Goal: Task Accomplishment & Management: Complete application form

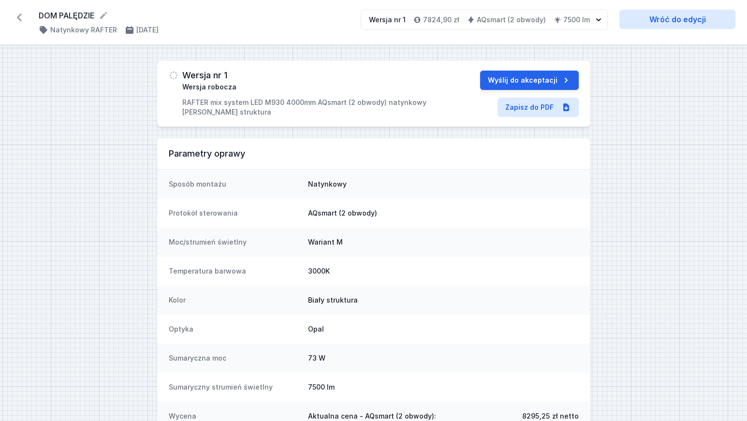
click at [20, 17] on icon at bounding box center [19, 17] width 15 height 15
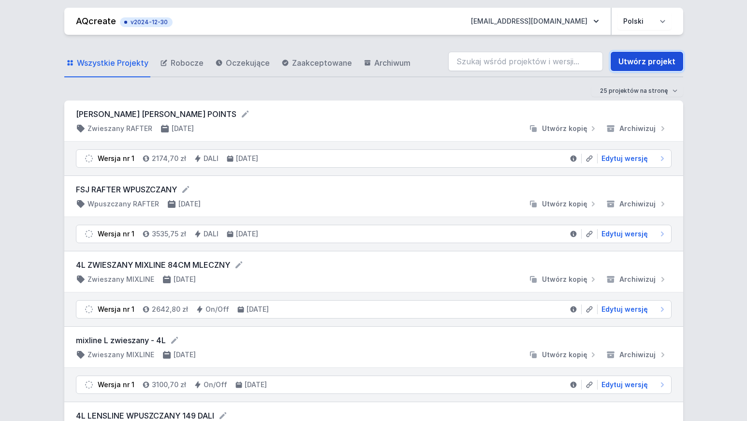
click at [663, 62] on link "Utwórz projekt" at bounding box center [647, 61] width 73 height 19
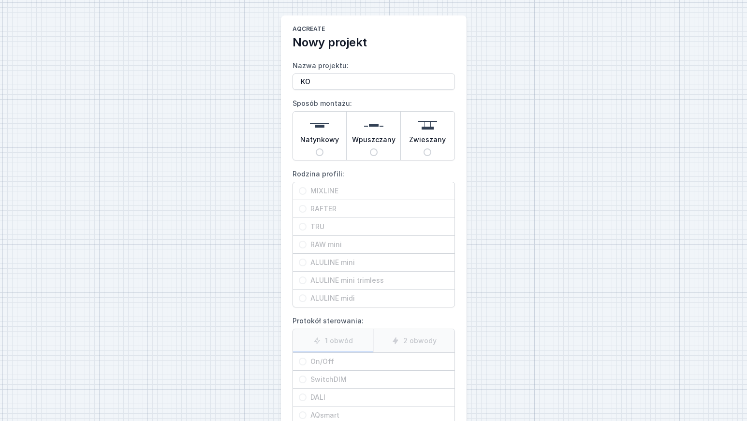
type input "K"
click at [339, 81] on input "[PERSON_NAME]" at bounding box center [374, 81] width 162 height 16
type input "[PERSON_NAME]"
click at [321, 153] on input "Natynkowy" at bounding box center [320, 152] width 8 height 8
radio input "true"
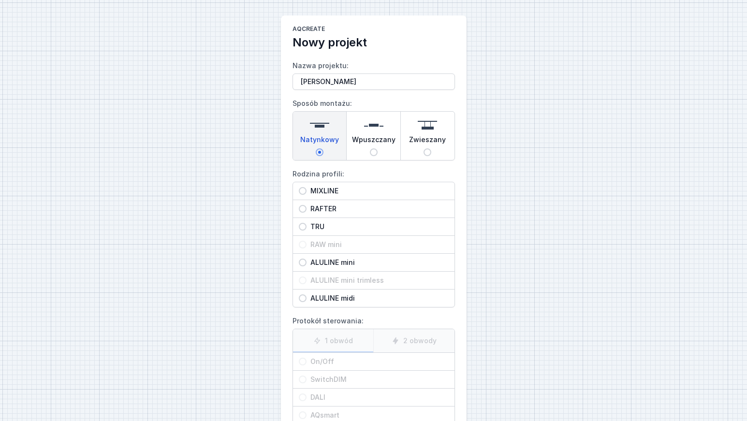
click at [303, 210] on input "RAFTER" at bounding box center [303, 209] width 8 height 8
radio input "true"
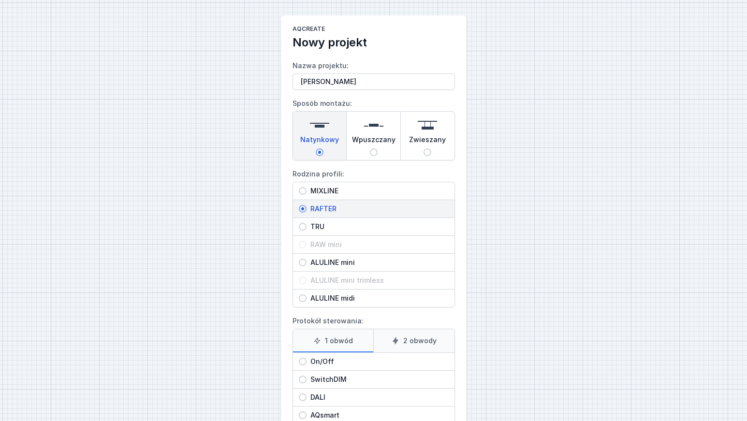
scroll to position [63, 0]
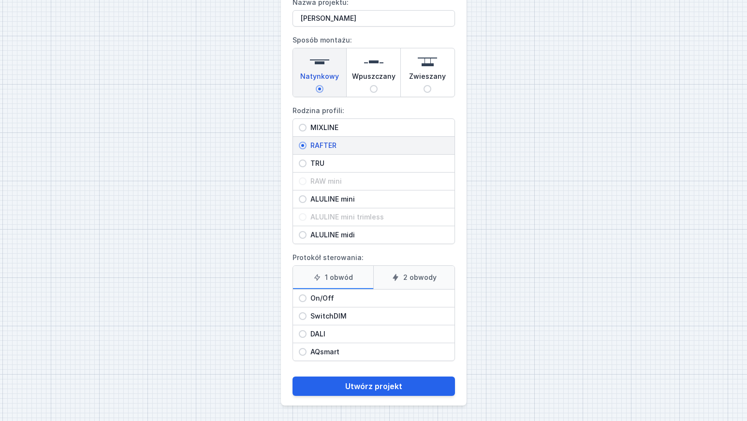
click at [302, 297] on input "On/Off" at bounding box center [303, 298] width 8 height 8
radio input "true"
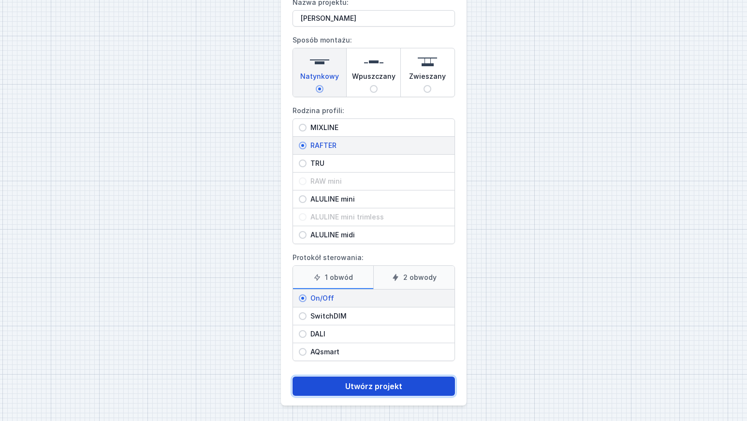
click at [378, 385] on button "Utwórz projekt" at bounding box center [374, 386] width 162 height 19
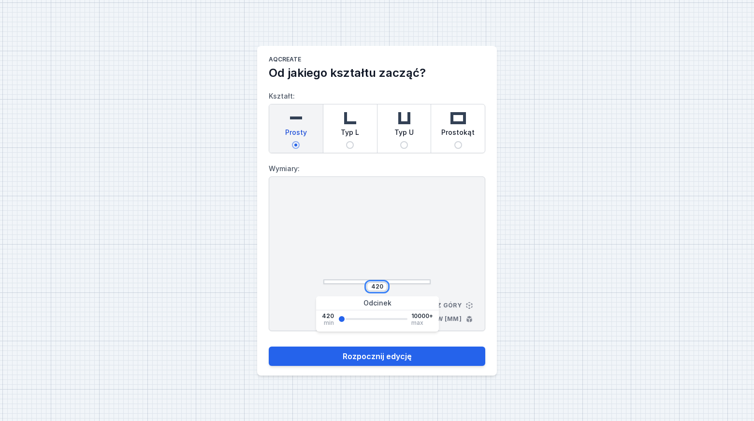
drag, startPoint x: 372, startPoint y: 287, endPoint x: 385, endPoint y: 287, distance: 12.6
click at [385, 287] on div "420" at bounding box center [376, 287] width 21 height 10
type input "2960"
click at [269, 347] on button "Rozpocznij edycję" at bounding box center [377, 356] width 217 height 19
type input "2960"
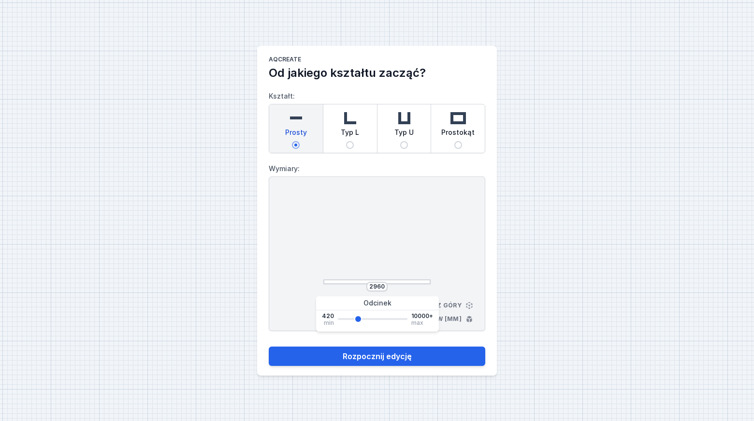
select select "M"
select select "3000"
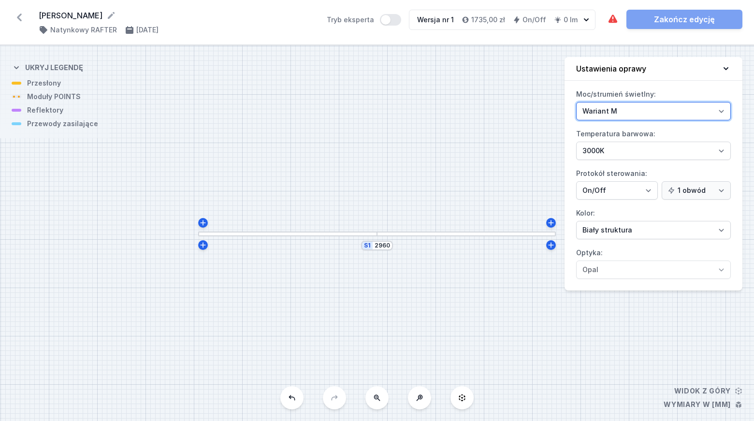
click at [641, 111] on select "Wariant L Wariant M" at bounding box center [653, 111] width 155 height 18
select select "L"
click at [576, 102] on select "Wariant L Wariant M" at bounding box center [653, 111] width 155 height 18
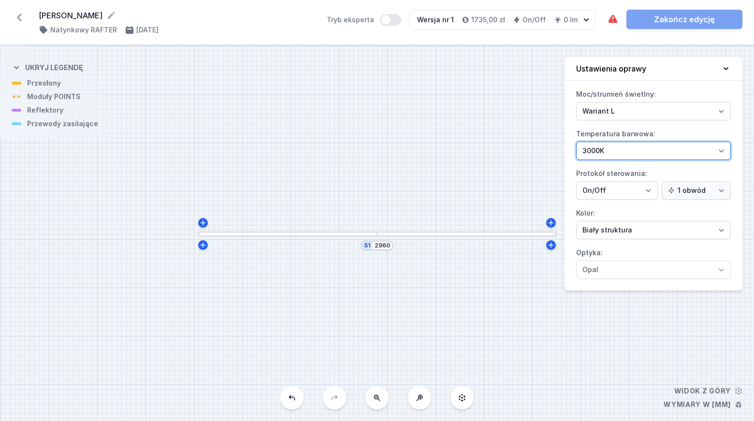
click at [610, 154] on select "2700K 3000K 4000K" at bounding box center [653, 151] width 155 height 18
click at [576, 142] on select "2700K 3000K 4000K" at bounding box center [653, 151] width 155 height 18
click at [307, 235] on div at bounding box center [287, 234] width 179 height 5
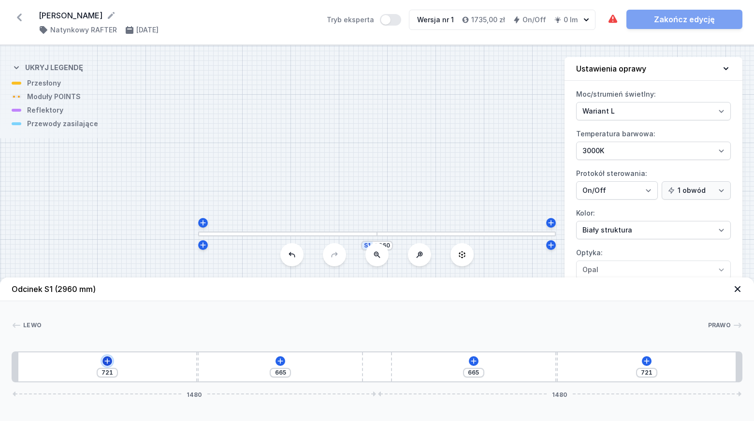
click at [106, 360] on icon at bounding box center [107, 361] width 8 height 8
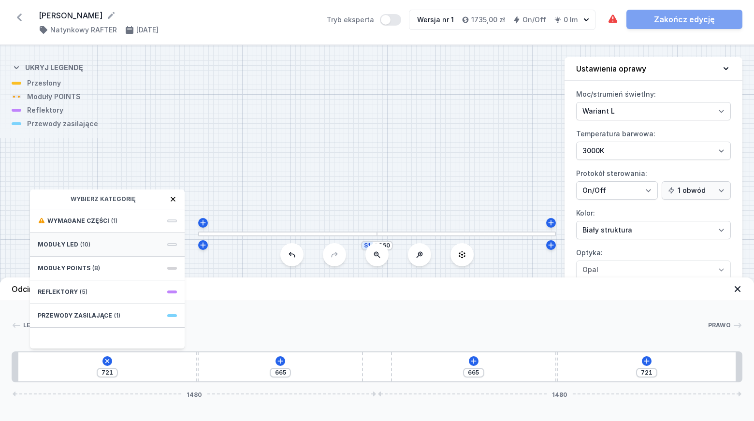
click at [89, 243] on div "Moduły LED (10)" at bounding box center [107, 245] width 155 height 24
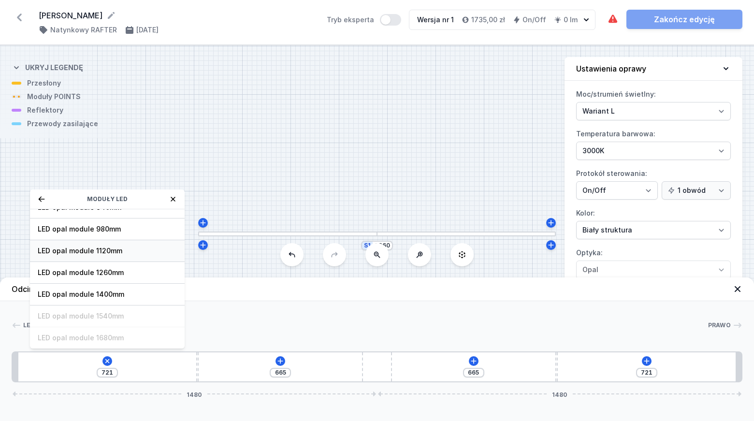
scroll to position [122, 0]
type input "733"
type input "653"
type input "768"
type input "618"
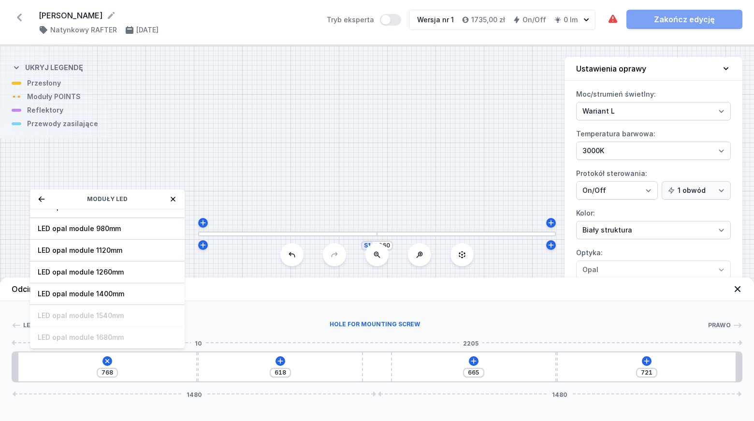
type input "822"
type input "564"
type input "849"
type input "537"
type input "864"
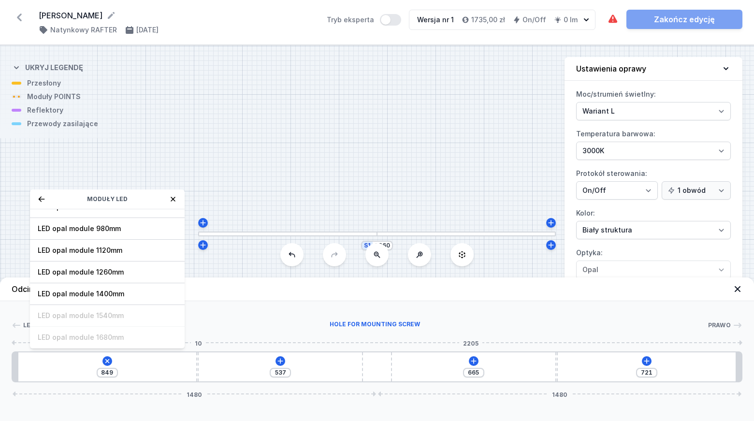
type input "522"
type input "895"
type input "491"
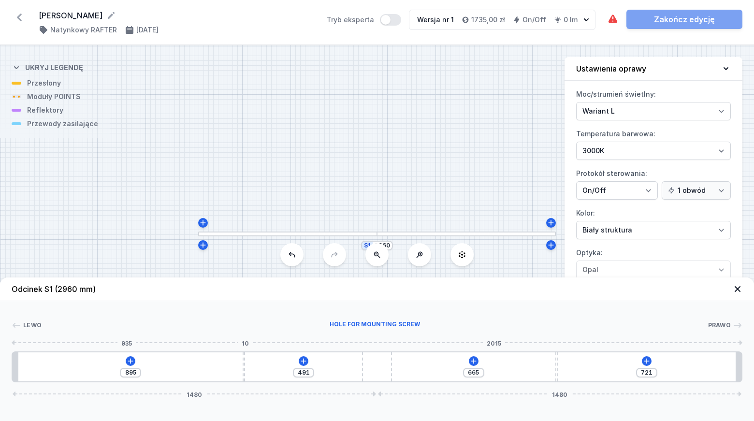
type input "911"
type input "475"
type input "941"
type input "445"
type input "968"
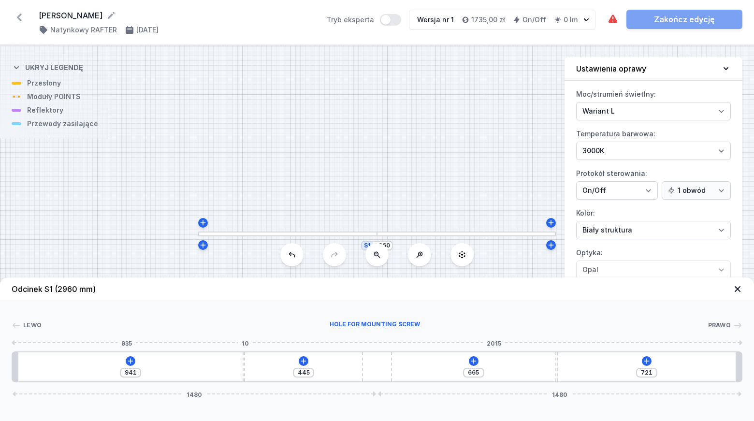
type input "418"
type input "980"
type input "406"
type input "1001"
type input "385"
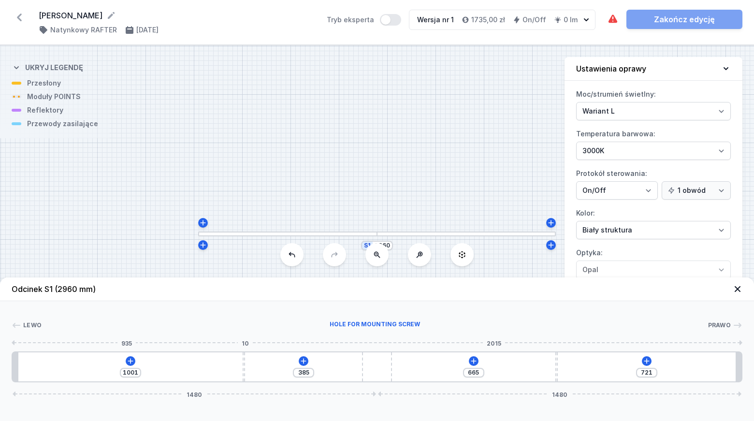
type input "1019"
type input "367"
type input "1044"
type input "342"
type input "1059"
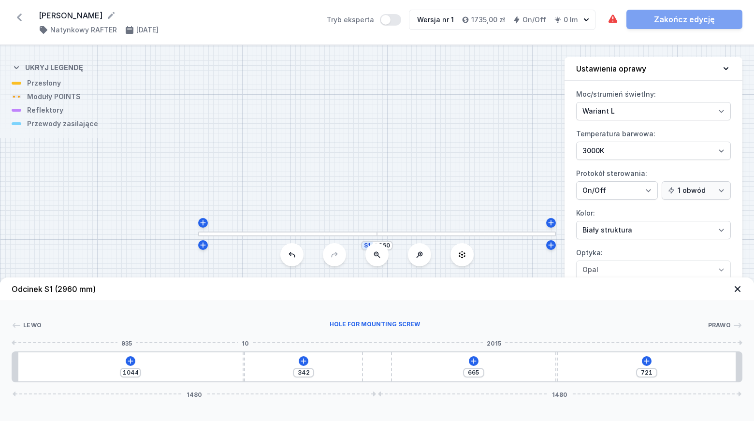
type input "327"
type input "1067"
type input "319"
type input "1082"
type input "304"
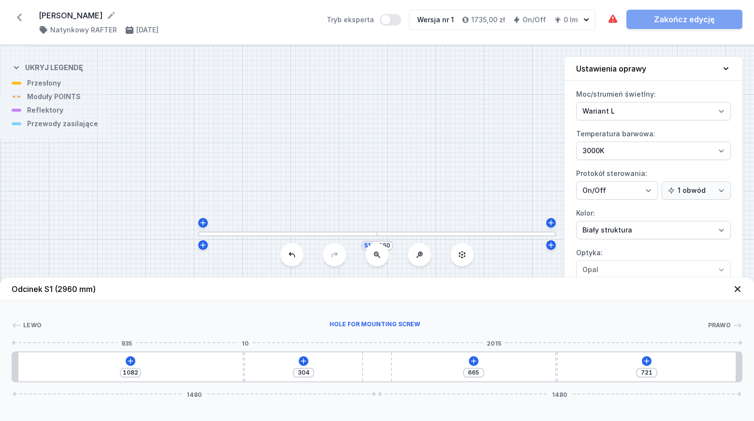
type input "1090"
type input "296"
type input "1106"
type input "280"
type input "1123"
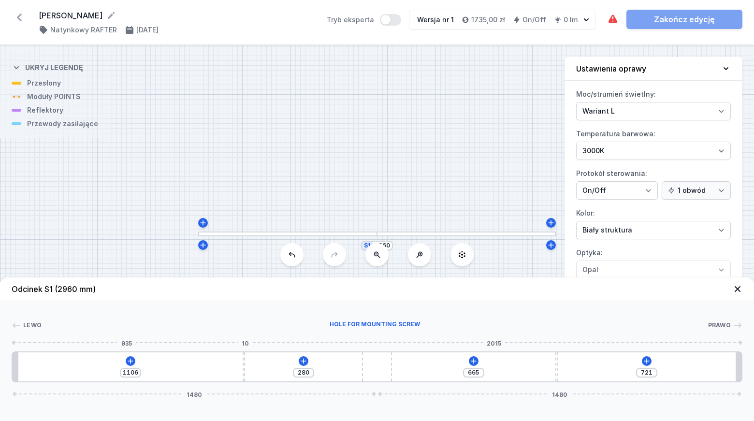
type input "263"
type input "1133"
type input "253"
type input "1152"
type input "234"
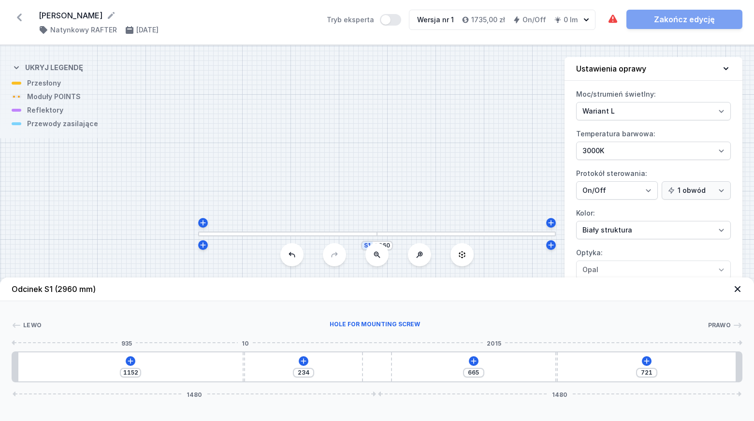
type input "1169"
type input "217"
type input "1177"
type input "209"
type input "1192"
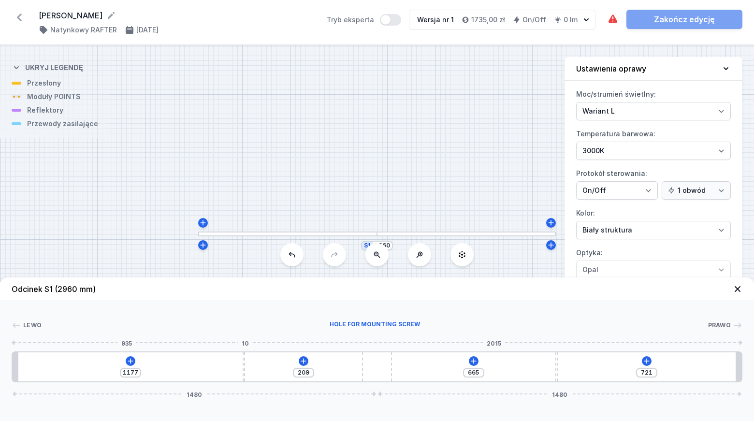
type input "194"
type input "1202"
type input "184"
type input "1216"
type input "170"
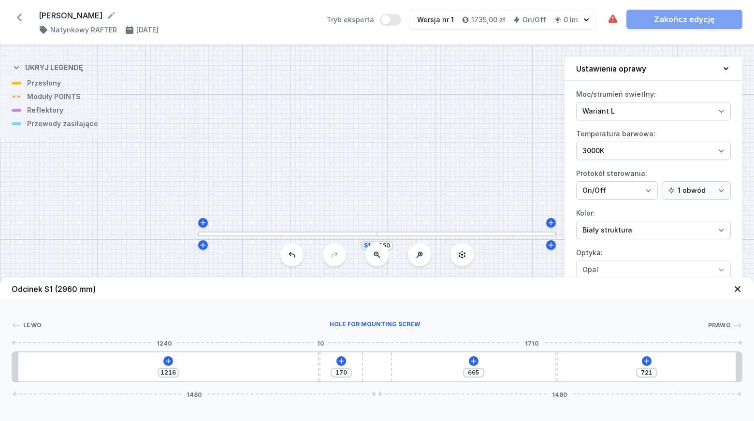
type input "1229"
type input "157"
type input "1235"
type input "151"
type input "1245"
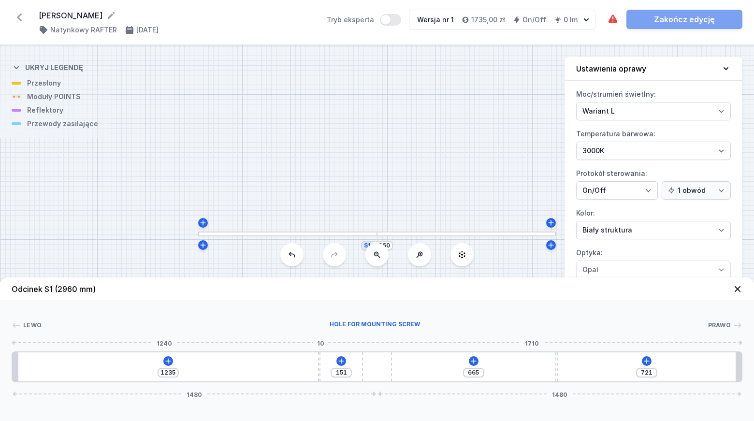
type input "141"
type input "1250"
type input "136"
type input "1279"
type input "107"
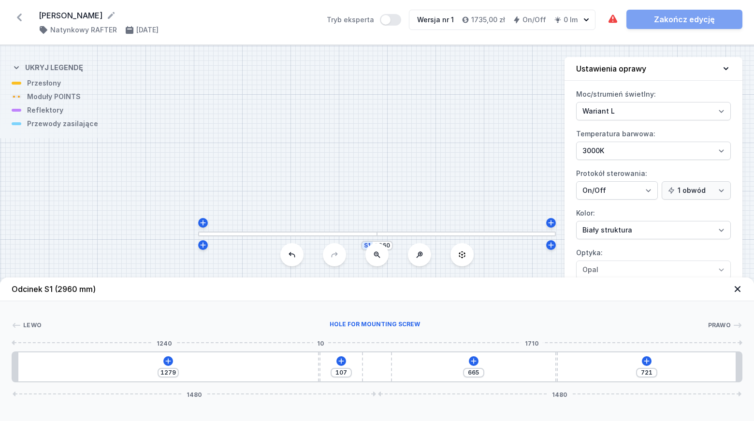
type input "1281"
type input "105"
type input "1286"
drag, startPoint x: 198, startPoint y: 367, endPoint x: 351, endPoint y: 366, distance: 153.7
click at [351, 366] on div "1286 100 665 721 1480 1480" at bounding box center [377, 366] width 731 height 31
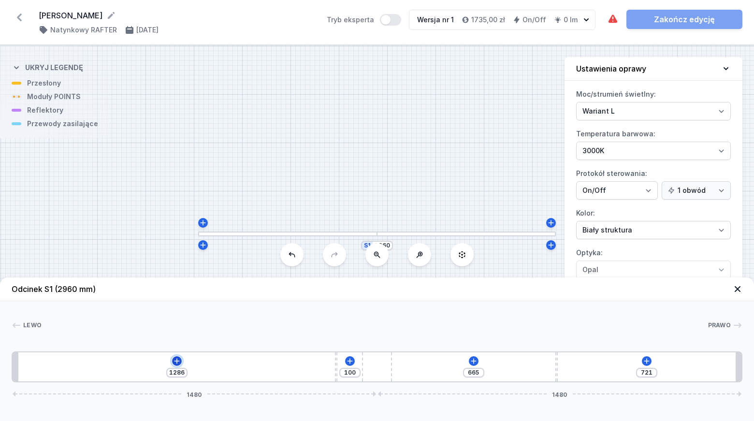
click at [178, 362] on icon at bounding box center [177, 361] width 8 height 8
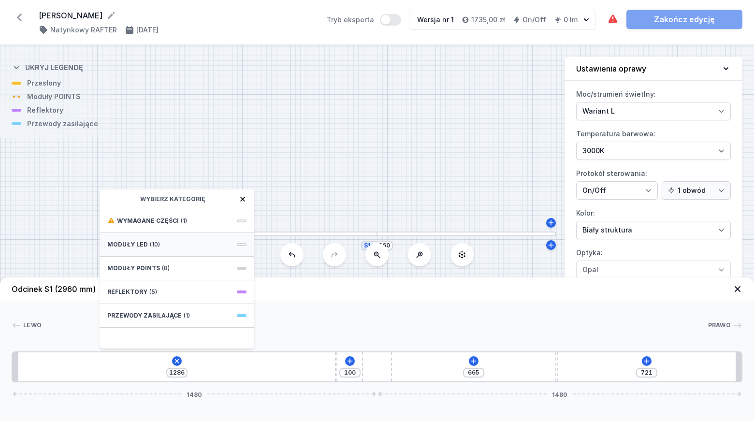
click at [137, 247] on span "Moduły LED" at bounding box center [127, 245] width 41 height 8
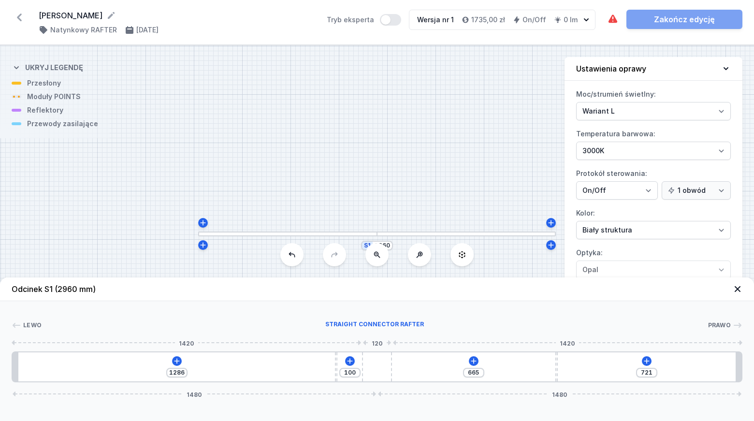
type input "27"
type input "794"
type input "79"
type input "742"
type input "92"
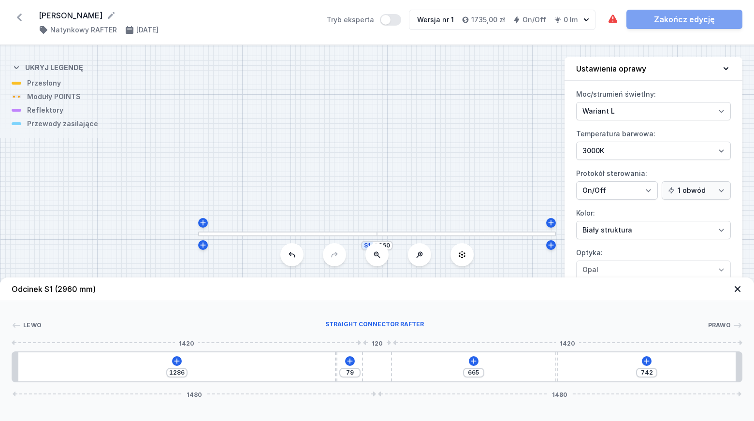
type input "729"
type input "100"
type input "721"
type input "106"
type input "715"
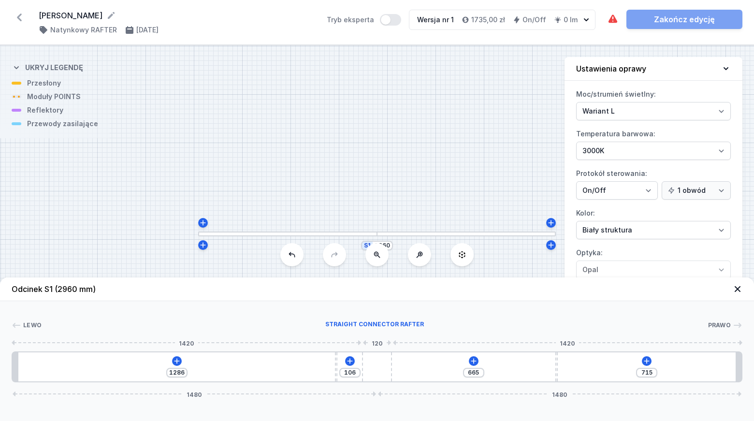
type input "114"
type input "707"
type input "121"
type input "700"
type input "129"
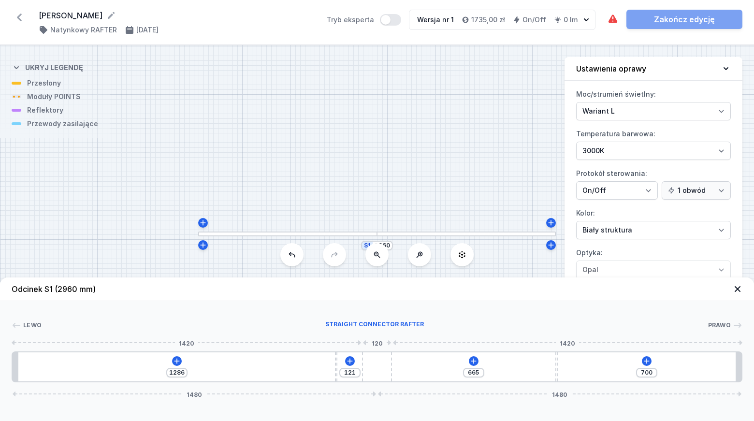
type input "692"
type input "135"
type input "686"
type input "141"
type input "680"
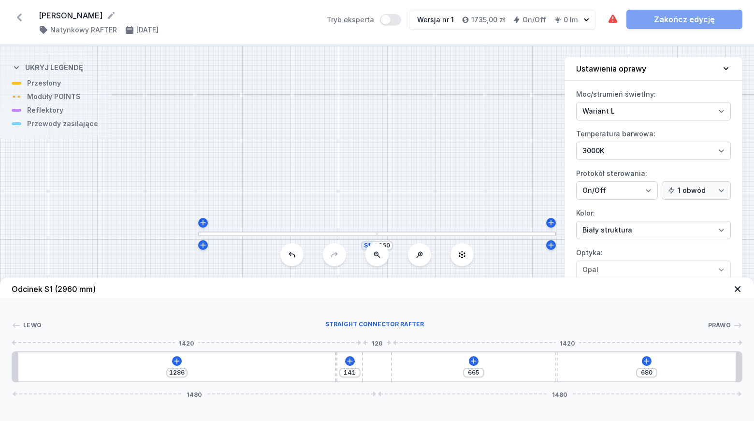
type input "146"
type input "675"
type input "158"
type input "663"
type input "164"
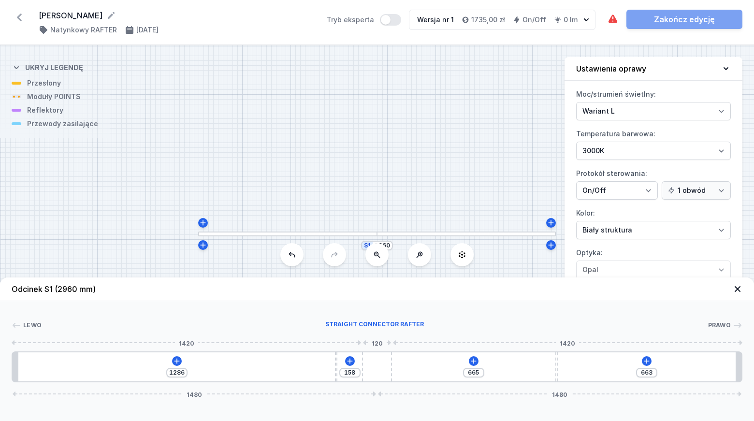
type input "657"
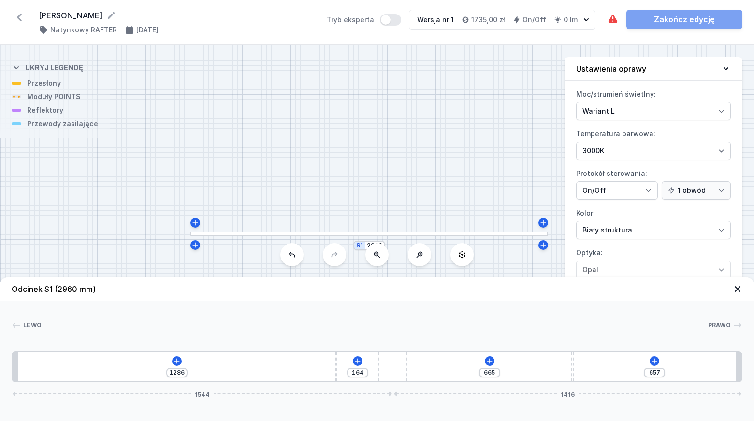
type input "170"
type input "651"
type input "174"
type input "647"
type input "179"
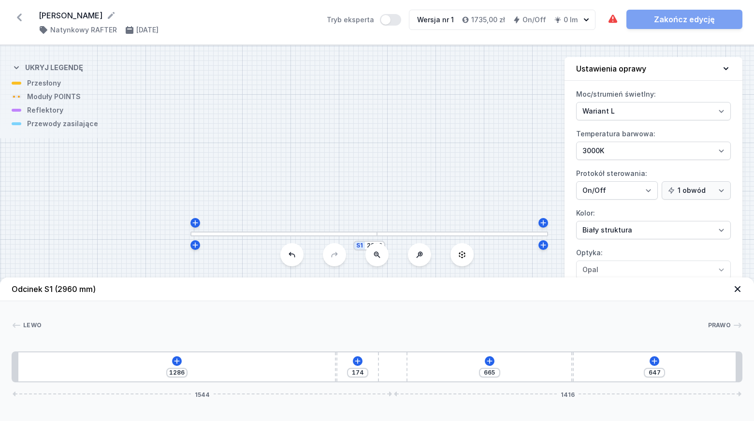
type input "642"
type input "185"
type input "636"
type input "193"
type input "628"
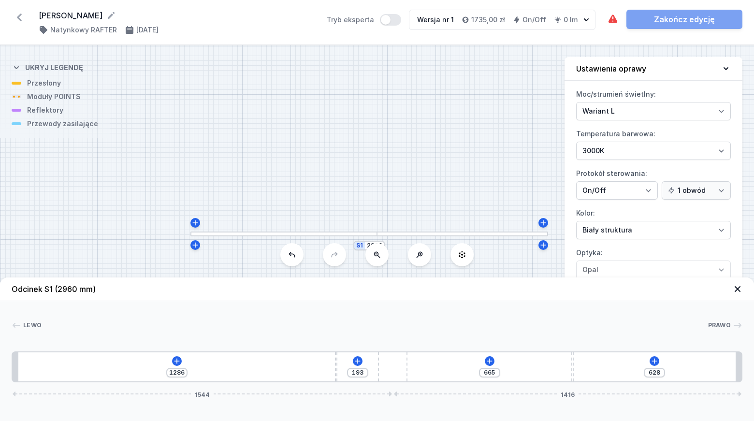
type input "197"
type input "624"
type input "202"
type input "619"
type input "208"
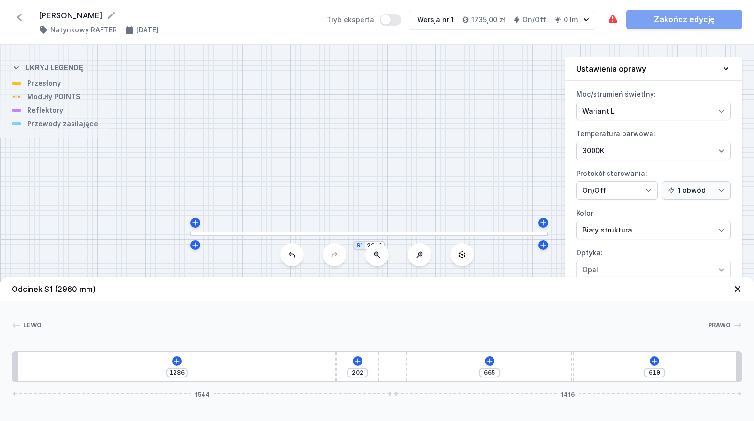
type input "613"
type input "212"
type input "609"
type input "218"
type input "603"
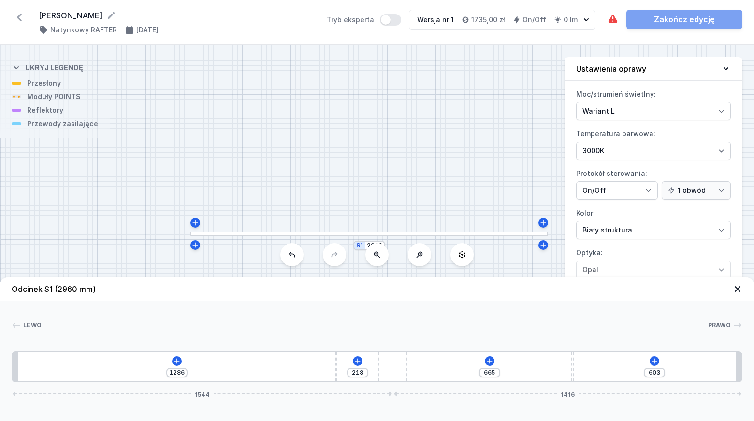
type input "222"
type input "599"
type input "228"
type input "593"
type input "233"
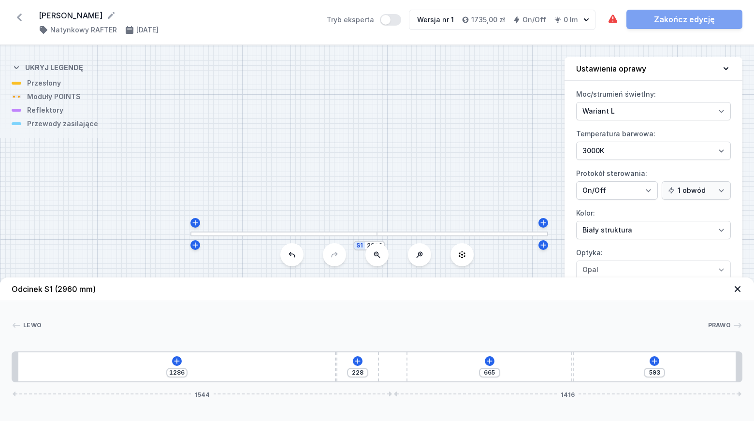
type input "588"
type input "241"
type input "580"
type input "247"
type input "574"
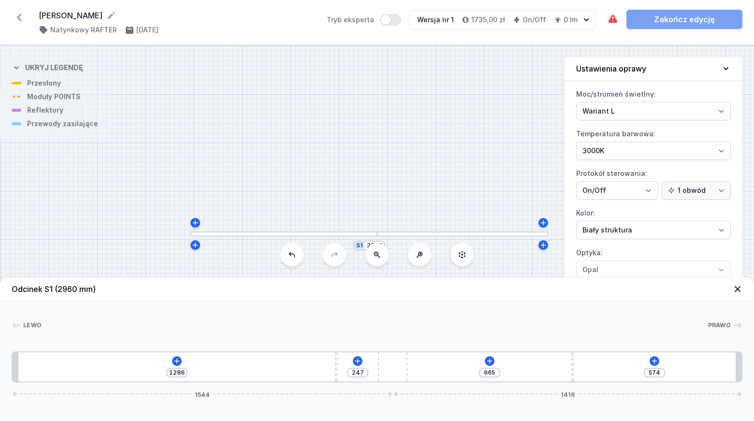
type input "255"
type input "566"
type input "268"
type input "553"
type input "274"
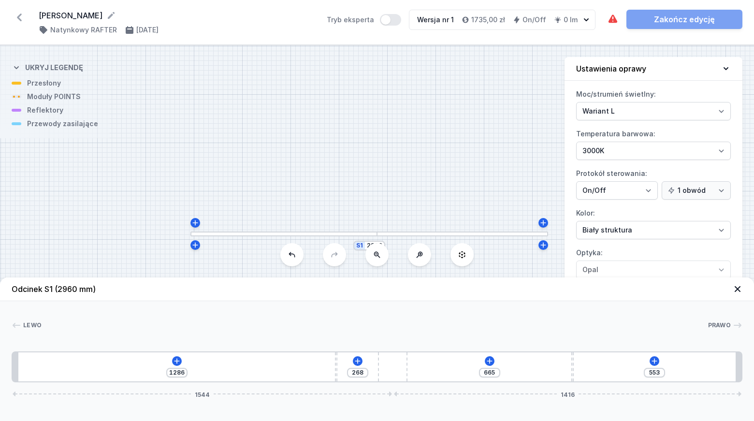
type input "547"
type input "282"
type input "1214"
type input "289"
type input "1207"
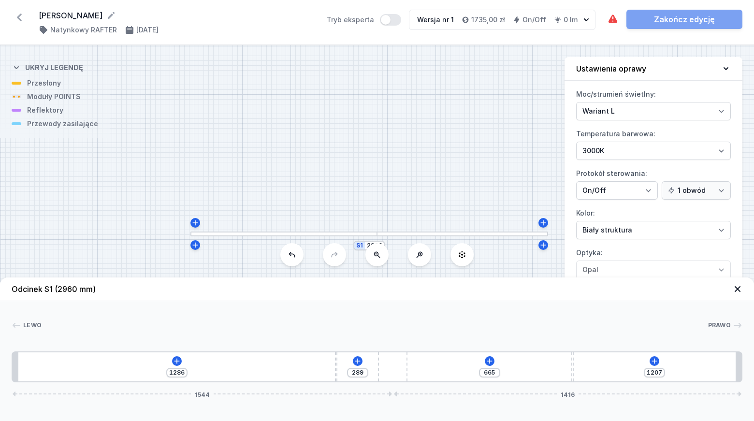
type input "299"
type input "1197"
type input "307"
type input "1189"
type input "316"
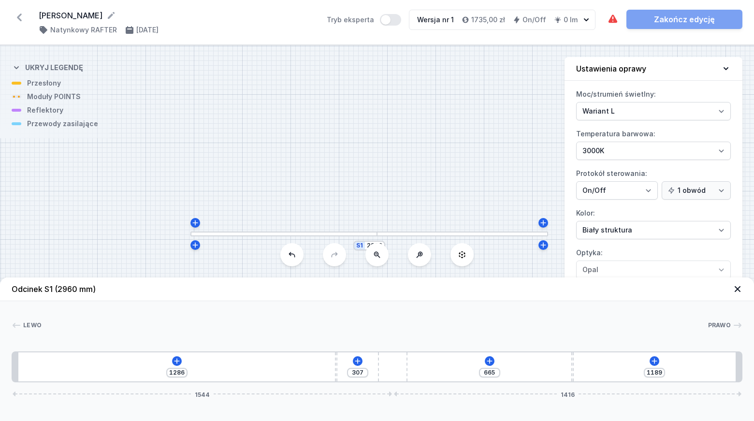
type input "1180"
type input "338"
type input "1158"
type input "347"
type input "1149"
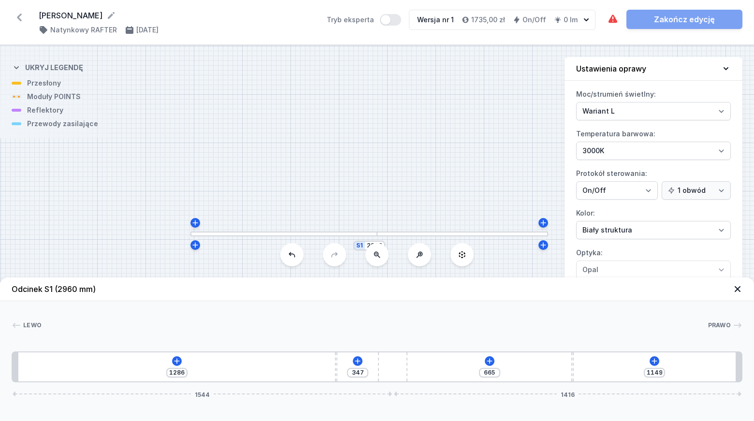
type input "357"
type input "1139"
type input "367"
type input "1129"
type input "380"
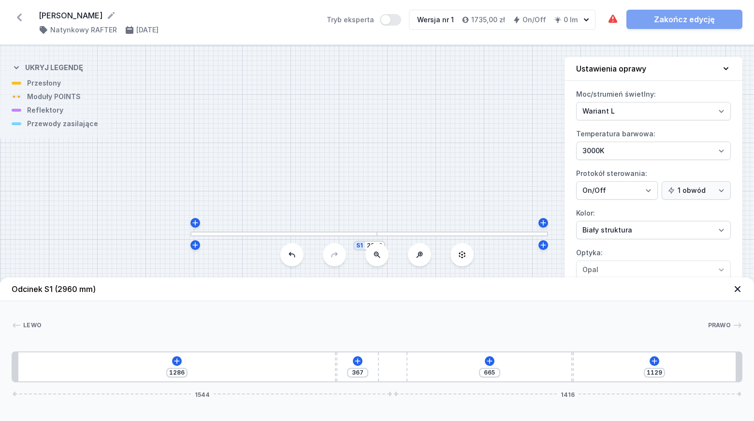
type input "1116"
type input "392"
type input "1104"
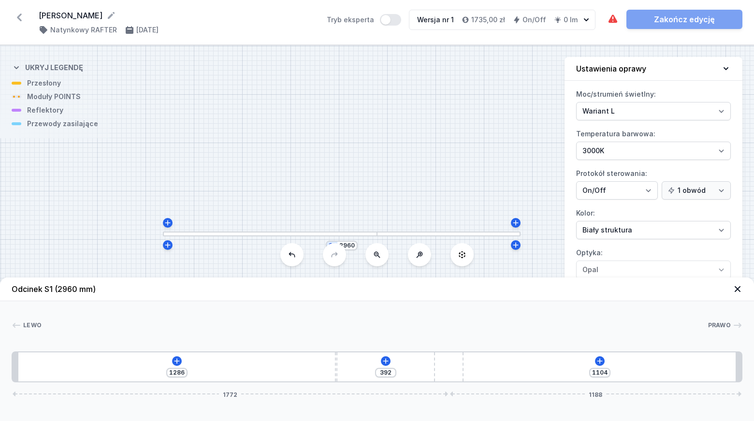
type input "417"
type input "1079"
type input "427"
type input "1069"
type input "442"
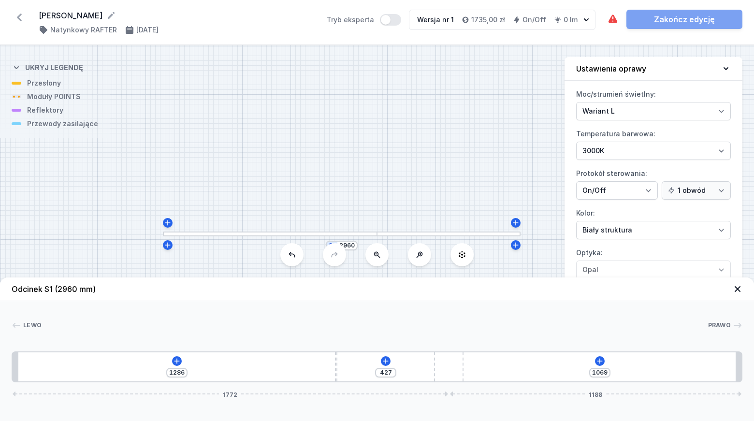
type input "1054"
type input "448"
type input "1048"
type input "454"
type input "1042"
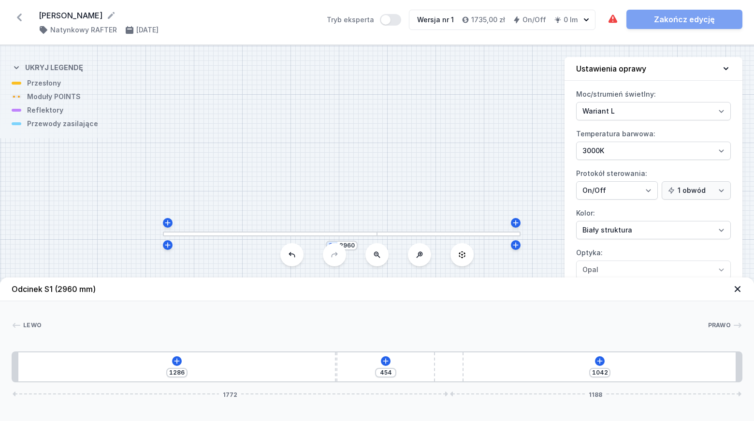
type input "461"
type input "1035"
type input "467"
type input "1029"
type input "473"
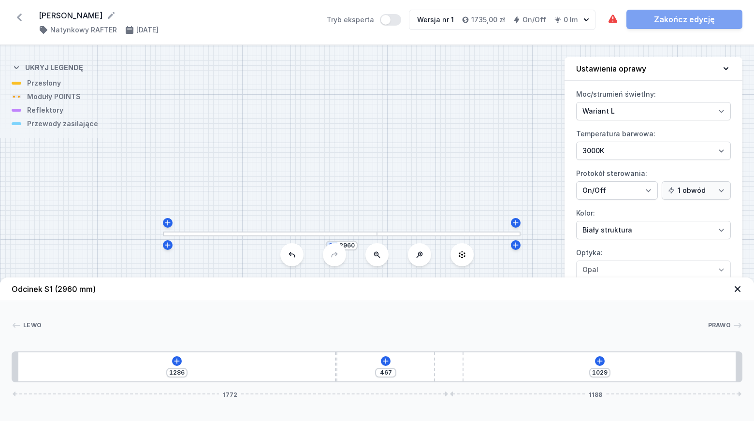
type input "1023"
type input "477"
type input "1019"
type input "483"
type input "1013"
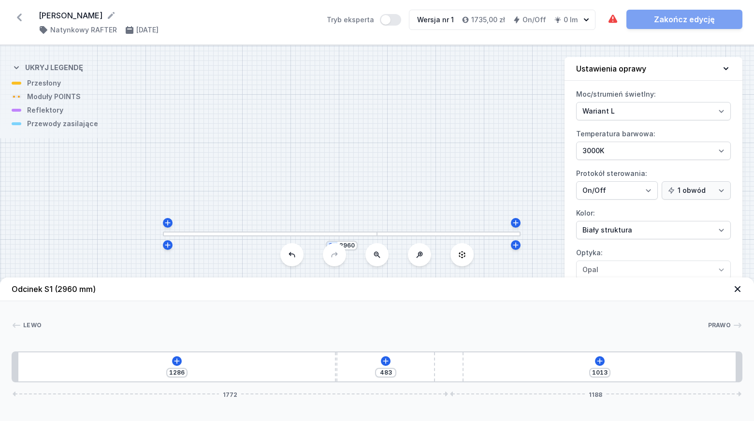
type input "484"
type input "1012"
type input "488"
type input "1008"
type input "492"
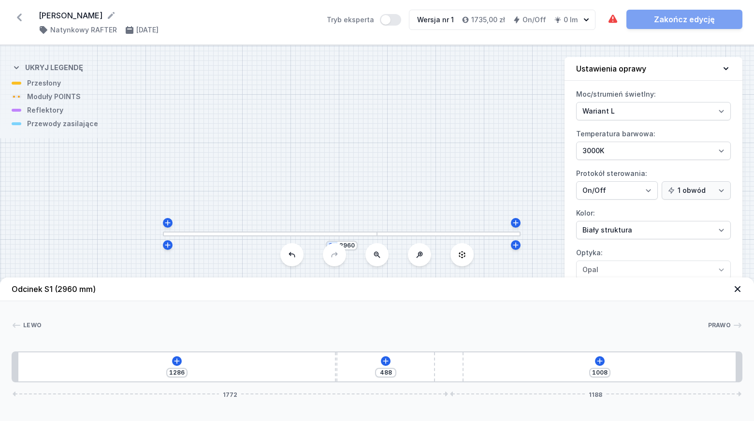
type input "1004"
type input "494"
type input "1002"
type input "496"
type input "1000"
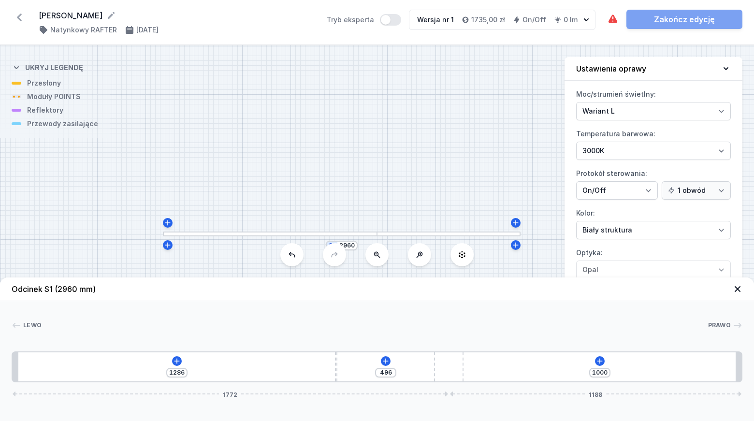
type input "498"
type input "998"
type input "500"
type input "996"
type input "502"
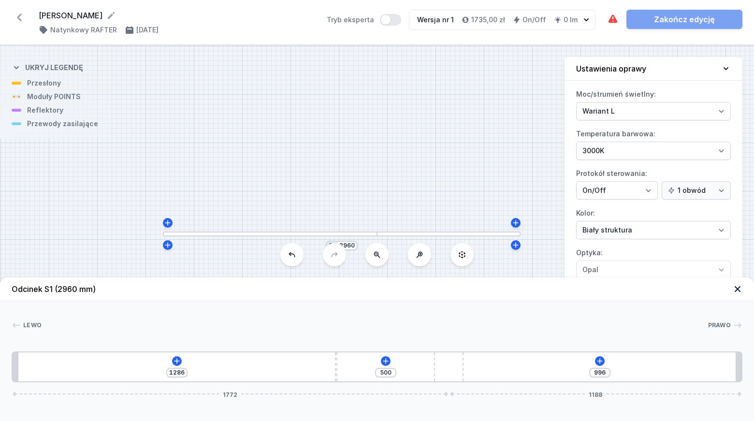
type input "994"
type input "506"
type input "990"
type input "510"
type input "986"
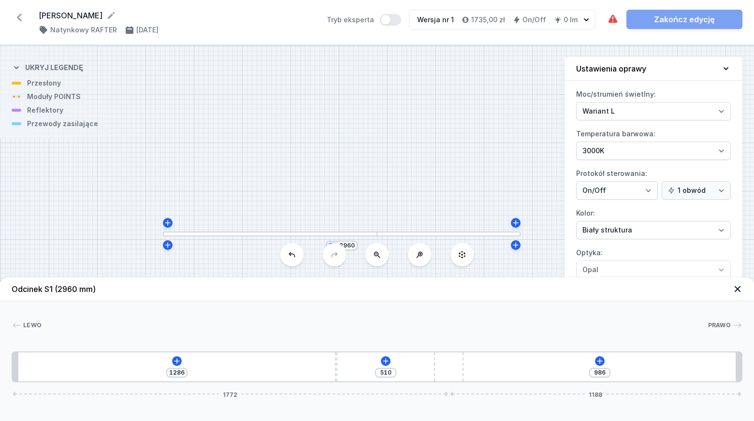
type input "517"
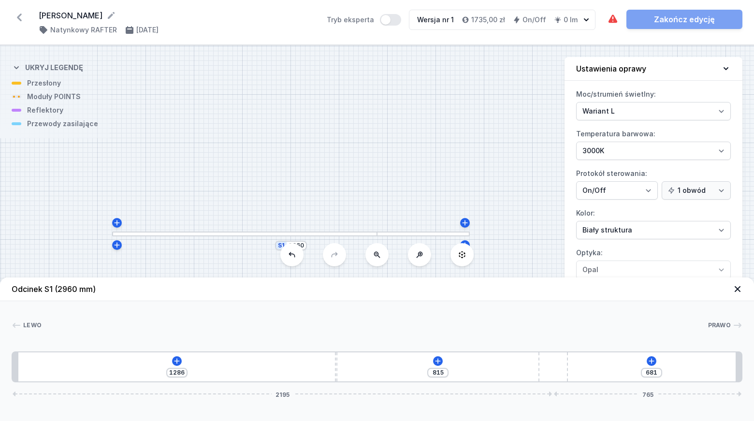
drag, startPoint x: 392, startPoint y: 370, endPoint x: 593, endPoint y: 378, distance: 201.3
click at [647, 365] on div "1286 815 681 2195 765" at bounding box center [377, 366] width 731 height 31
drag, startPoint x: 338, startPoint y: 369, endPoint x: 419, endPoint y: 371, distance: 80.8
click at [431, 366] on div "1286 815 681 2195 765" at bounding box center [377, 366] width 731 height 31
drag, startPoint x: 335, startPoint y: 370, endPoint x: 522, endPoint y: 371, distance: 186.6
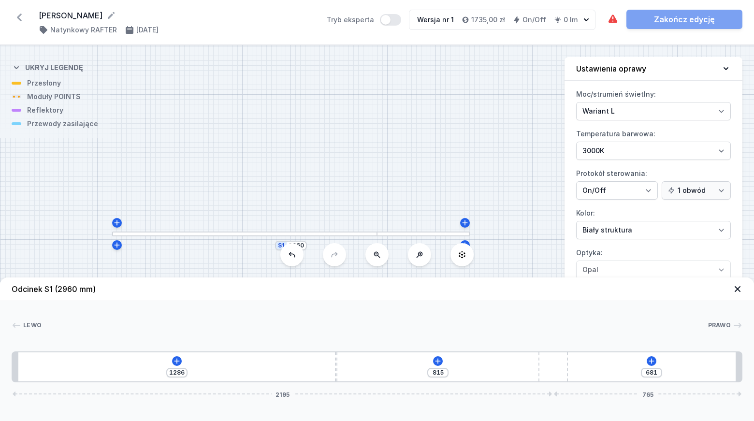
click at [520, 371] on div "1286 815 681 2195 765" at bounding box center [377, 366] width 731 height 31
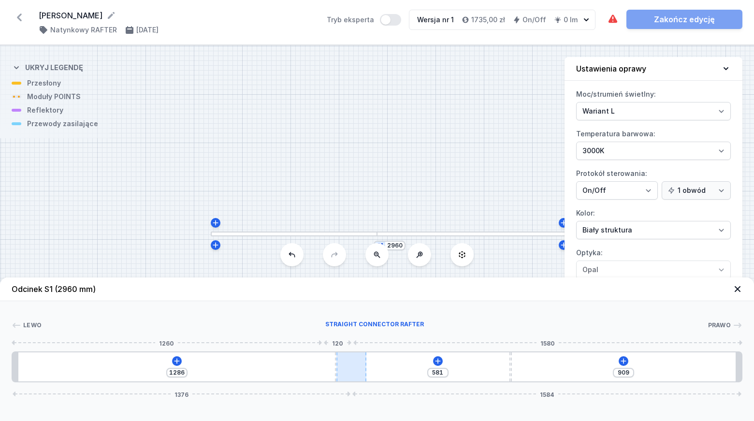
drag, startPoint x: 540, startPoint y: 368, endPoint x: 358, endPoint y: 370, distance: 181.3
click at [358, 370] on div at bounding box center [351, 366] width 29 height 29
click at [178, 362] on icon at bounding box center [177, 361] width 8 height 8
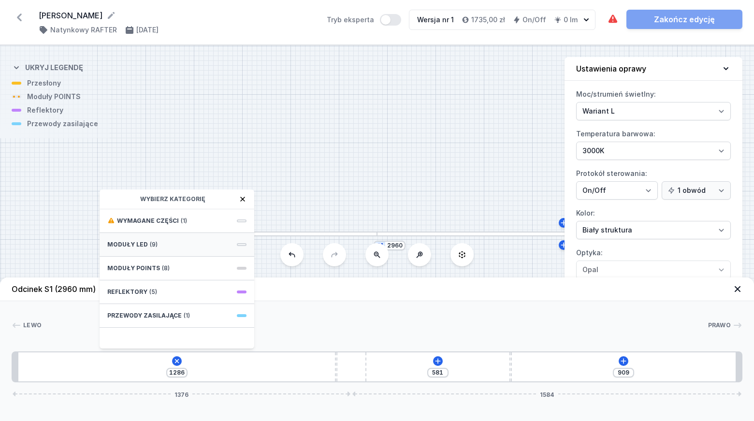
click at [156, 246] on div "Moduły LED (9)" at bounding box center [177, 245] width 155 height 24
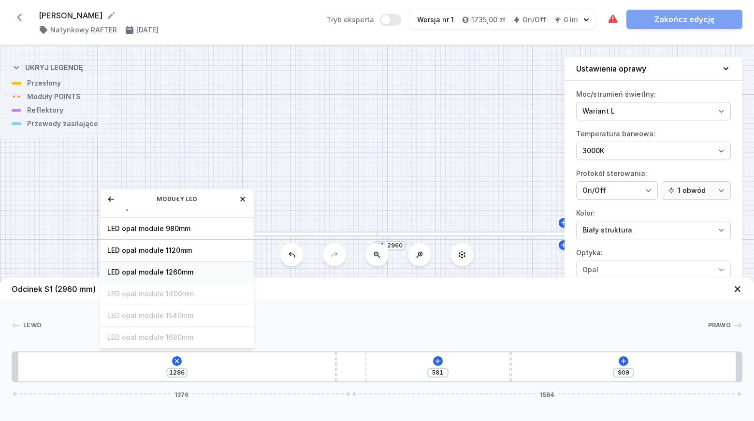
click at [171, 272] on span "LED opal module 1260mm" at bounding box center [176, 272] width 139 height 10
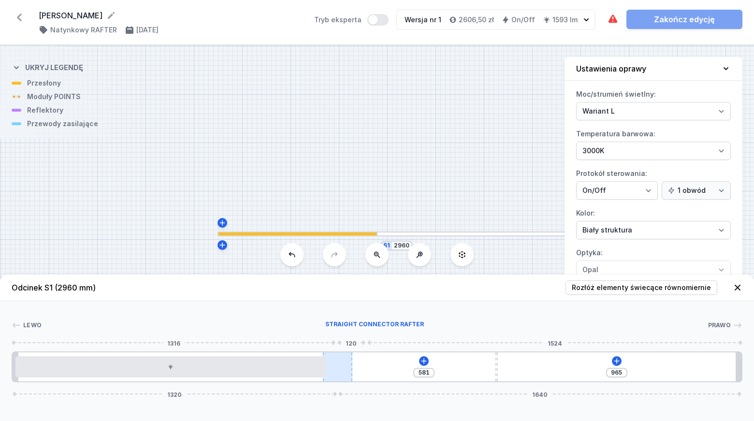
click at [351, 361] on div at bounding box center [337, 366] width 29 height 29
drag, startPoint x: 347, startPoint y: 364, endPoint x: 327, endPoint y: 363, distance: 19.8
click at [327, 363] on div at bounding box center [337, 366] width 29 height 29
drag, startPoint x: 353, startPoint y: 360, endPoint x: 343, endPoint y: 360, distance: 9.7
click at [343, 360] on div "581 965 1320 1640" at bounding box center [377, 366] width 731 height 31
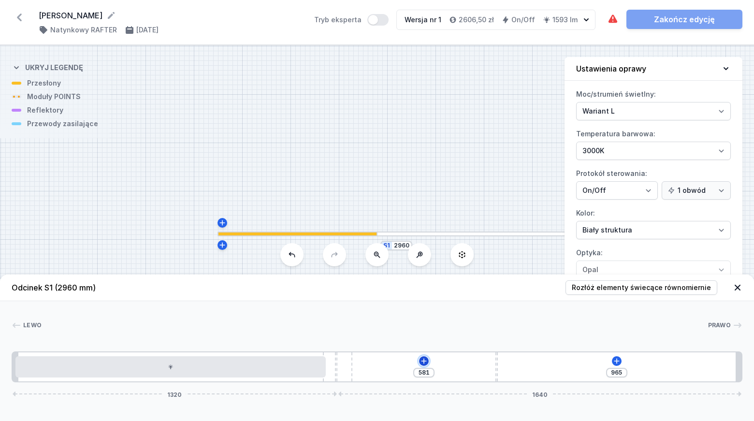
click at [424, 362] on icon at bounding box center [424, 361] width 8 height 8
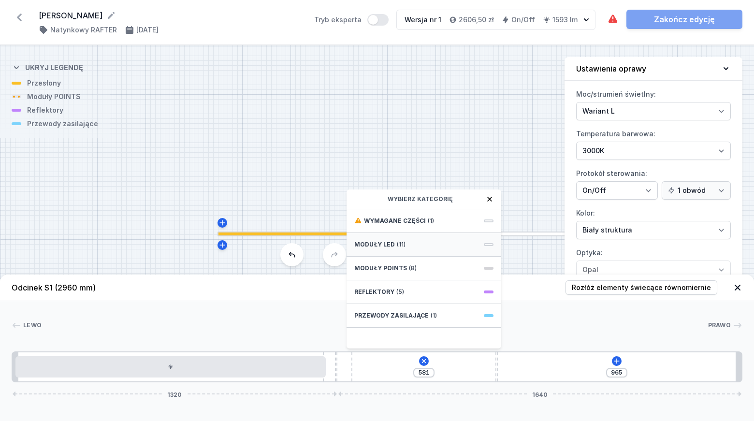
click at [385, 244] on span "Moduły LED" at bounding box center [374, 245] width 41 height 8
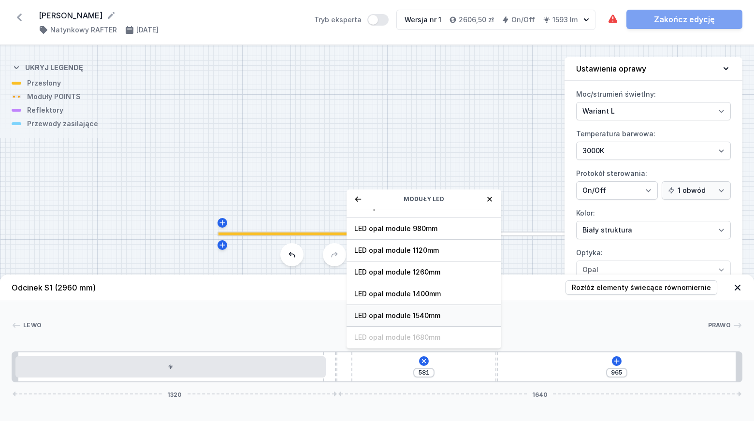
click at [423, 314] on span "LED opal module 1540mm" at bounding box center [423, 316] width 139 height 10
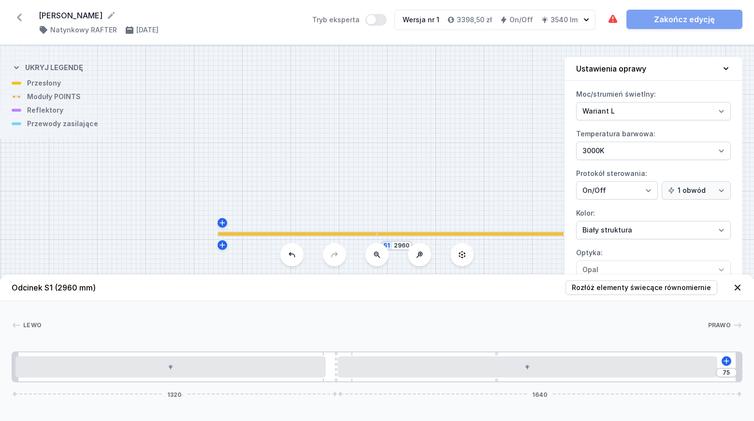
click at [448, 333] on div "[PERSON_NAME]" at bounding box center [377, 328] width 731 height 14
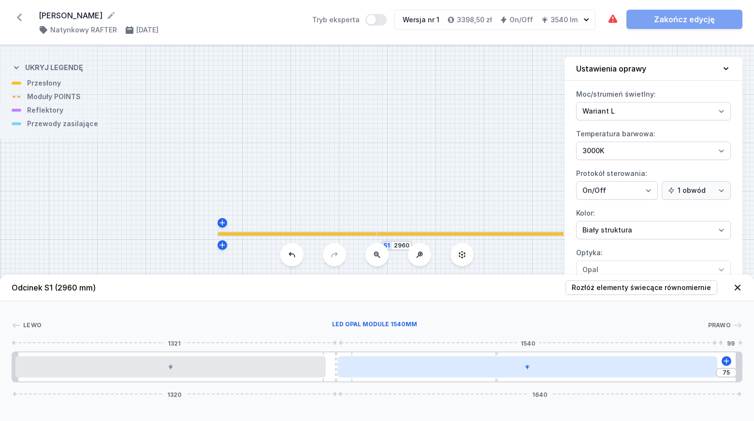
drag, startPoint x: 530, startPoint y: 370, endPoint x: 506, endPoint y: 370, distance: 23.7
click at [506, 370] on div at bounding box center [528, 366] width 380 height 21
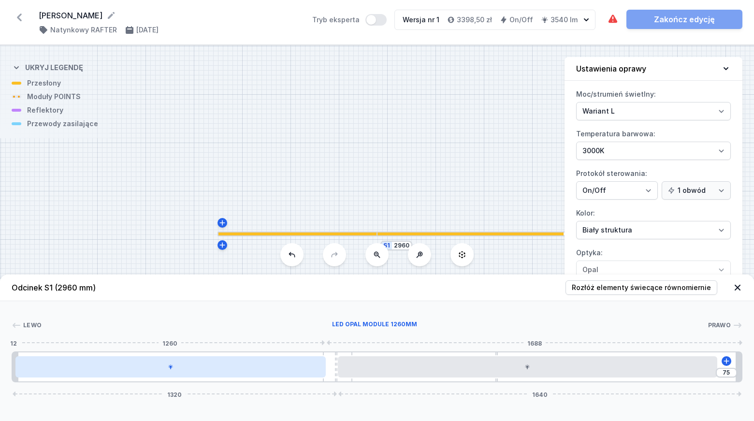
drag, startPoint x: 337, startPoint y: 371, endPoint x: 320, endPoint y: 371, distance: 17.4
click at [320, 371] on div "75 1320 1640" at bounding box center [377, 366] width 731 height 31
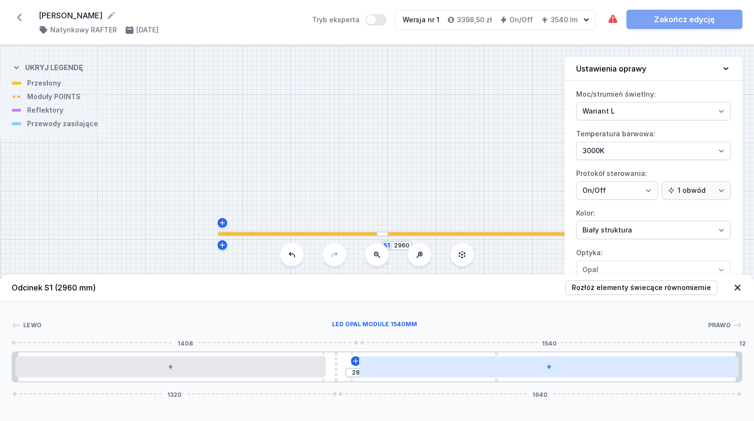
drag, startPoint x: 403, startPoint y: 367, endPoint x: 485, endPoint y: 368, distance: 82.2
click at [485, 368] on div at bounding box center [549, 366] width 380 height 21
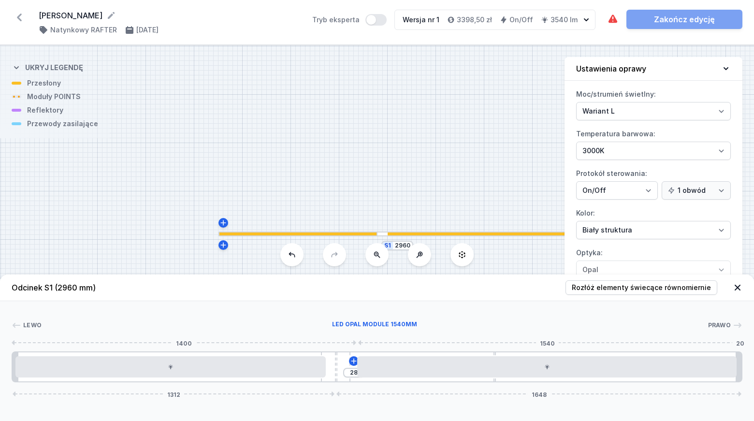
drag, startPoint x: 339, startPoint y: 370, endPoint x: 351, endPoint y: 370, distance: 11.1
click at [380, 370] on div "28 1312 1648" at bounding box center [377, 366] width 731 height 31
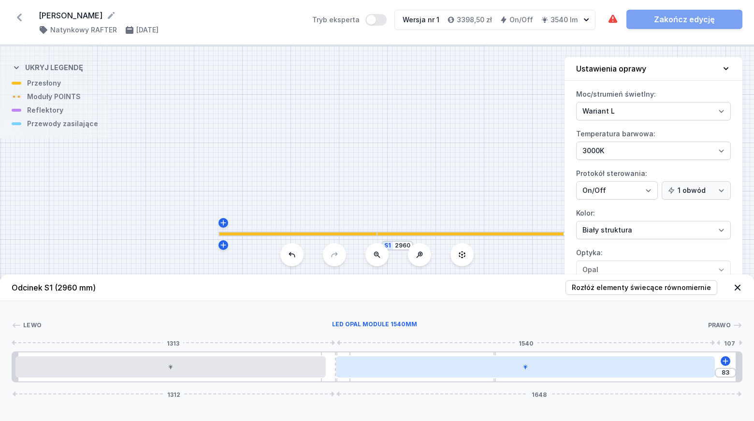
drag, startPoint x: 418, startPoint y: 369, endPoint x: 374, endPoint y: 369, distance: 43.5
click at [374, 369] on div at bounding box center [526, 366] width 380 height 21
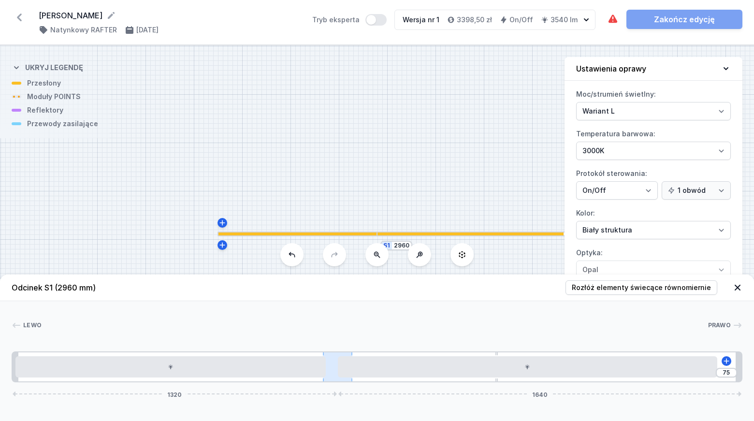
drag, startPoint x: 336, startPoint y: 354, endPoint x: 328, endPoint y: 353, distance: 8.2
click at [321, 353] on div "75 1320 1640" at bounding box center [377, 366] width 731 height 31
drag, startPoint x: 338, startPoint y: 355, endPoint x: 444, endPoint y: 355, distance: 105.4
click at [443, 354] on div "38 19 1399 1561" at bounding box center [377, 366] width 731 height 31
click at [335, 358] on div "38 19 1399 1561" at bounding box center [377, 366] width 731 height 31
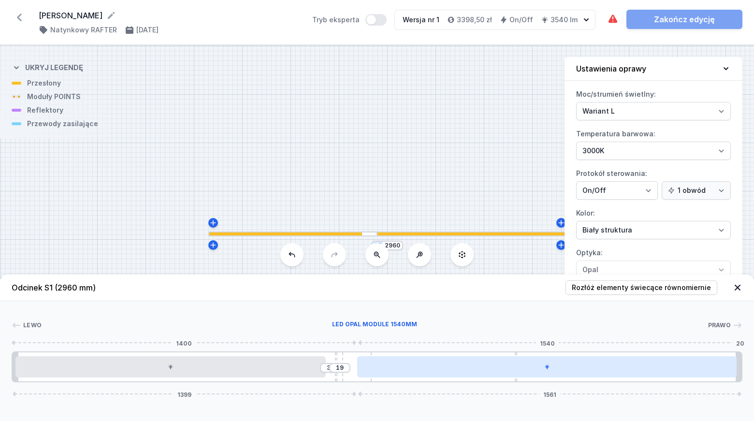
drag, startPoint x: 337, startPoint y: 358, endPoint x: 366, endPoint y: 359, distance: 29.0
click at [366, 359] on div "38 19 1399 1561" at bounding box center [377, 366] width 731 height 31
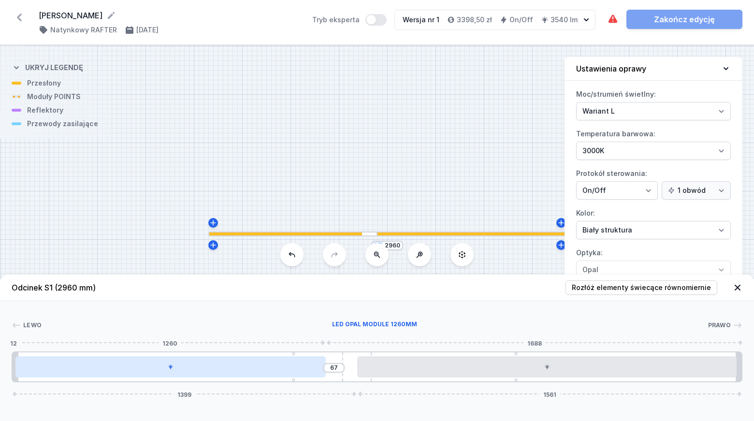
drag, startPoint x: 336, startPoint y: 357, endPoint x: 293, endPoint y: 360, distance: 43.1
click at [293, 360] on div "67 1399 1561" at bounding box center [377, 366] width 731 height 31
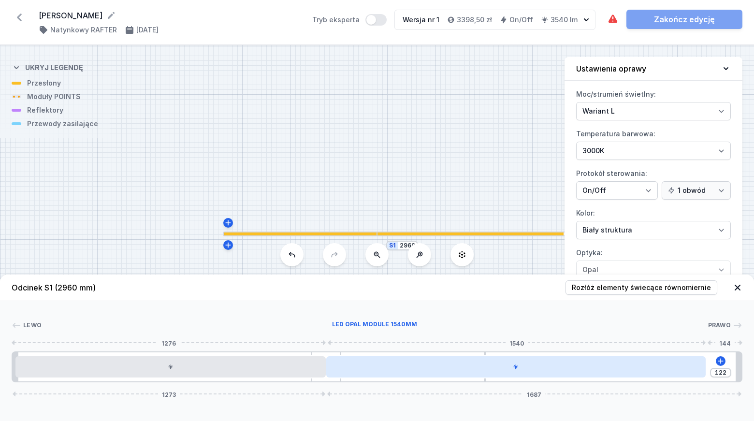
drag, startPoint x: 349, startPoint y: 361, endPoint x: 337, endPoint y: 362, distance: 11.2
click at [337, 362] on div "122 1273 1687" at bounding box center [377, 366] width 731 height 31
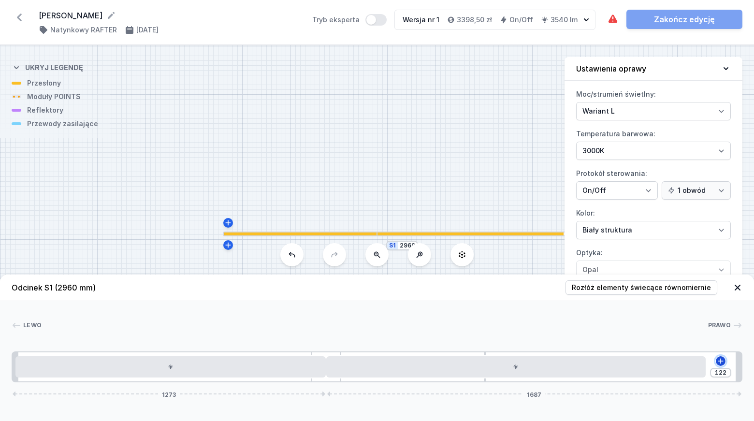
click at [719, 359] on icon at bounding box center [721, 361] width 8 height 8
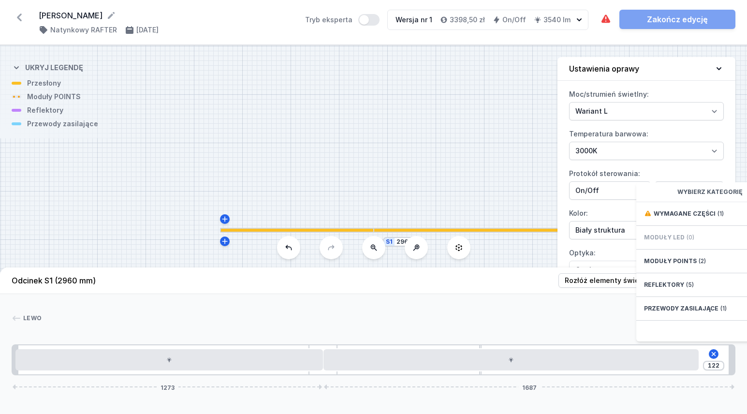
click at [674, 241] on span "Moduły LED" at bounding box center [664, 238] width 41 height 8
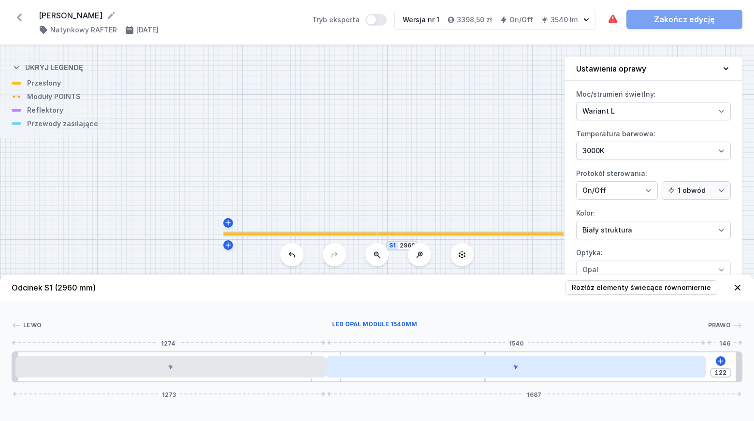
drag, startPoint x: 623, startPoint y: 375, endPoint x: 575, endPoint y: 373, distance: 47.9
click at [575, 373] on div at bounding box center [516, 366] width 380 height 21
drag, startPoint x: 574, startPoint y: 369, endPoint x: 545, endPoint y: 369, distance: 29.0
click at [545, 369] on div at bounding box center [516, 366] width 380 height 21
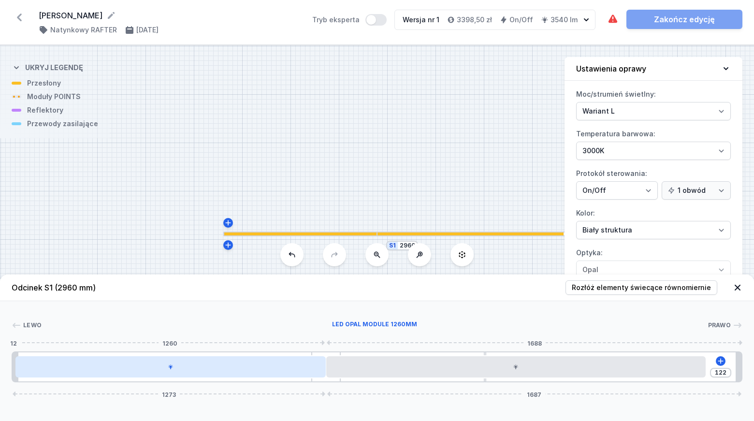
drag, startPoint x: 289, startPoint y: 370, endPoint x: 251, endPoint y: 369, distance: 38.2
click at [251, 369] on div at bounding box center [170, 366] width 310 height 21
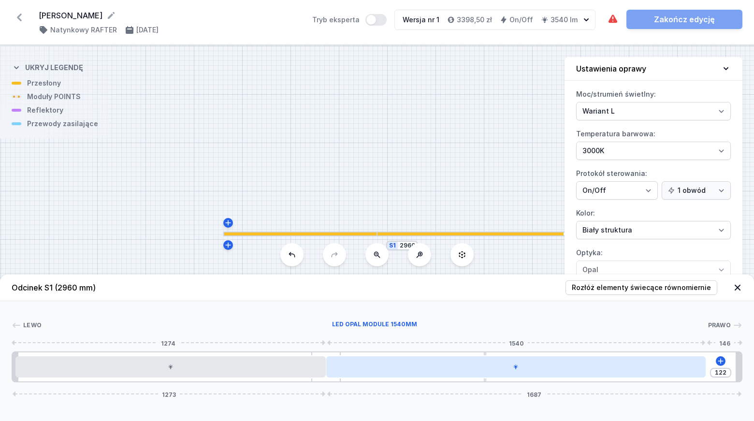
drag, startPoint x: 383, startPoint y: 371, endPoint x: 370, endPoint y: 369, distance: 13.2
click at [360, 370] on div at bounding box center [516, 366] width 380 height 21
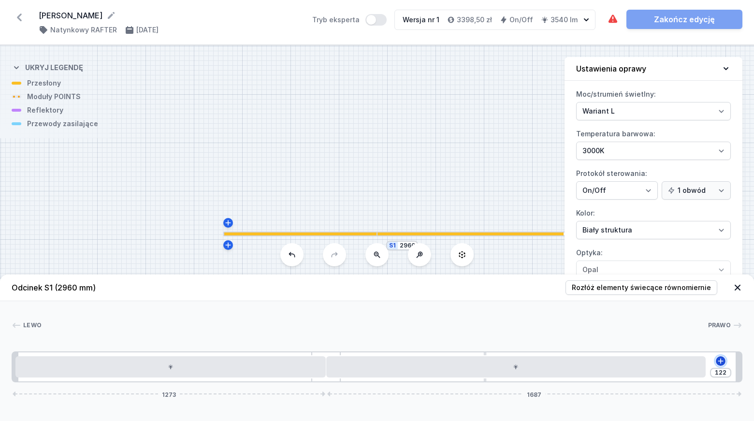
click at [719, 362] on icon at bounding box center [721, 361] width 8 height 8
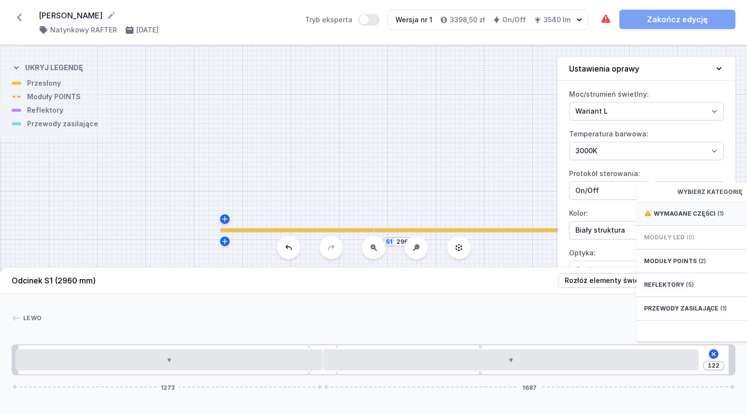
click at [673, 218] on span "Wymagane części" at bounding box center [685, 214] width 62 height 8
click at [671, 218] on span "Hole for power supply cable" at bounding box center [713, 213] width 139 height 10
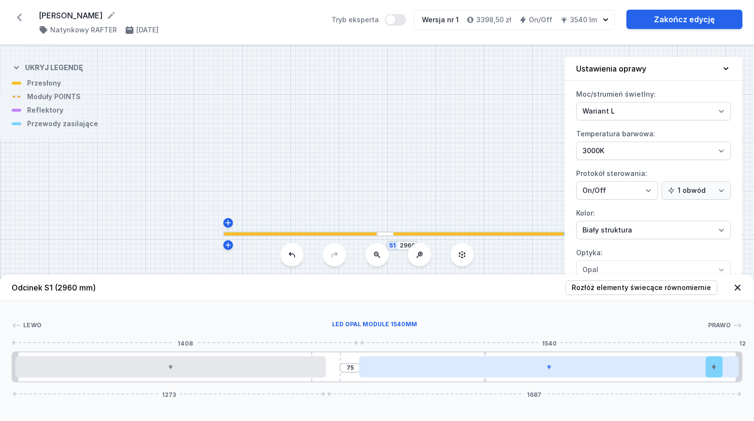
drag, startPoint x: 637, startPoint y: 368, endPoint x: 673, endPoint y: 369, distance: 36.3
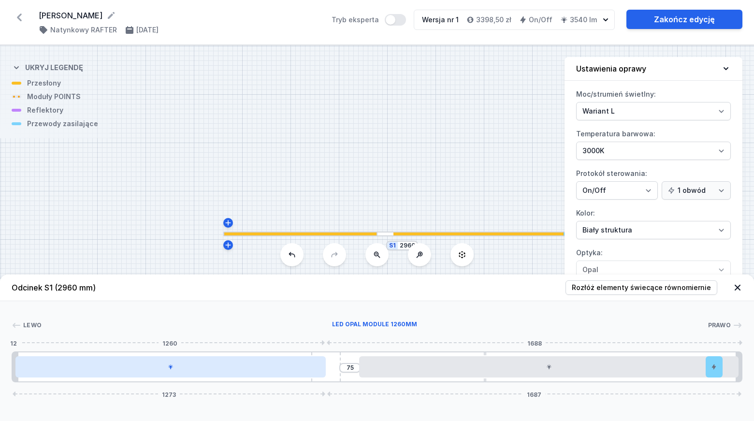
drag, startPoint x: 250, startPoint y: 367, endPoint x: 283, endPoint y: 368, distance: 32.9
click at [283, 368] on div at bounding box center [170, 366] width 310 height 21
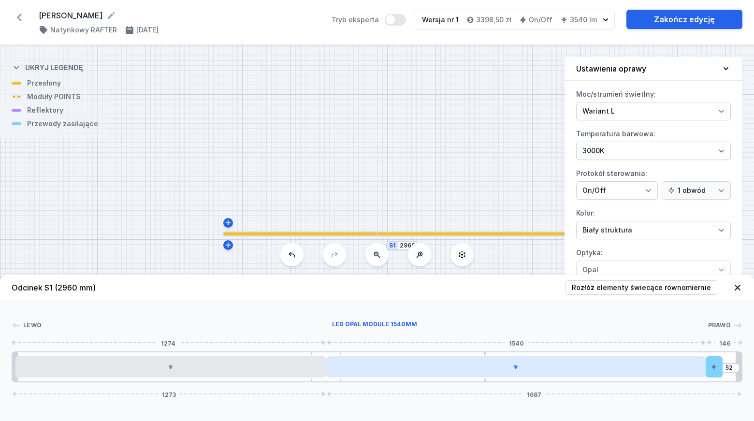
drag, startPoint x: 378, startPoint y: 368, endPoint x: 355, endPoint y: 369, distance: 22.3
click at [355, 369] on div at bounding box center [516, 366] width 380 height 21
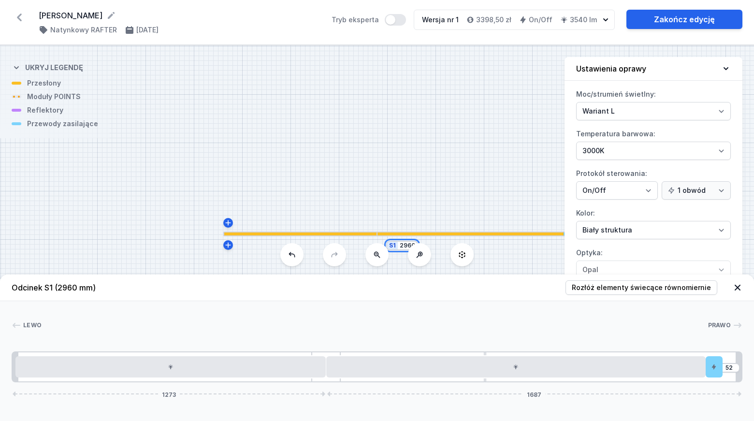
click at [407, 246] on input "2960" at bounding box center [407, 246] width 15 height 8
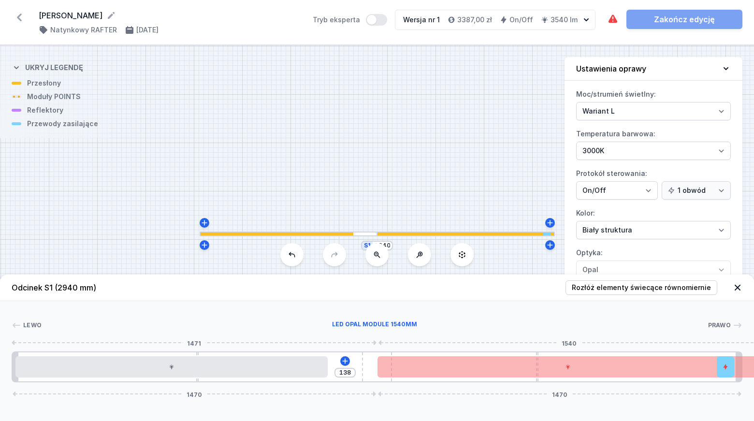
drag, startPoint x: 670, startPoint y: 370, endPoint x: 495, endPoint y: 369, distance: 175.5
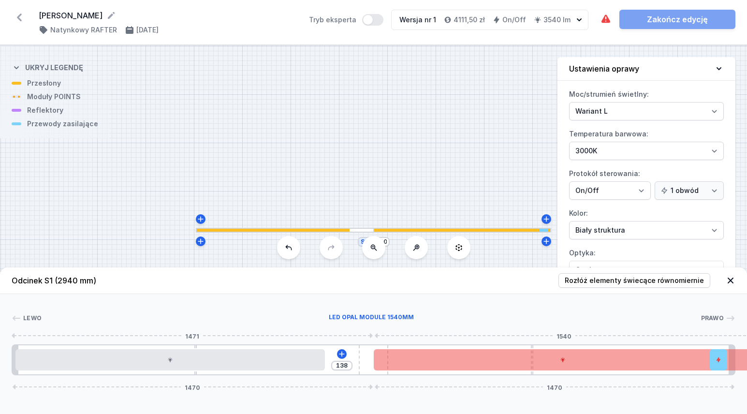
drag, startPoint x: 311, startPoint y: 370, endPoint x: 523, endPoint y: 369, distance: 211.8
drag, startPoint x: 499, startPoint y: 369, endPoint x: 483, endPoint y: 369, distance: 16.0
click at [483, 369] on div at bounding box center [563, 359] width 378 height 21
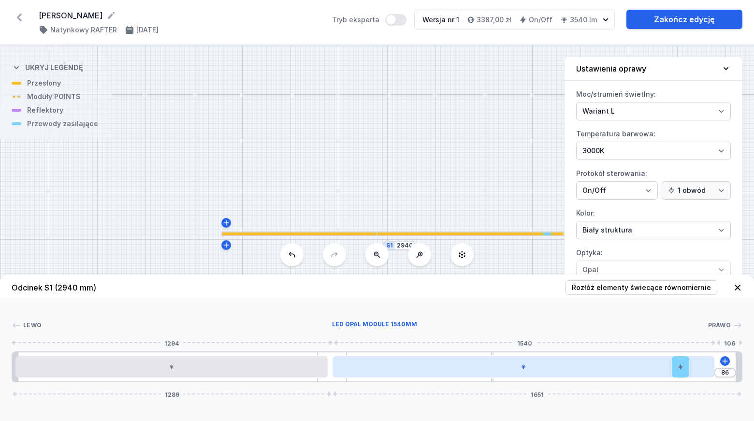
drag, startPoint x: 365, startPoint y: 363, endPoint x: 344, endPoint y: 363, distance: 21.3
click at [344, 363] on div "86 1289 1651" at bounding box center [377, 366] width 731 height 31
drag, startPoint x: 558, startPoint y: 366, endPoint x: 515, endPoint y: 366, distance: 42.5
click at [515, 366] on div at bounding box center [524, 366] width 382 height 21
drag, startPoint x: 456, startPoint y: 367, endPoint x: 415, endPoint y: 367, distance: 41.1
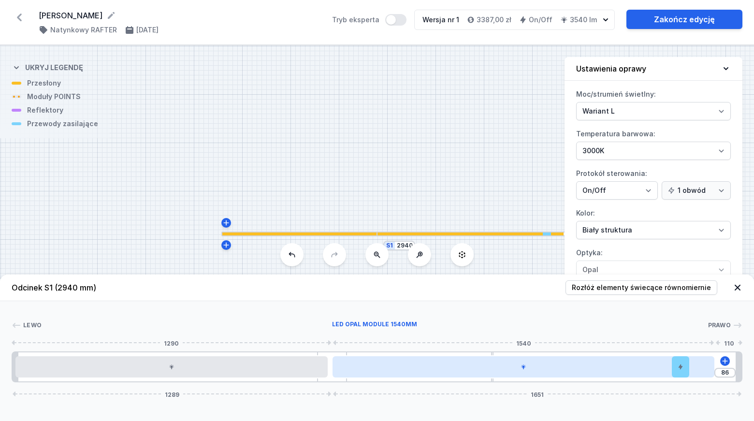
click at [415, 367] on div at bounding box center [524, 366] width 382 height 21
drag, startPoint x: 301, startPoint y: 370, endPoint x: 335, endPoint y: 371, distance: 33.9
click at [335, 371] on div "4 86 1289 1651" at bounding box center [377, 366] width 731 height 31
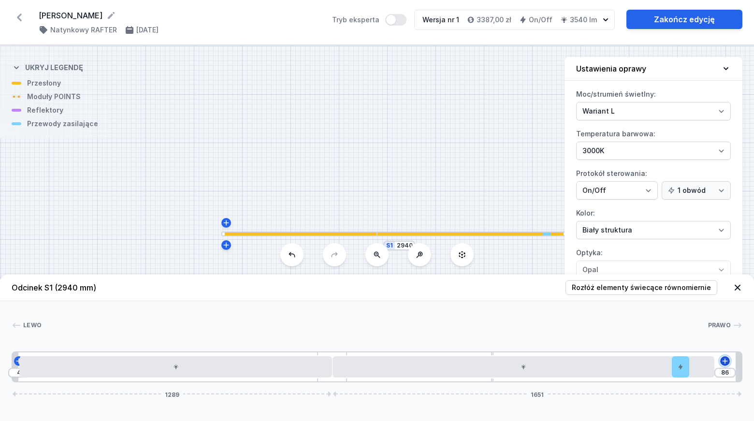
click at [726, 361] on icon at bounding box center [724, 360] width 5 height 5
click at [518, 324] on div at bounding box center [375, 326] width 666 height 10
drag, startPoint x: 407, startPoint y: 245, endPoint x: 364, endPoint y: 245, distance: 43.5
click at [364, 245] on div "S1 2940" at bounding box center [377, 233] width 754 height 376
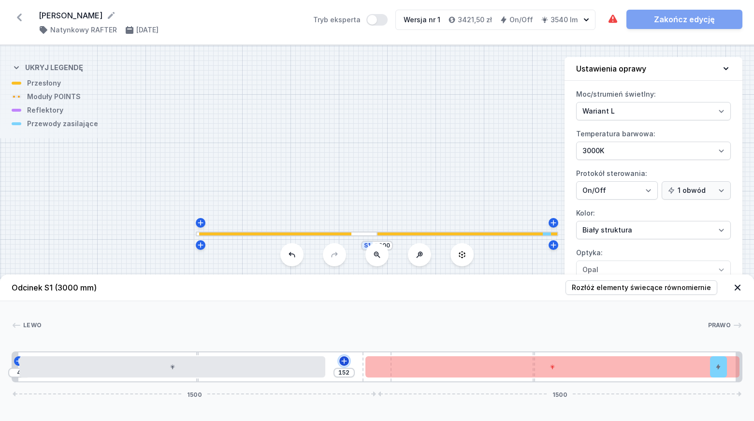
click at [342, 363] on icon at bounding box center [344, 361] width 8 height 8
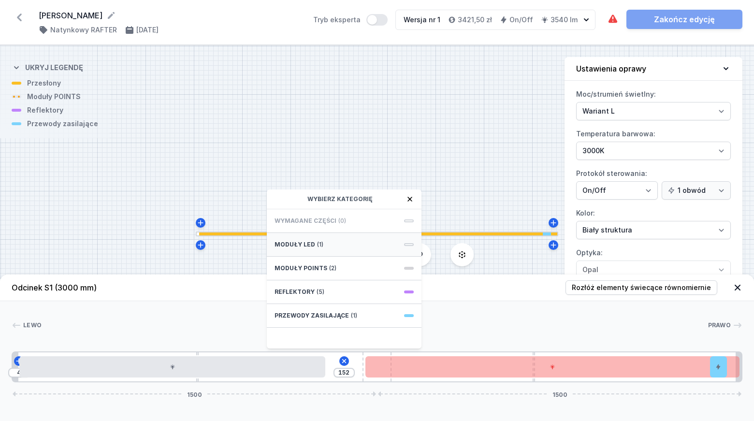
click at [333, 241] on div "Moduły LED (1)" at bounding box center [344, 245] width 155 height 24
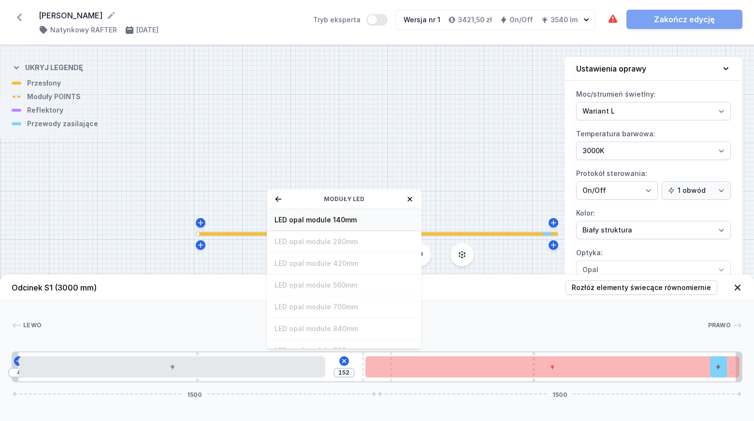
click at [333, 215] on span "LED opal module 140mm" at bounding box center [344, 220] width 139 height 10
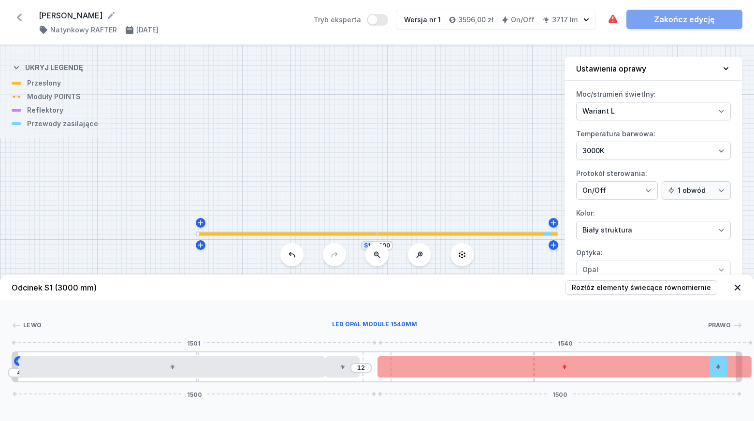
drag, startPoint x: 497, startPoint y: 370, endPoint x: 418, endPoint y: 365, distance: 79.0
drag, startPoint x: 435, startPoint y: 370, endPoint x: 400, endPoint y: 368, distance: 34.8
click at [398, 368] on div at bounding box center [565, 366] width 374 height 21
drag, startPoint x: 632, startPoint y: 371, endPoint x: 457, endPoint y: 371, distance: 175.0
click at [466, 368] on div at bounding box center [565, 366] width 374 height 21
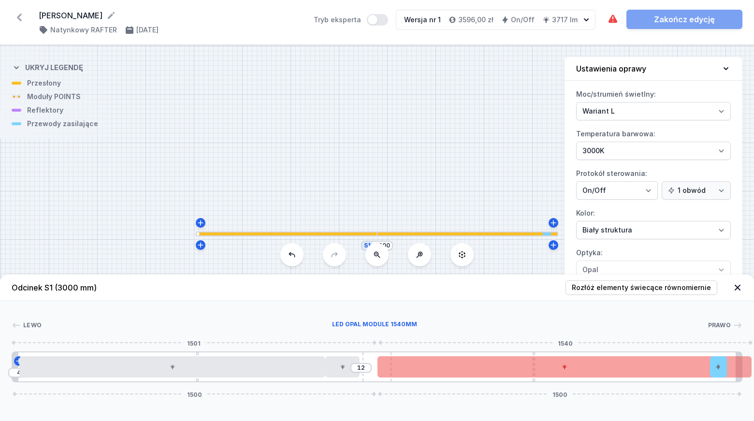
drag, startPoint x: 447, startPoint y: 372, endPoint x: 440, endPoint y: 366, distance: 8.9
click at [407, 361] on div at bounding box center [565, 366] width 374 height 21
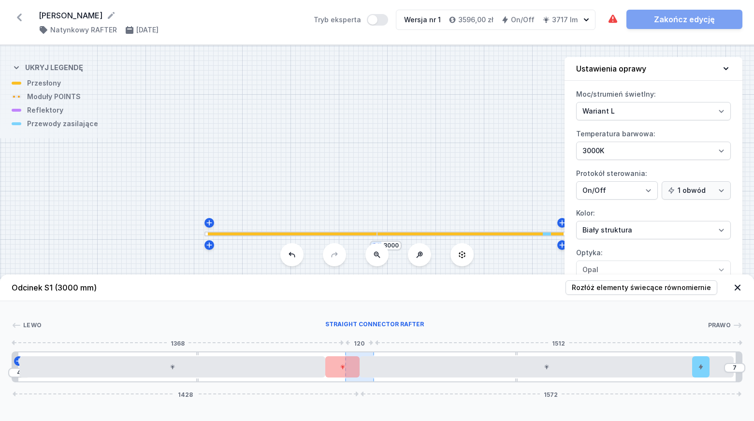
drag, startPoint x: 375, startPoint y: 355, endPoint x: 360, endPoint y: 356, distance: 15.5
click at [360, 356] on div at bounding box center [359, 366] width 29 height 29
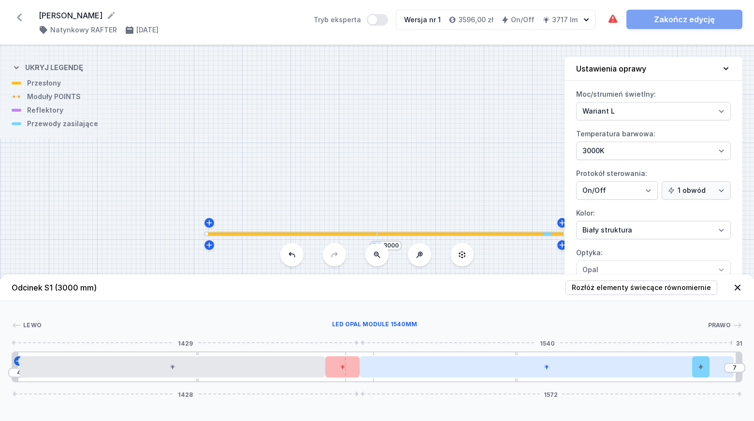
drag, startPoint x: 484, startPoint y: 368, endPoint x: 493, endPoint y: 368, distance: 9.2
click at [493, 368] on div at bounding box center [547, 366] width 374 height 21
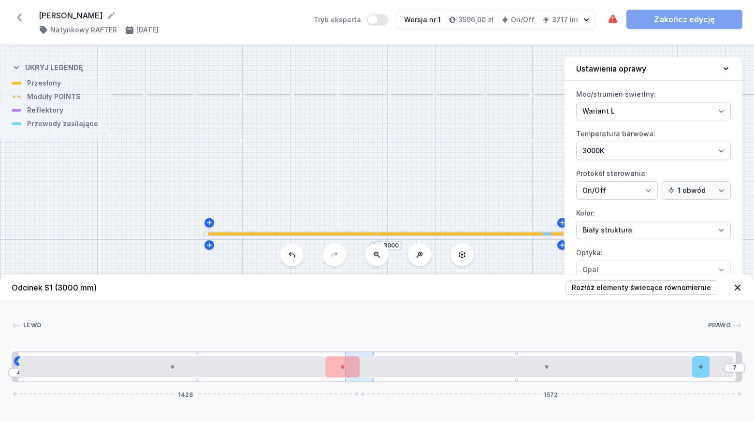
click at [382, 354] on div "4 7 1428 1572" at bounding box center [377, 366] width 731 height 31
drag, startPoint x: 360, startPoint y: 354, endPoint x: 374, endPoint y: 354, distance: 14.0
click at [374, 354] on div at bounding box center [359, 366] width 29 height 29
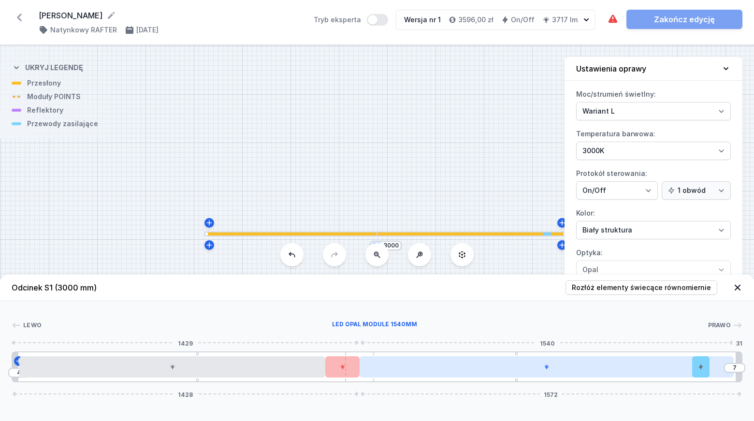
drag, startPoint x: 360, startPoint y: 360, endPoint x: 360, endPoint y: 370, distance: 10.2
click at [360, 368] on div "[PERSON_NAME] LED opal module 1540mm Prawo 1429 1540 31 1 2 3 4 5 2 6 7 1 4 7 1…" at bounding box center [377, 341] width 754 height 81
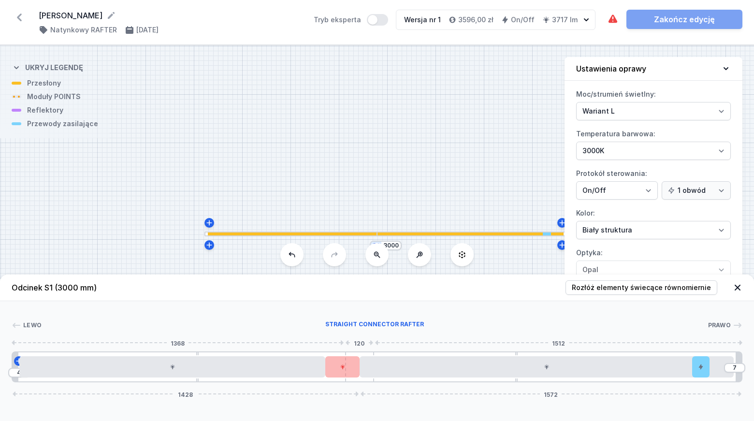
drag, startPoint x: 361, startPoint y: 379, endPoint x: 375, endPoint y: 379, distance: 14.0
click at [375, 379] on div "4 7 1428 1572" at bounding box center [377, 366] width 731 height 31
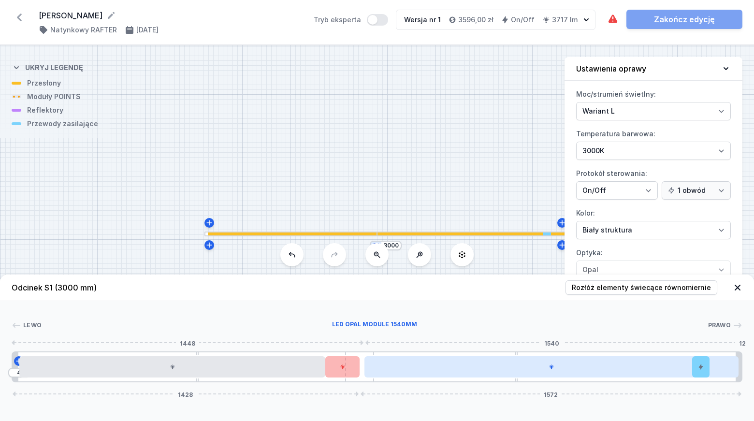
drag, startPoint x: 400, startPoint y: 366, endPoint x: 438, endPoint y: 366, distance: 37.7
click at [438, 366] on div at bounding box center [552, 366] width 374 height 21
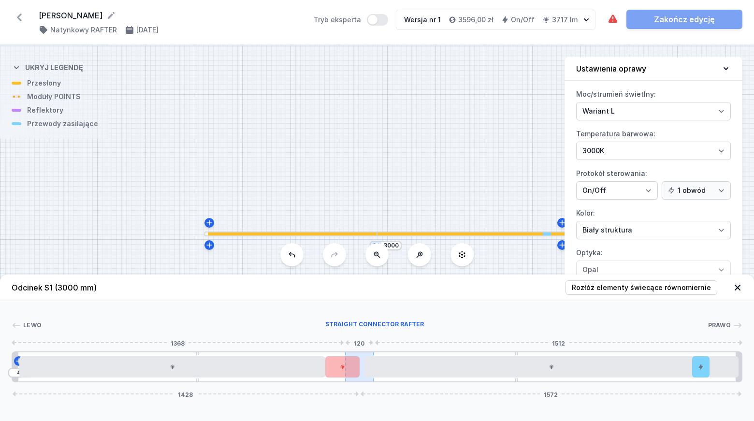
drag, startPoint x: 355, startPoint y: 368, endPoint x: 362, endPoint y: 368, distance: 7.3
click at [362, 368] on div "4 1428 1572" at bounding box center [377, 366] width 731 height 31
drag, startPoint x: 332, startPoint y: 366, endPoint x: 350, endPoint y: 366, distance: 17.4
click at [350, 366] on div at bounding box center [342, 366] width 34 height 21
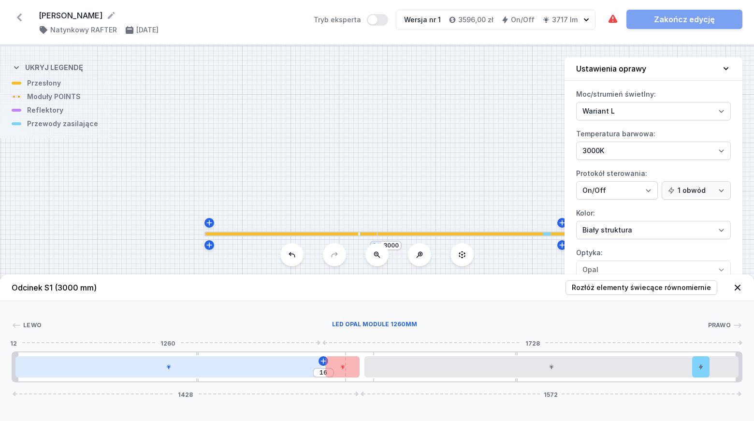
drag, startPoint x: 261, startPoint y: 369, endPoint x: 246, endPoint y: 369, distance: 15.0
click at [246, 369] on div at bounding box center [168, 366] width 306 height 21
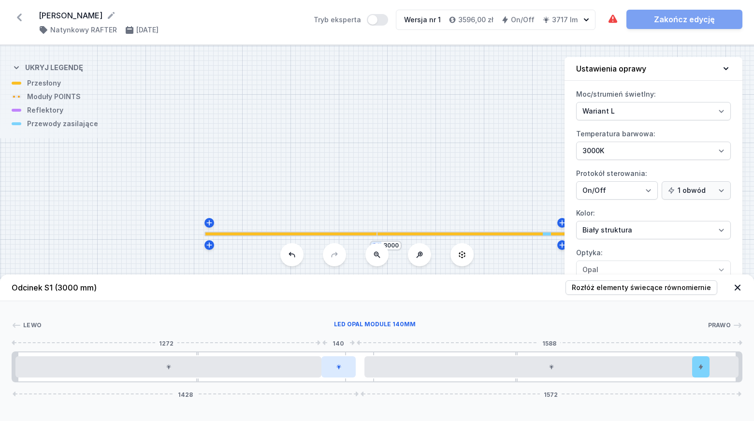
drag, startPoint x: 337, startPoint y: 367, endPoint x: 345, endPoint y: 367, distance: 7.7
click at [345, 367] on div at bounding box center [339, 366] width 34 height 21
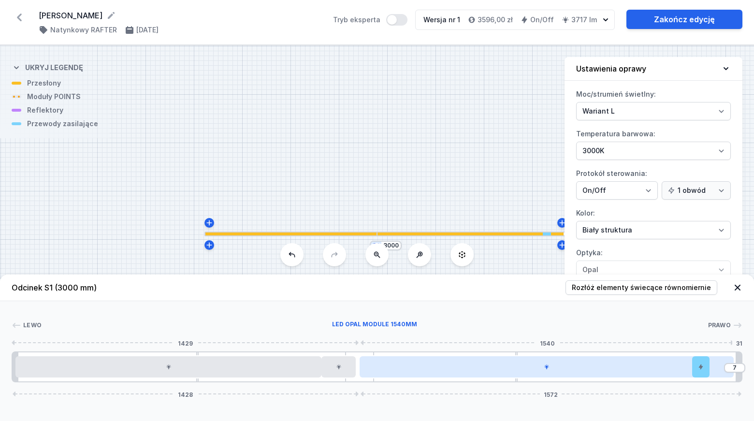
drag, startPoint x: 424, startPoint y: 367, endPoint x: 407, endPoint y: 368, distance: 16.9
click at [407, 368] on div at bounding box center [547, 366] width 374 height 21
drag, startPoint x: 480, startPoint y: 368, endPoint x: 408, endPoint y: 367, distance: 71.6
click at [408, 367] on div at bounding box center [547, 366] width 374 height 21
drag, startPoint x: 385, startPoint y: 373, endPoint x: 364, endPoint y: 369, distance: 21.1
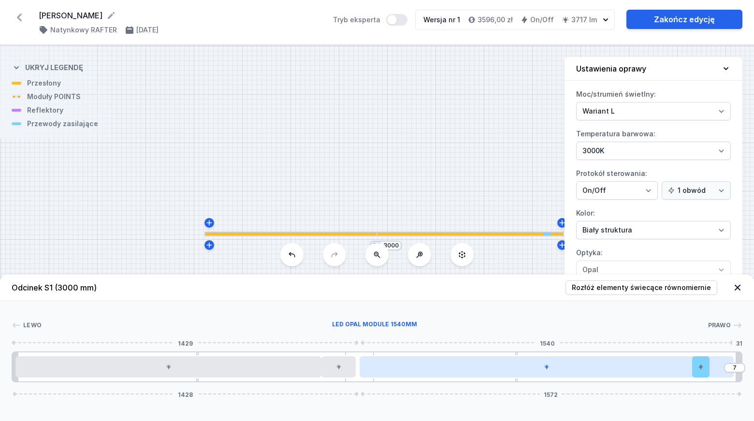
click at [373, 368] on div at bounding box center [547, 366] width 374 height 21
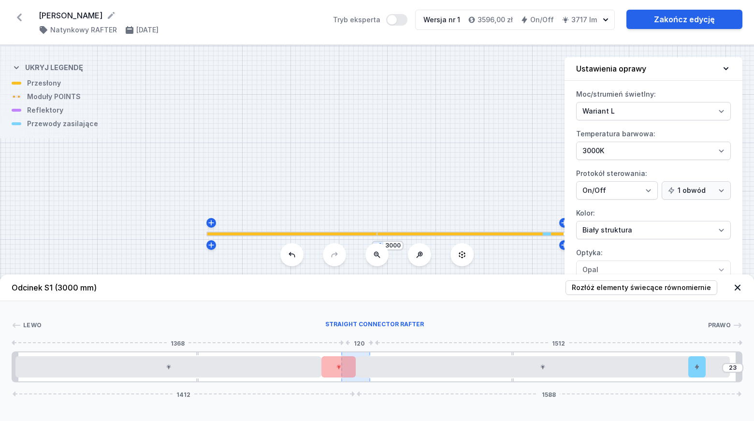
click at [366, 354] on div at bounding box center [355, 366] width 29 height 29
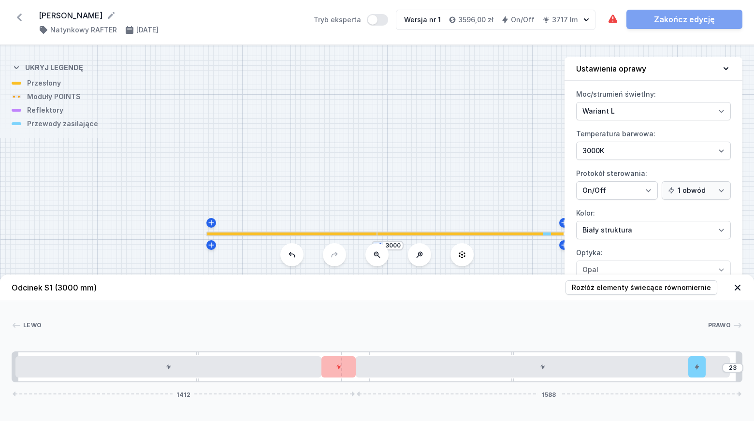
drag, startPoint x: 364, startPoint y: 354, endPoint x: 371, endPoint y: 354, distance: 6.8
click at [371, 354] on div "23 1412 1588" at bounding box center [377, 366] width 731 height 31
click at [366, 353] on div "23 1412 1588" at bounding box center [377, 366] width 731 height 31
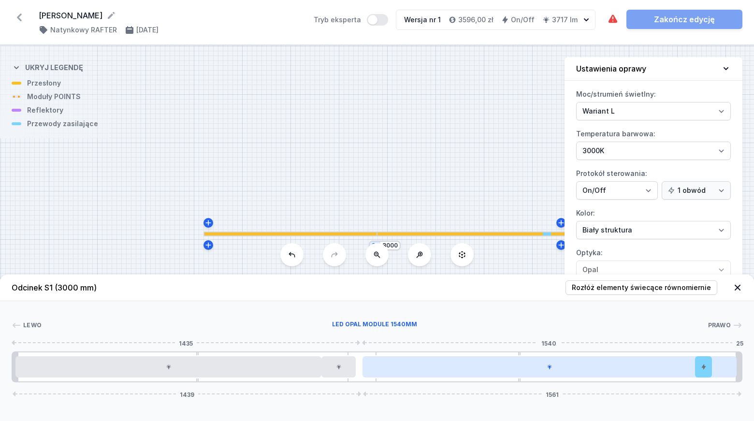
drag, startPoint x: 365, startPoint y: 355, endPoint x: 393, endPoint y: 356, distance: 28.1
click at [393, 356] on div "1439 1561" at bounding box center [377, 366] width 731 height 31
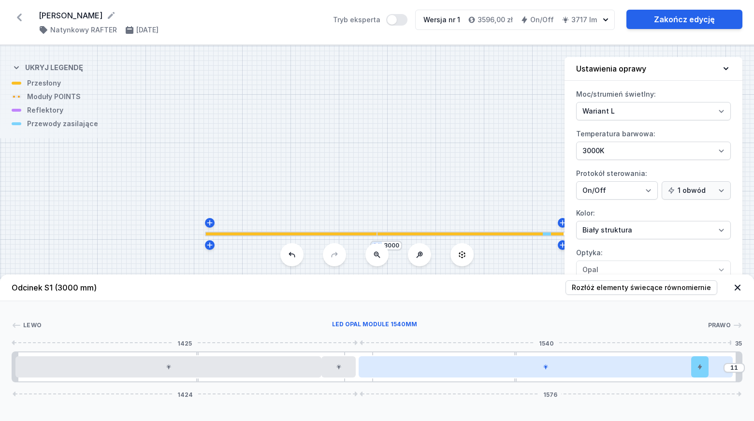
drag, startPoint x: 372, startPoint y: 356, endPoint x: 389, endPoint y: 358, distance: 16.6
click at [389, 358] on div "11 1424 1576" at bounding box center [377, 366] width 731 height 31
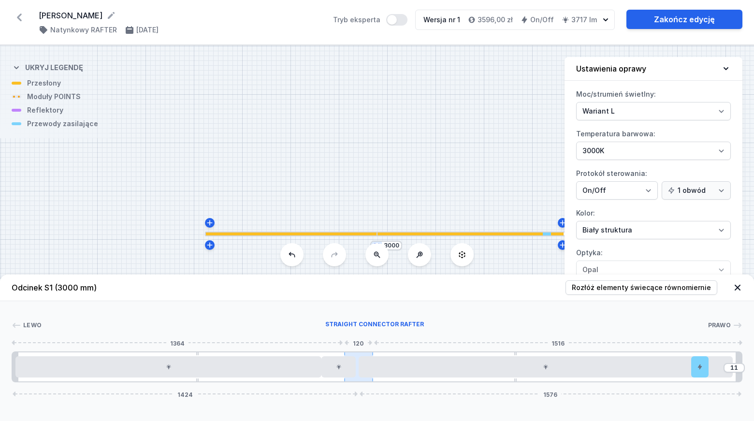
drag, startPoint x: 341, startPoint y: 368, endPoint x: 358, endPoint y: 369, distance: 17.0
click at [358, 369] on div "11 1424 1576" at bounding box center [377, 366] width 731 height 31
drag, startPoint x: 333, startPoint y: 362, endPoint x: 349, endPoint y: 361, distance: 16.0
click at [349, 361] on div at bounding box center [339, 366] width 34 height 21
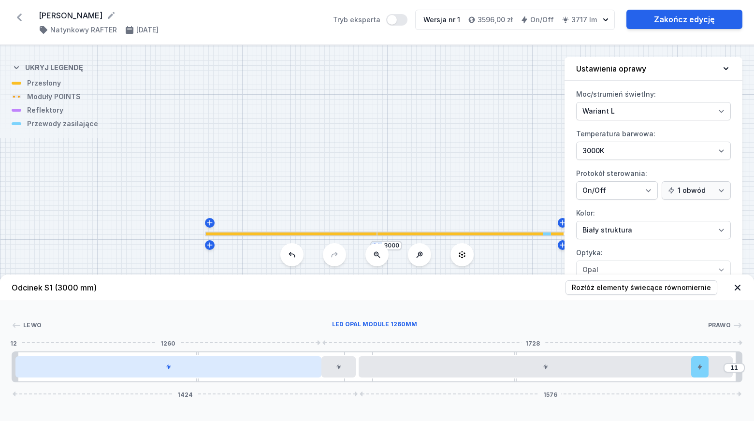
drag, startPoint x: 295, startPoint y: 371, endPoint x: 304, endPoint y: 372, distance: 8.3
click at [304, 372] on div at bounding box center [168, 366] width 306 height 21
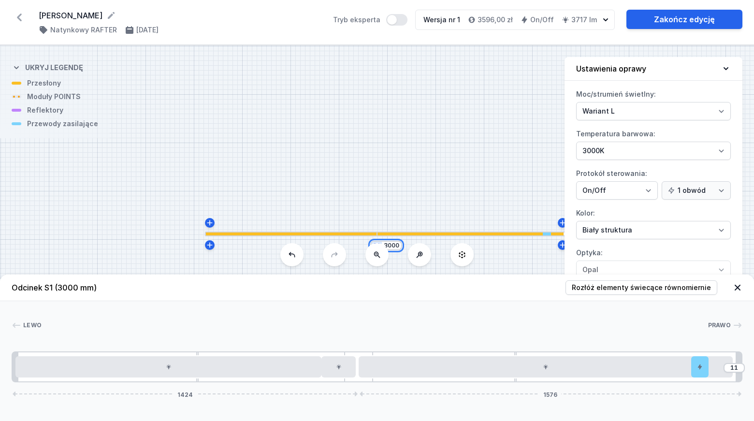
click at [400, 247] on div "S1 3000" at bounding box center [386, 246] width 32 height 10
drag, startPoint x: 398, startPoint y: 245, endPoint x: 369, endPoint y: 243, distance: 29.1
click at [369, 243] on div "S1 3000" at bounding box center [377, 233] width 754 height 376
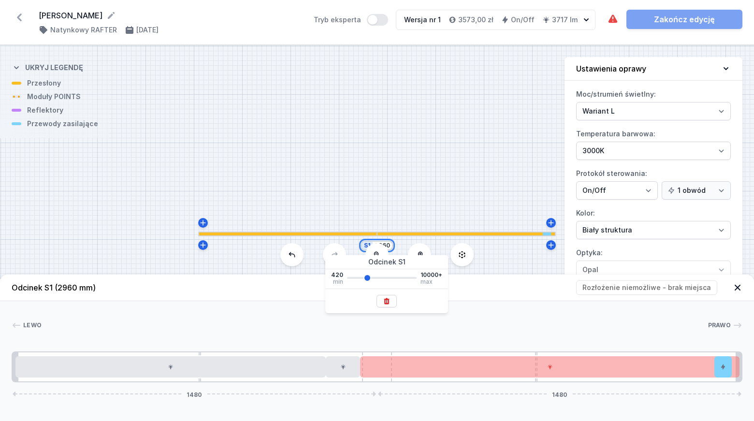
click at [386, 246] on input "2960" at bounding box center [382, 246] width 15 height 8
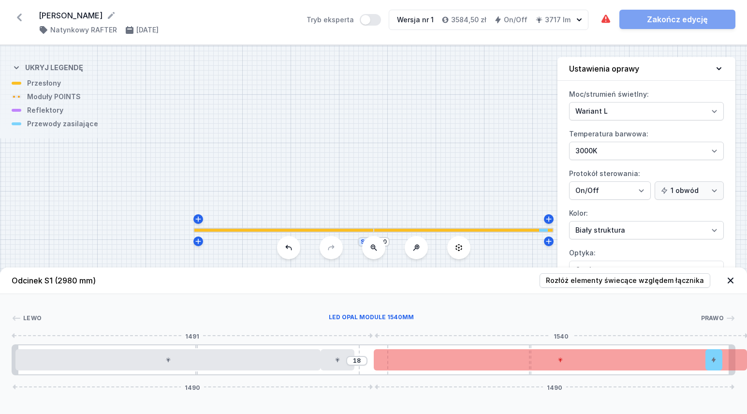
drag, startPoint x: 506, startPoint y: 369, endPoint x: 415, endPoint y: 367, distance: 91.4
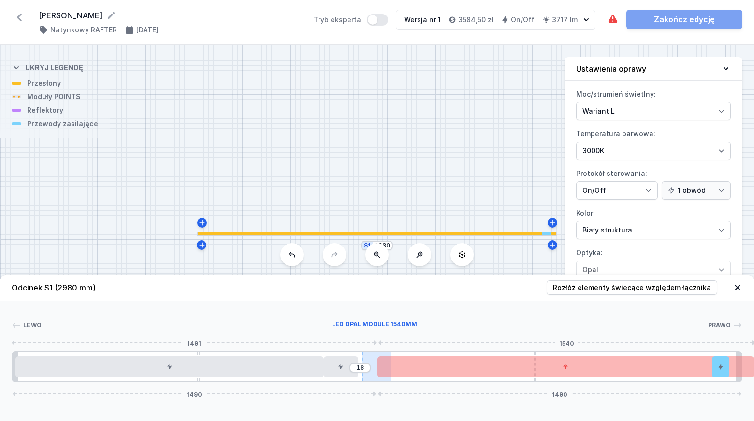
drag, startPoint x: 382, startPoint y: 366, endPoint x: 371, endPoint y: 367, distance: 10.7
click at [371, 367] on div "18 1490 1490" at bounding box center [377, 366] width 731 height 31
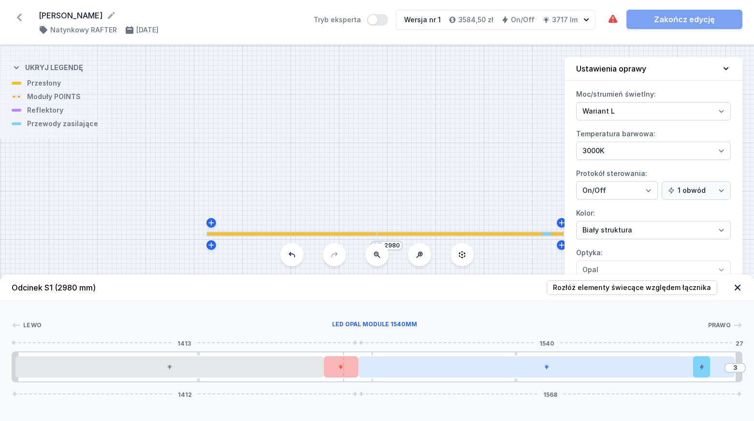
drag, startPoint x: 370, startPoint y: 356, endPoint x: 364, endPoint y: 356, distance: 6.3
click at [364, 356] on div "3 1412 1568" at bounding box center [377, 366] width 731 height 31
click at [465, 372] on div at bounding box center [546, 366] width 377 height 21
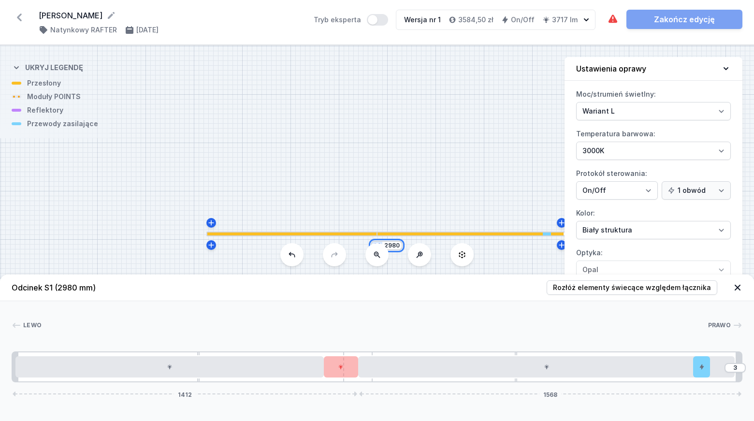
drag, startPoint x: 395, startPoint y: 246, endPoint x: 401, endPoint y: 247, distance: 6.3
click at [396, 246] on input "2980" at bounding box center [391, 246] width 15 height 8
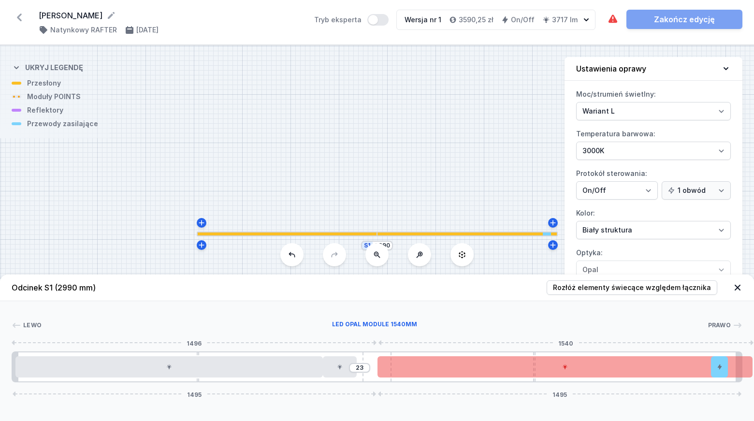
drag, startPoint x: 499, startPoint y: 366, endPoint x: 442, endPoint y: 366, distance: 57.5
drag, startPoint x: 461, startPoint y: 372, endPoint x: 433, endPoint y: 372, distance: 28.0
click at [433, 372] on div at bounding box center [566, 366] width 376 height 21
drag, startPoint x: 679, startPoint y: 366, endPoint x: 532, endPoint y: 367, distance: 146.5
click at [541, 366] on div at bounding box center [566, 366] width 376 height 21
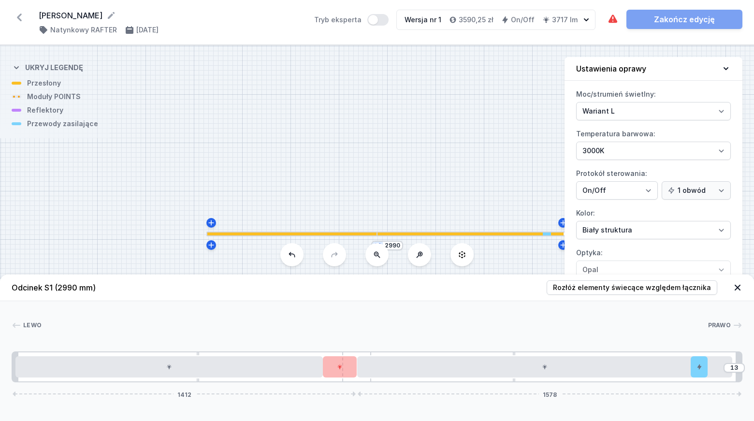
drag, startPoint x: 378, startPoint y: 354, endPoint x: 372, endPoint y: 354, distance: 5.8
click at [372, 354] on div "13 1412 1578" at bounding box center [377, 366] width 731 height 31
click at [373, 355] on div "13 1412 1578" at bounding box center [377, 366] width 731 height 31
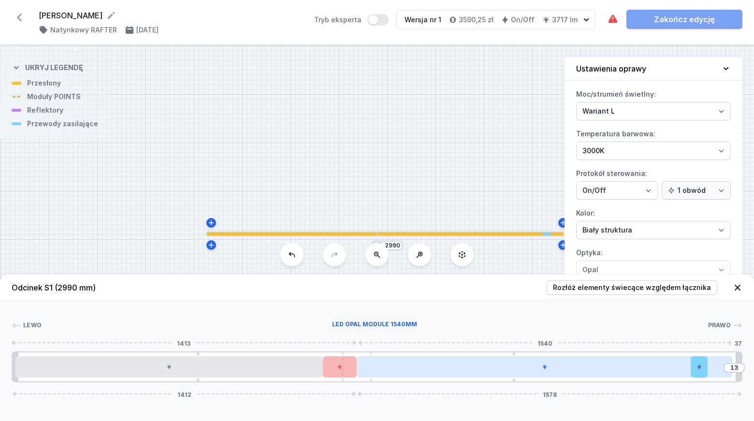
drag, startPoint x: 364, startPoint y: 358, endPoint x: 373, endPoint y: 357, distance: 9.7
click at [373, 357] on div at bounding box center [545, 366] width 376 height 21
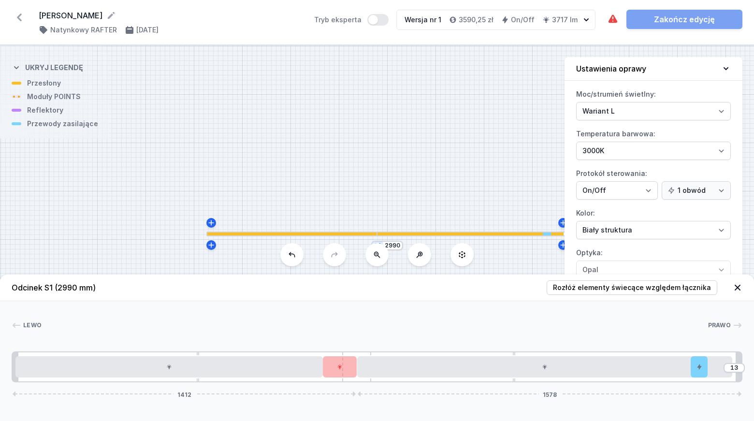
drag, startPoint x: 368, startPoint y: 354, endPoint x: 377, endPoint y: 353, distance: 9.2
click at [377, 353] on div "13 1412 1578" at bounding box center [377, 366] width 731 height 31
drag, startPoint x: 360, startPoint y: 380, endPoint x: 378, endPoint y: 380, distance: 18.4
click at [378, 380] on div "13 1412 1578" at bounding box center [377, 366] width 731 height 31
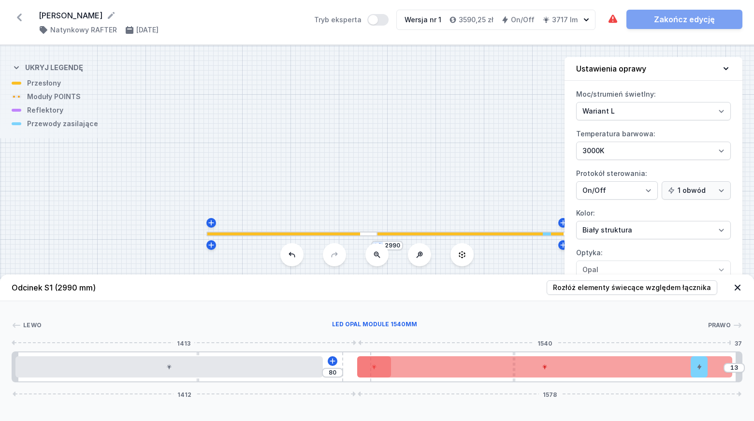
drag, startPoint x: 341, startPoint y: 367, endPoint x: 366, endPoint y: 366, distance: 25.2
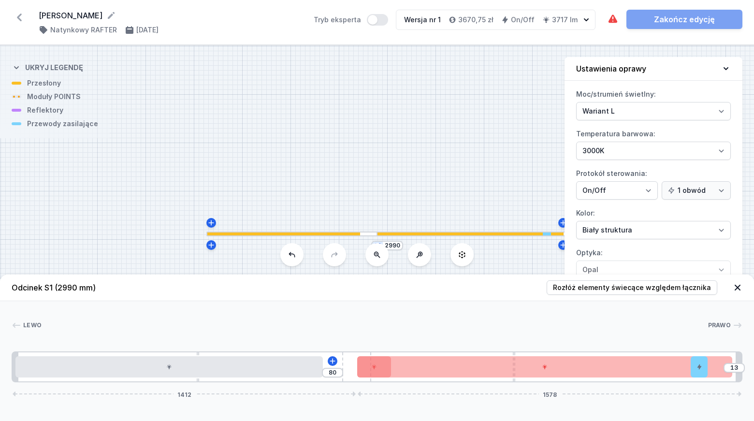
drag, startPoint x: 381, startPoint y: 369, endPoint x: 364, endPoint y: 367, distance: 17.9
click at [336, 370] on div "80 13 1412 1578" at bounding box center [377, 366] width 731 height 31
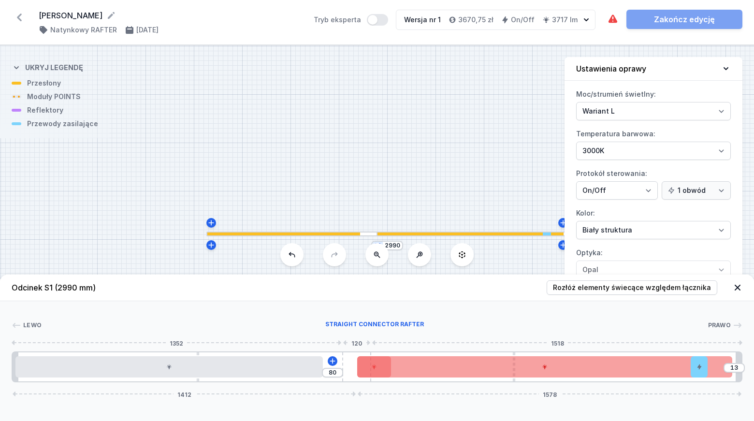
click at [350, 364] on div "80 13 1412 1578" at bounding box center [377, 366] width 731 height 31
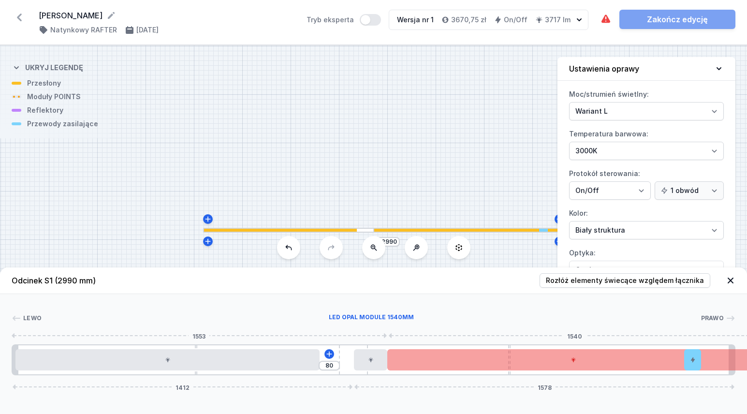
drag, startPoint x: 423, startPoint y: 367, endPoint x: 473, endPoint y: 368, distance: 49.8
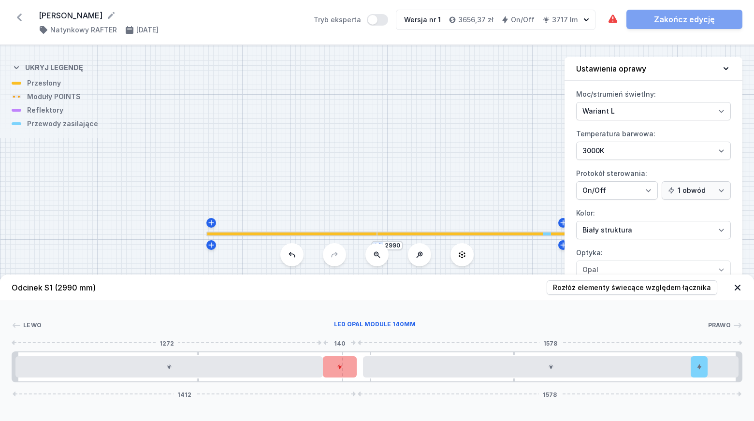
drag, startPoint x: 359, startPoint y: 366, endPoint x: 337, endPoint y: 368, distance: 21.4
click at [337, 368] on div at bounding box center [340, 366] width 34 height 21
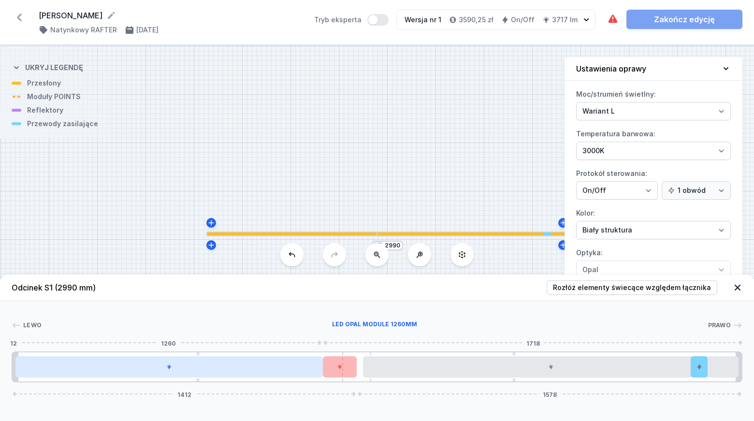
drag, startPoint x: 284, startPoint y: 370, endPoint x: 257, endPoint y: 370, distance: 27.6
click at [254, 370] on div at bounding box center [168, 366] width 307 height 21
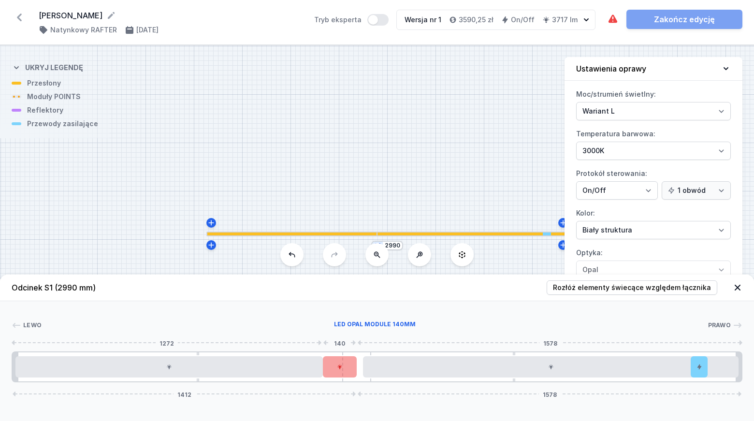
drag, startPoint x: 334, startPoint y: 364, endPoint x: 344, endPoint y: 365, distance: 10.3
click at [344, 365] on div at bounding box center [340, 366] width 34 height 21
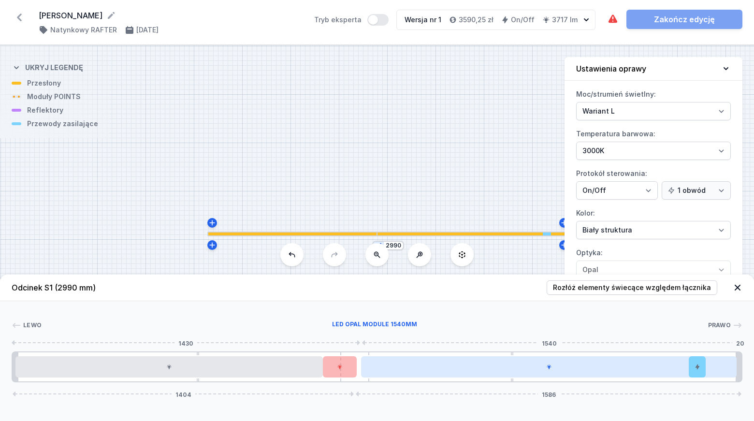
drag, startPoint x: 361, startPoint y: 356, endPoint x: 389, endPoint y: 357, distance: 28.5
click at [389, 357] on div "1404 1586" at bounding box center [377, 366] width 731 height 31
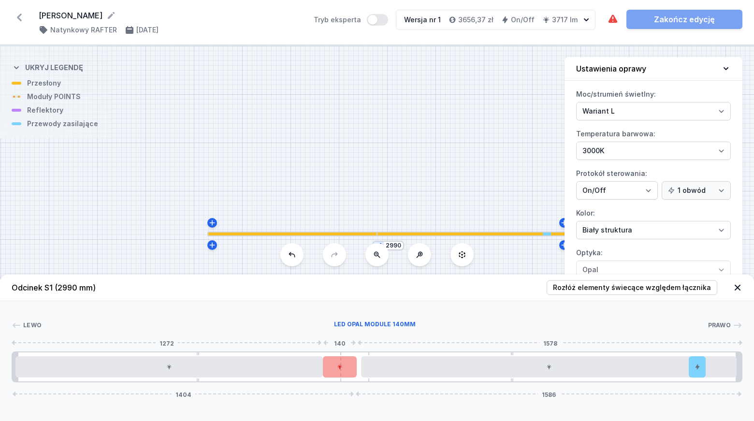
drag, startPoint x: 334, startPoint y: 366, endPoint x: 347, endPoint y: 367, distance: 13.1
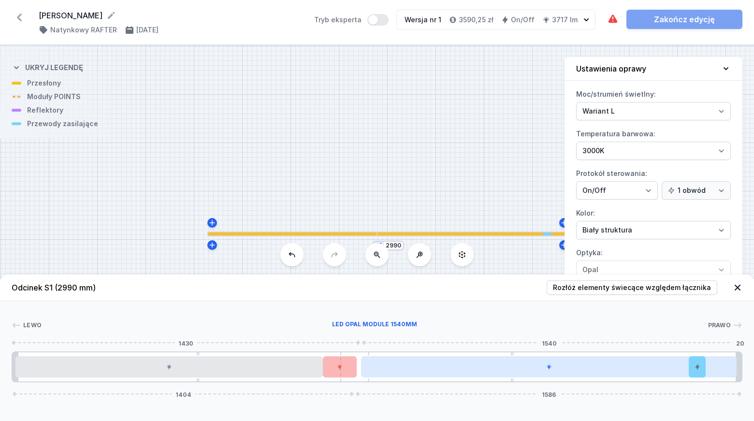
click at [413, 368] on div at bounding box center [549, 366] width 376 height 21
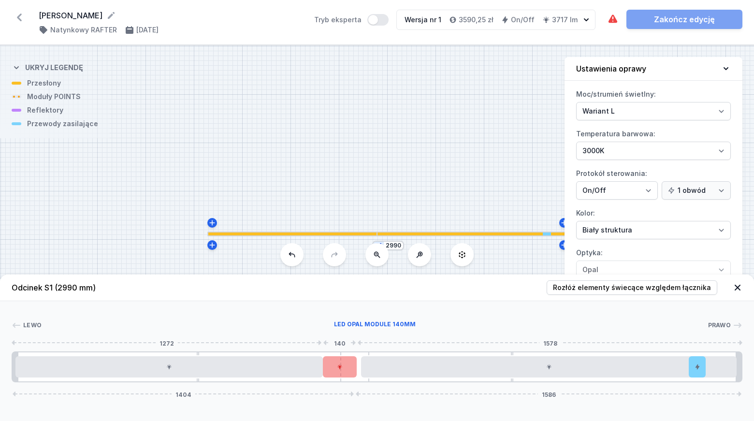
drag, startPoint x: 348, startPoint y: 369, endPoint x: 355, endPoint y: 369, distance: 7.7
click at [355, 369] on div at bounding box center [340, 366] width 34 height 21
drag, startPoint x: 337, startPoint y: 368, endPoint x: 349, endPoint y: 369, distance: 12.1
click at [349, 369] on div at bounding box center [340, 366] width 34 height 21
drag, startPoint x: 345, startPoint y: 366, endPoint x: 355, endPoint y: 367, distance: 9.7
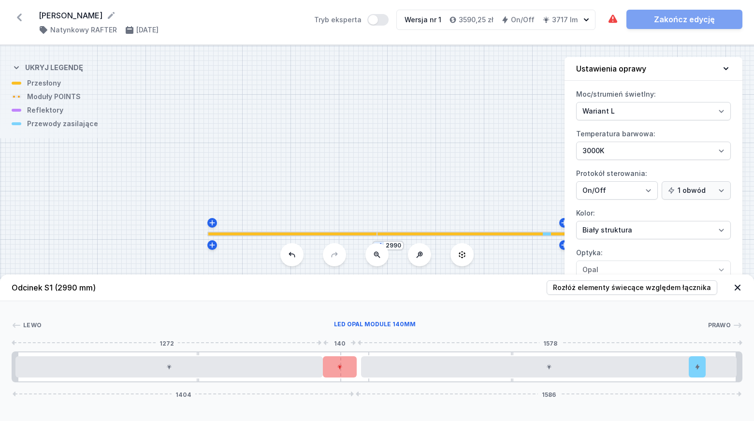
click at [355, 367] on div at bounding box center [340, 366] width 34 height 21
drag, startPoint x: 356, startPoint y: 355, endPoint x: 345, endPoint y: 353, distance: 11.2
click at [345, 353] on div at bounding box center [354, 366] width 29 height 29
drag, startPoint x: 359, startPoint y: 379, endPoint x: 337, endPoint y: 381, distance: 22.4
click at [337, 381] on div "1404 1586" at bounding box center [377, 366] width 731 height 31
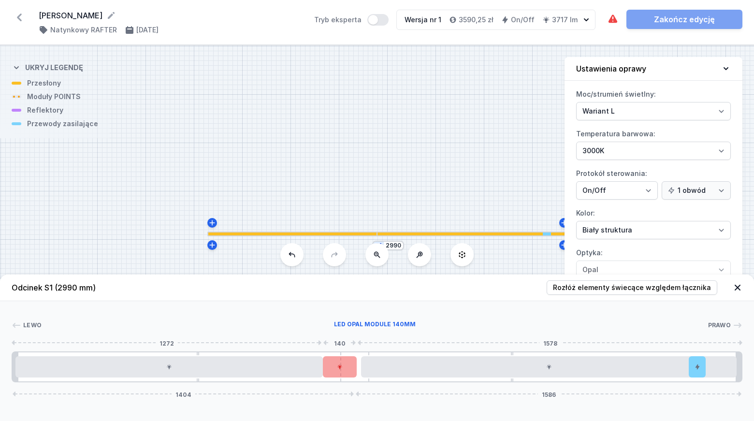
click at [348, 364] on div at bounding box center [340, 366] width 34 height 21
click at [366, 339] on icon at bounding box center [363, 340] width 5 height 6
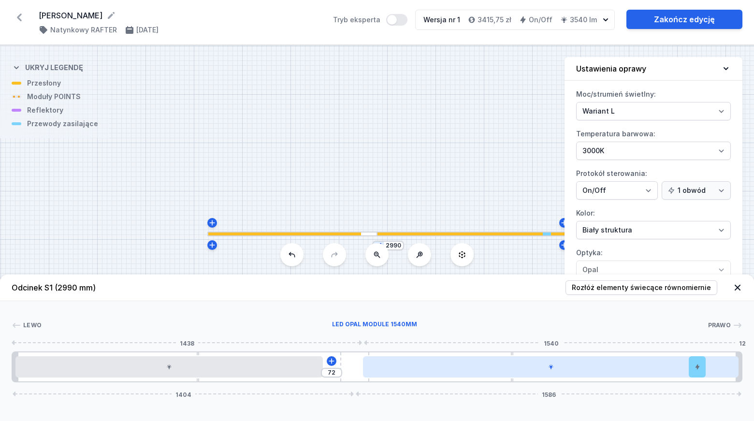
drag, startPoint x: 444, startPoint y: 374, endPoint x: 477, endPoint y: 375, distance: 32.4
click at [477, 375] on div at bounding box center [551, 366] width 376 height 21
drag, startPoint x: 348, startPoint y: 366, endPoint x: 436, endPoint y: 368, distance: 87.5
click at [436, 368] on div "64 1396 1594" at bounding box center [377, 366] width 731 height 31
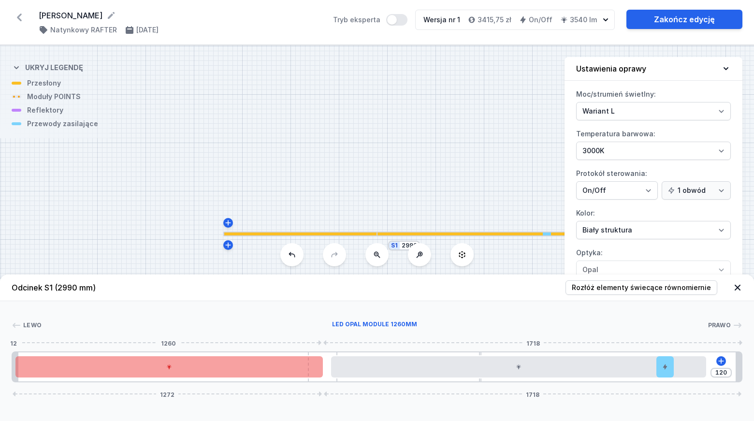
drag, startPoint x: 352, startPoint y: 366, endPoint x: 313, endPoint y: 366, distance: 39.2
click at [313, 366] on div "120 1272 1718" at bounding box center [377, 366] width 731 height 31
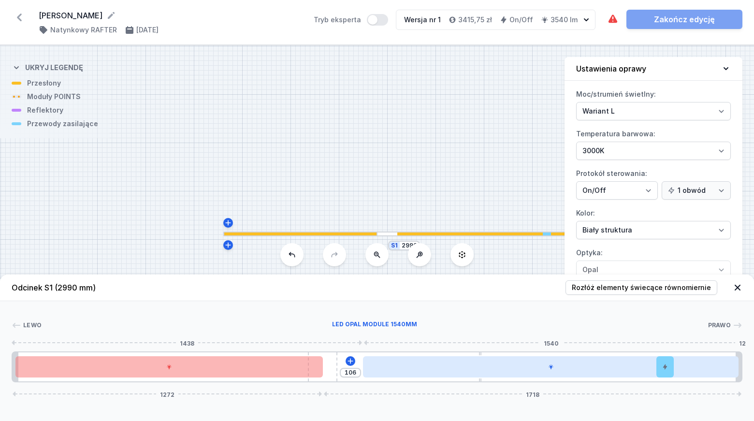
drag, startPoint x: 401, startPoint y: 370, endPoint x: 500, endPoint y: 370, distance: 99.1
click at [500, 370] on div at bounding box center [551, 366] width 376 height 21
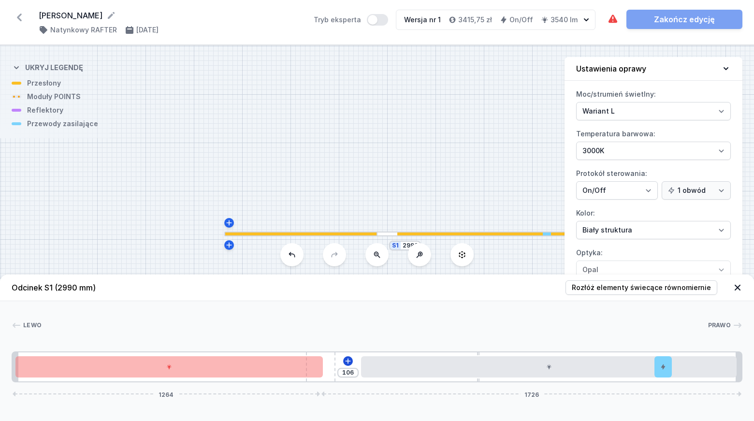
drag, startPoint x: 333, startPoint y: 357, endPoint x: 344, endPoint y: 358, distance: 11.6
click at [344, 358] on div "106 1264 1726" at bounding box center [377, 366] width 731 height 31
drag, startPoint x: 330, startPoint y: 357, endPoint x: 339, endPoint y: 358, distance: 9.2
click at [339, 358] on div "106 1264 1726" at bounding box center [377, 366] width 731 height 31
drag, startPoint x: 328, startPoint y: 362, endPoint x: 357, endPoint y: 366, distance: 29.8
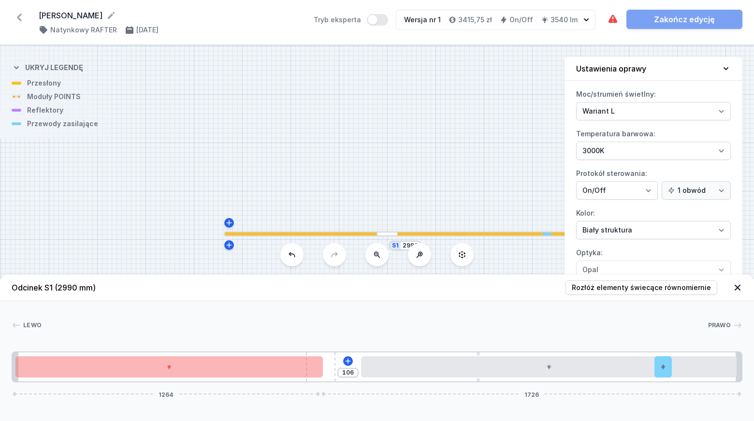
click at [357, 366] on div "106 1264 1726" at bounding box center [377, 366] width 731 height 31
drag, startPoint x: 311, startPoint y: 377, endPoint x: 329, endPoint y: 375, distance: 18.0
click at [330, 375] on div "106 1264 1726" at bounding box center [377, 366] width 731 height 31
drag, startPoint x: 325, startPoint y: 362, endPoint x: 341, endPoint y: 362, distance: 15.5
click at [341, 362] on div "106 1264 1726" at bounding box center [377, 366] width 731 height 31
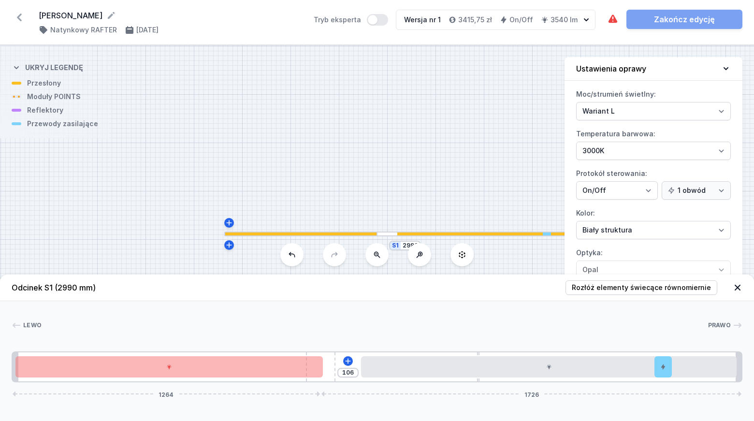
drag, startPoint x: 328, startPoint y: 354, endPoint x: 345, endPoint y: 355, distance: 17.4
click at [345, 355] on div "106 1264 1726" at bounding box center [377, 366] width 731 height 31
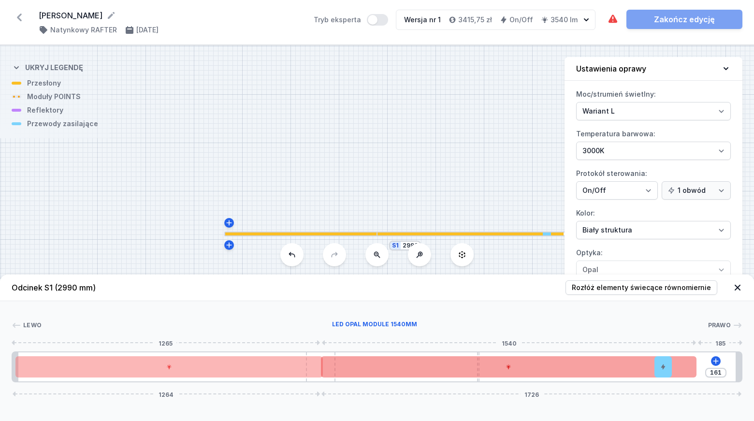
drag, startPoint x: 430, startPoint y: 366, endPoint x: 396, endPoint y: 369, distance: 34.0
click at [396, 369] on div at bounding box center [509, 366] width 376 height 21
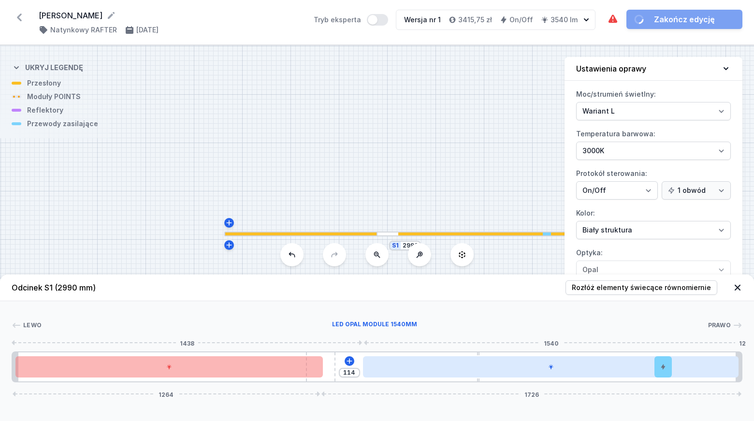
drag, startPoint x: 416, startPoint y: 373, endPoint x: 471, endPoint y: 373, distance: 54.6
click at [471, 373] on div at bounding box center [551, 366] width 376 height 21
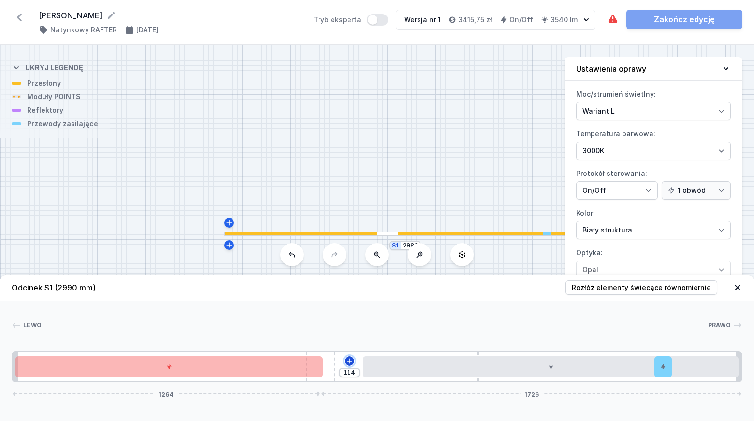
click at [351, 361] on icon at bounding box center [349, 360] width 5 height 5
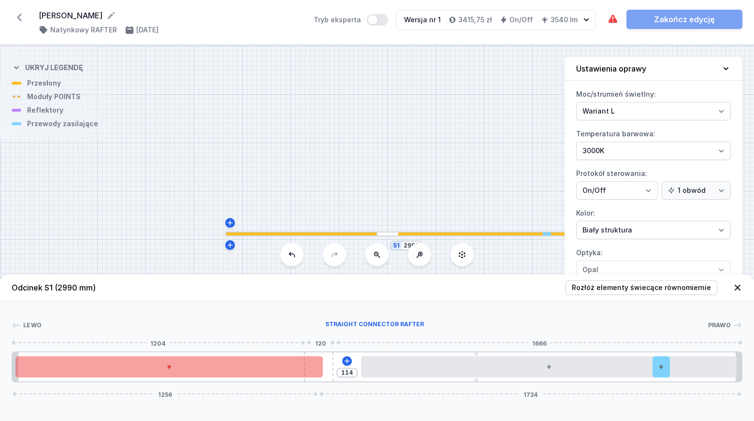
drag, startPoint x: 332, startPoint y: 363, endPoint x: 320, endPoint y: 363, distance: 12.6
click at [322, 363] on div "114 1256 1734" at bounding box center [377, 366] width 731 height 31
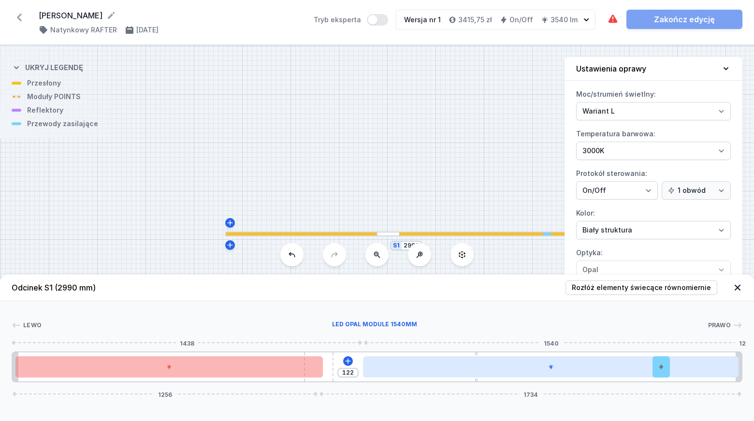
drag, startPoint x: 413, startPoint y: 371, endPoint x: 408, endPoint y: 370, distance: 5.9
click at [441, 371] on div at bounding box center [551, 366] width 376 height 21
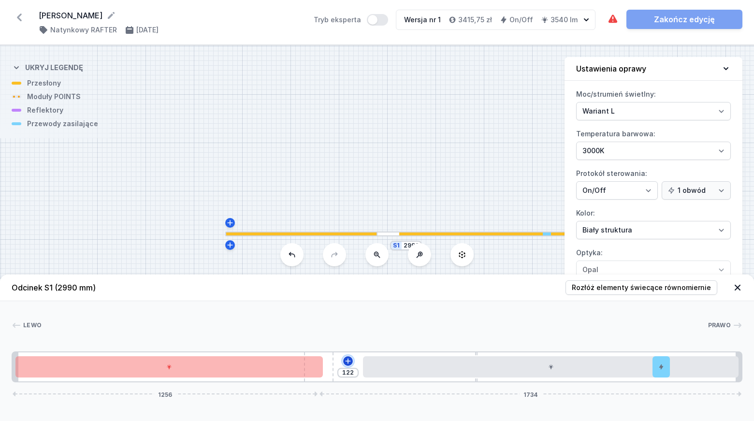
click at [349, 362] on icon at bounding box center [348, 361] width 8 height 8
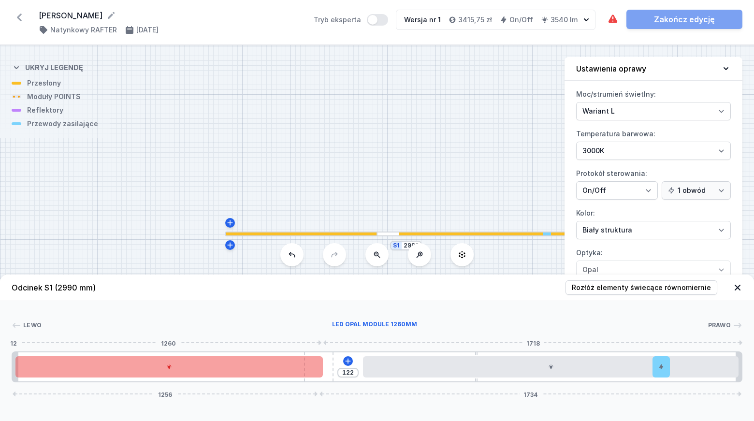
drag, startPoint x: 312, startPoint y: 364, endPoint x: 273, endPoint y: 366, distance: 39.3
click at [273, 366] on div at bounding box center [168, 366] width 307 height 21
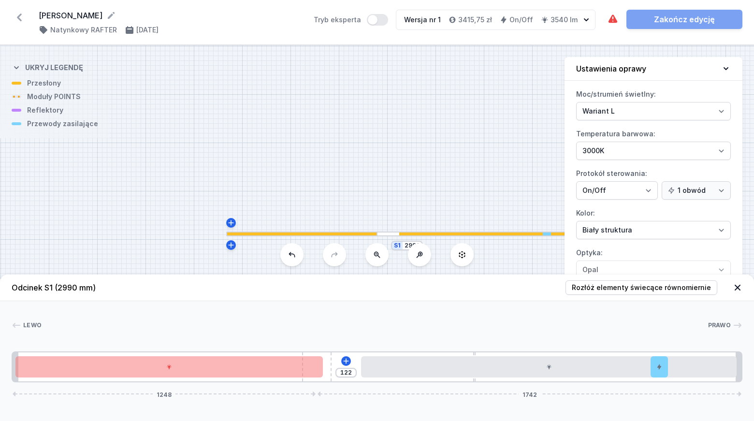
drag, startPoint x: 329, startPoint y: 354, endPoint x: 375, endPoint y: 356, distance: 46.0
click at [375, 356] on div "122 1248 1742" at bounding box center [377, 366] width 731 height 31
drag, startPoint x: 328, startPoint y: 379, endPoint x: 390, endPoint y: 379, distance: 61.4
click at [390, 379] on div "122 1248 1742" at bounding box center [377, 366] width 731 height 31
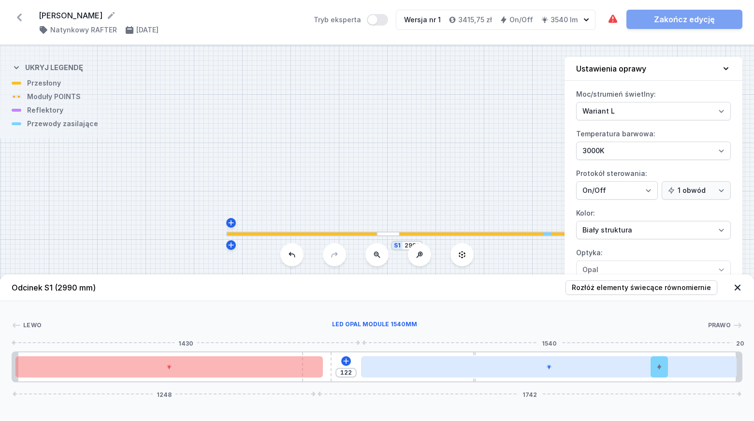
drag, startPoint x: 313, startPoint y: 369, endPoint x: 385, endPoint y: 371, distance: 71.6
click at [385, 371] on div "122 1248 1742" at bounding box center [377, 366] width 731 height 31
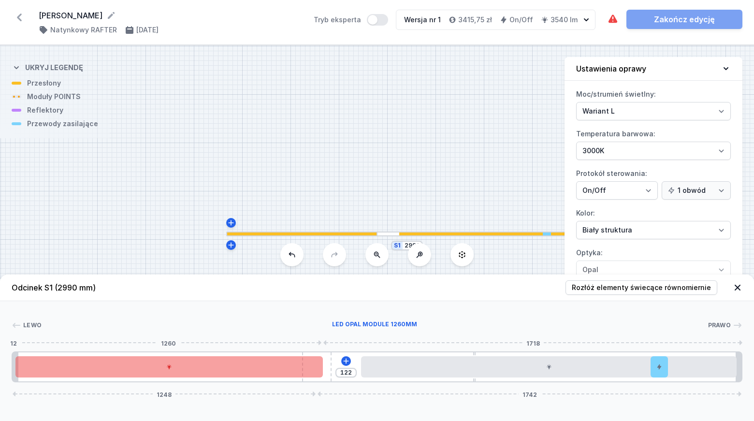
drag, startPoint x: 234, startPoint y: 371, endPoint x: 313, endPoint y: 371, distance: 78.8
click at [313, 371] on div at bounding box center [168, 366] width 307 height 21
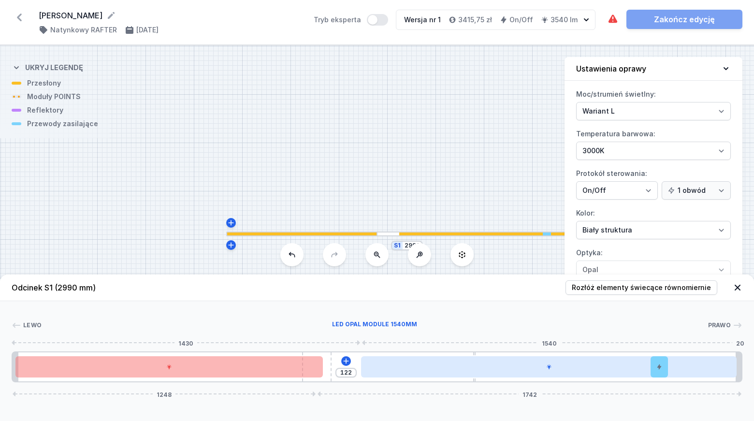
drag, startPoint x: 327, startPoint y: 357, endPoint x: 367, endPoint y: 356, distance: 40.1
click at [367, 356] on div "122 1248 1742" at bounding box center [377, 366] width 731 height 31
drag, startPoint x: 410, startPoint y: 371, endPoint x: 483, endPoint y: 373, distance: 73.5
click at [483, 373] on div at bounding box center [551, 366] width 376 height 21
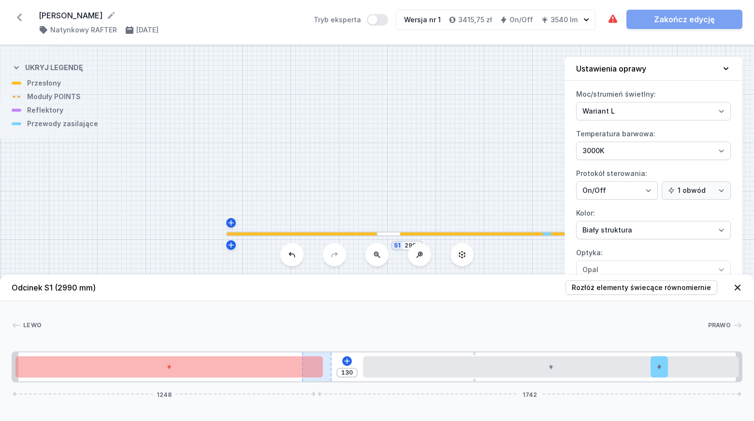
drag, startPoint x: 262, startPoint y: 368, endPoint x: 331, endPoint y: 370, distance: 69.6
click at [337, 370] on div "130 1248 1742" at bounding box center [377, 366] width 731 height 31
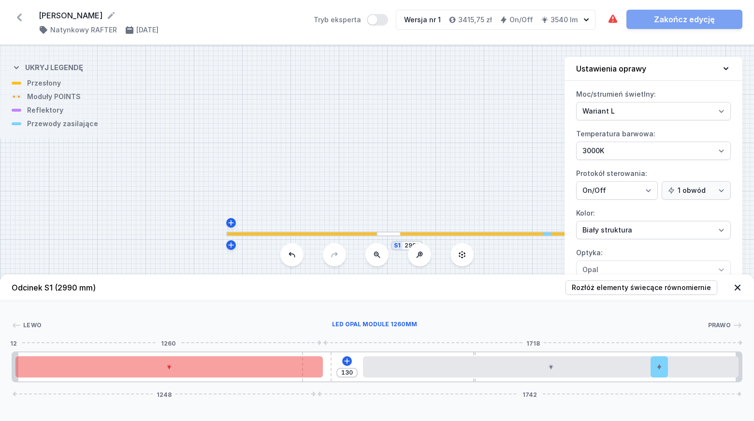
drag, startPoint x: 244, startPoint y: 368, endPoint x: 218, endPoint y: 370, distance: 26.1
click at [218, 370] on div at bounding box center [168, 366] width 307 height 21
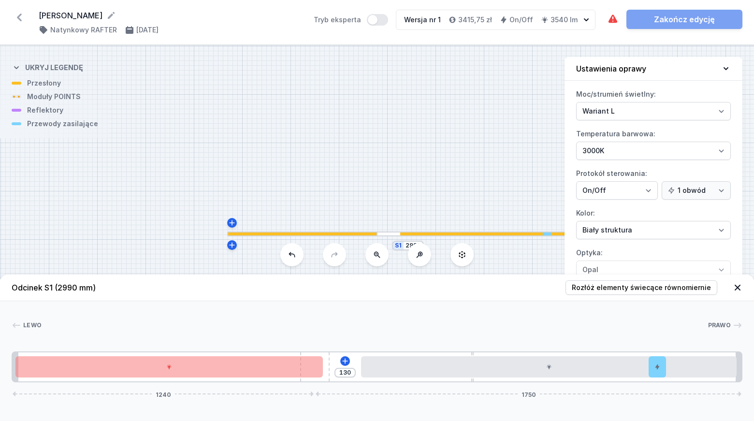
drag, startPoint x: 331, startPoint y: 367, endPoint x: 342, endPoint y: 368, distance: 11.2
click at [342, 368] on div "130 1240 1750" at bounding box center [377, 366] width 731 height 31
drag, startPoint x: 300, startPoint y: 356, endPoint x: 329, endPoint y: 356, distance: 29.0
click at [329, 356] on div at bounding box center [314, 366] width 29 height 29
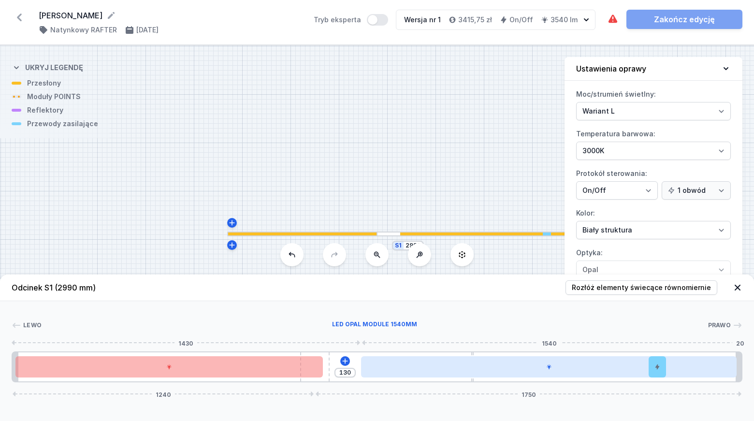
drag, startPoint x: 324, startPoint y: 355, endPoint x: 374, endPoint y: 358, distance: 49.4
click at [374, 358] on div "130 1240 1750" at bounding box center [377, 366] width 731 height 31
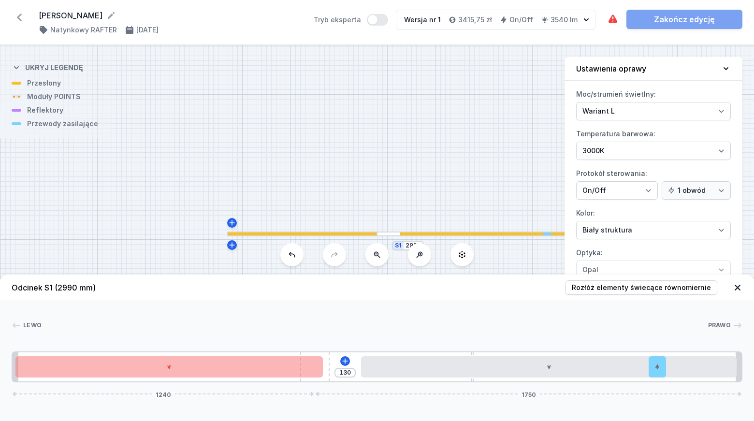
drag, startPoint x: 329, startPoint y: 380, endPoint x: 351, endPoint y: 380, distance: 22.7
click at [351, 380] on div "130 1240 1750" at bounding box center [377, 366] width 731 height 31
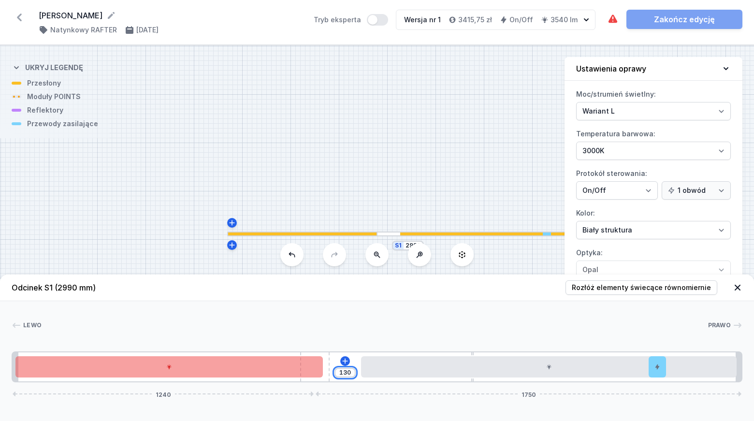
drag, startPoint x: 351, startPoint y: 373, endPoint x: 311, endPoint y: 372, distance: 39.7
click at [311, 372] on div "130 1240 1750" at bounding box center [377, 366] width 731 height 31
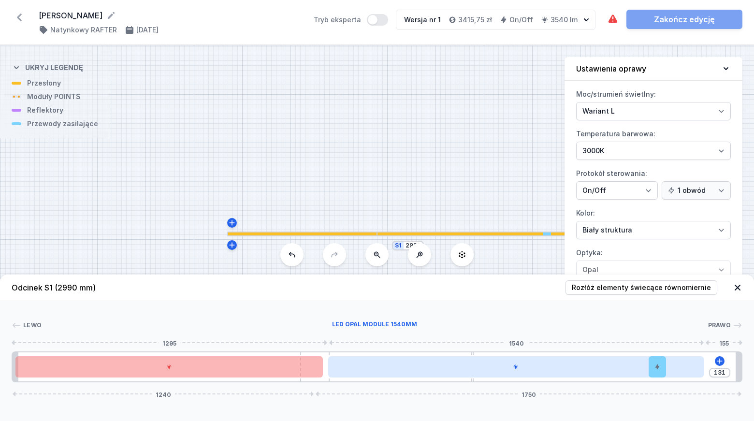
click at [375, 369] on div at bounding box center [516, 366] width 376 height 21
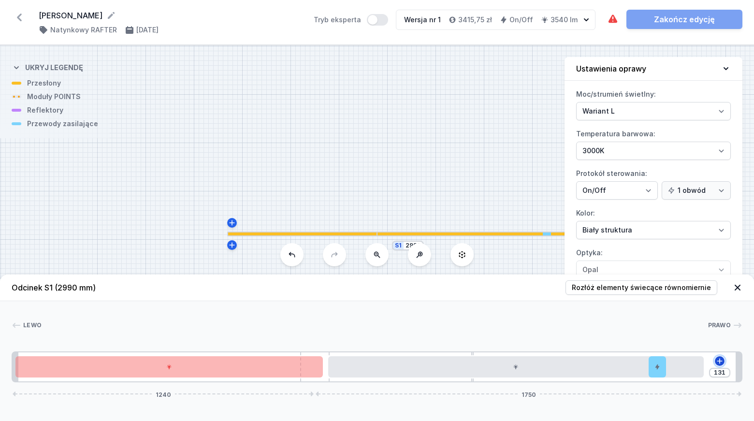
click at [721, 360] on icon at bounding box center [720, 361] width 8 height 8
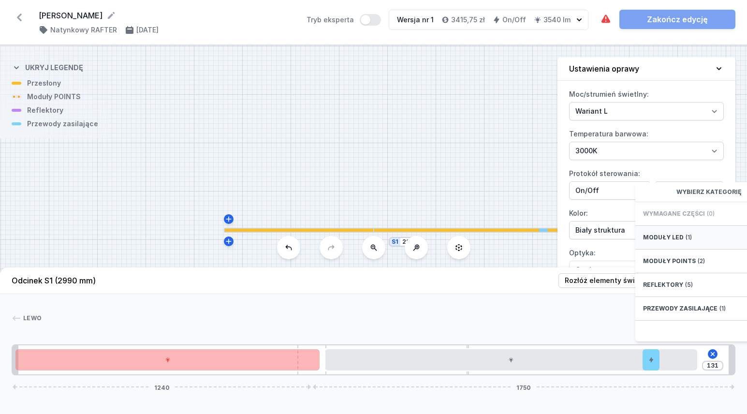
click at [670, 240] on div "Moduły LED (1)" at bounding box center [712, 238] width 155 height 24
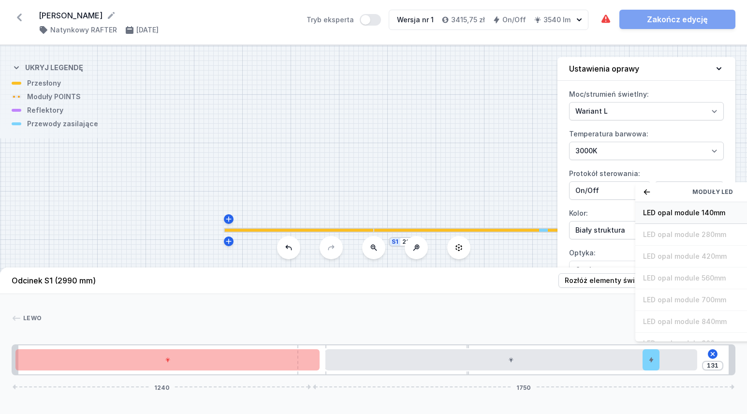
click at [672, 218] on span "LED opal module 140mm" at bounding box center [712, 213] width 139 height 10
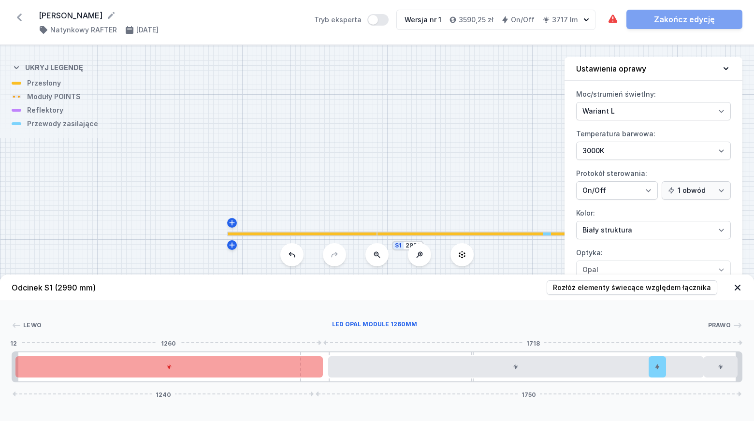
drag, startPoint x: 263, startPoint y: 371, endPoint x: 293, endPoint y: 370, distance: 30.0
click at [293, 370] on div at bounding box center [168, 366] width 307 height 21
drag, startPoint x: 273, startPoint y: 370, endPoint x: 291, endPoint y: 370, distance: 17.4
click at [289, 370] on div at bounding box center [168, 366] width 307 height 21
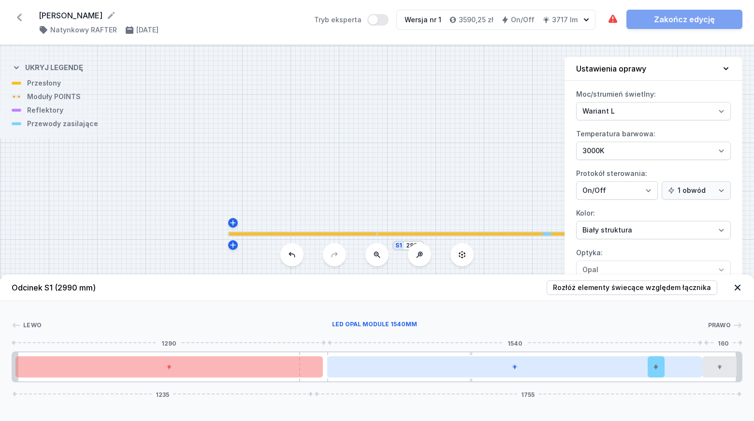
drag, startPoint x: 324, startPoint y: 356, endPoint x: 333, endPoint y: 357, distance: 8.2
click at [333, 357] on div "1235 1755" at bounding box center [377, 366] width 731 height 31
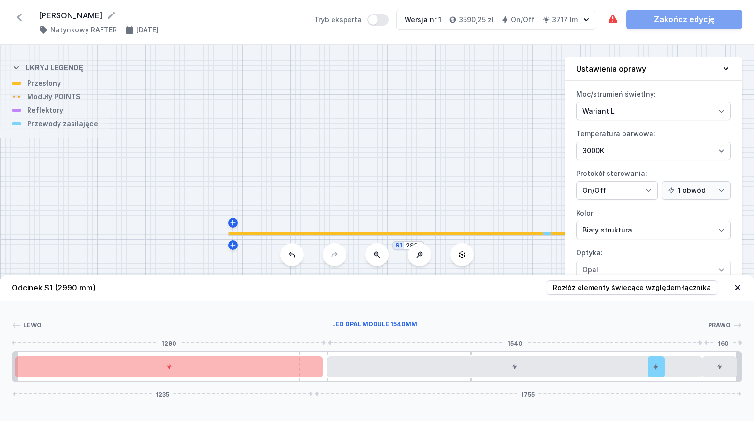
drag, startPoint x: 325, startPoint y: 365, endPoint x: 328, endPoint y: 378, distance: 14.0
click at [336, 367] on div "1235 1755" at bounding box center [377, 366] width 731 height 31
drag, startPoint x: 324, startPoint y: 380, endPoint x: 353, endPoint y: 381, distance: 28.6
click at [353, 381] on div "1235 1755" at bounding box center [377, 366] width 731 height 31
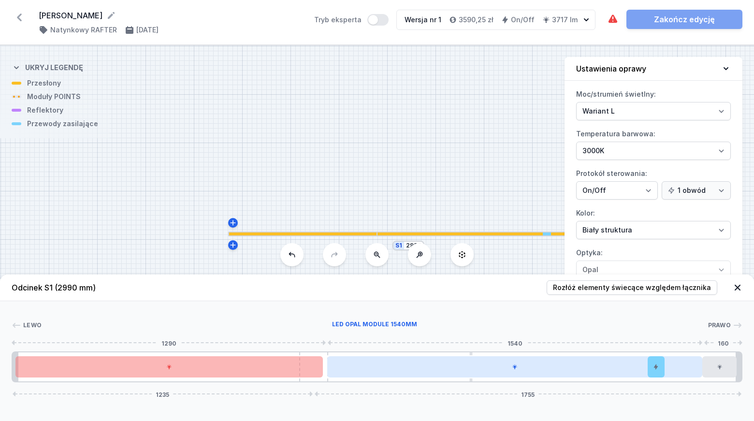
drag, startPoint x: 404, startPoint y: 371, endPoint x: 410, endPoint y: 371, distance: 6.3
click at [410, 371] on div at bounding box center [515, 366] width 376 height 21
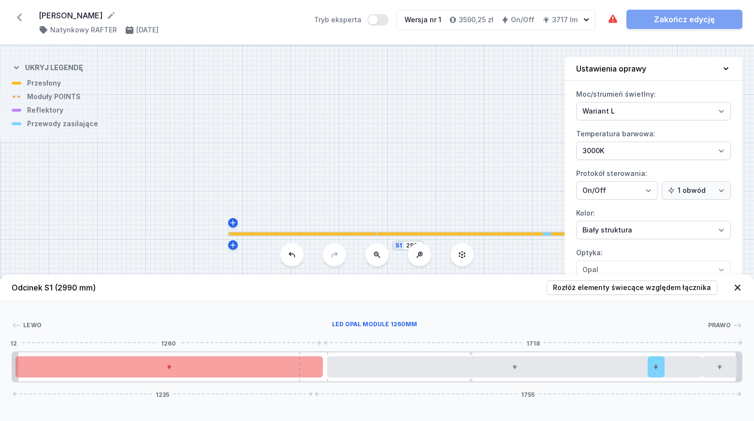
drag, startPoint x: 309, startPoint y: 367, endPoint x: 321, endPoint y: 367, distance: 11.1
click at [321, 367] on div at bounding box center [168, 366] width 307 height 21
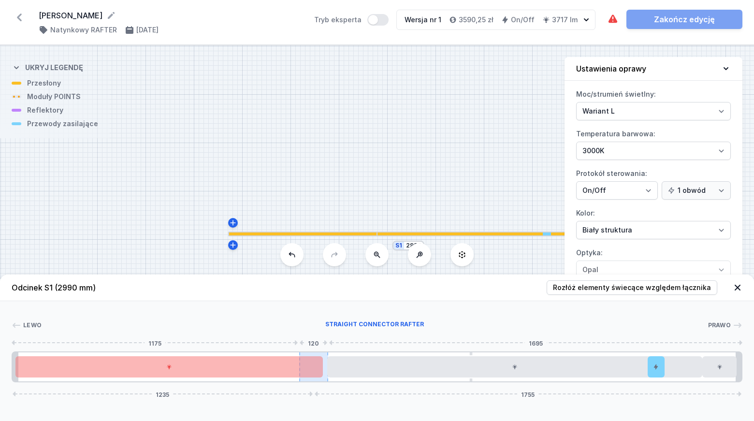
drag, startPoint x: 313, startPoint y: 368, endPoint x: 323, endPoint y: 369, distance: 10.7
click at [323, 369] on div "1235 1755" at bounding box center [377, 366] width 731 height 31
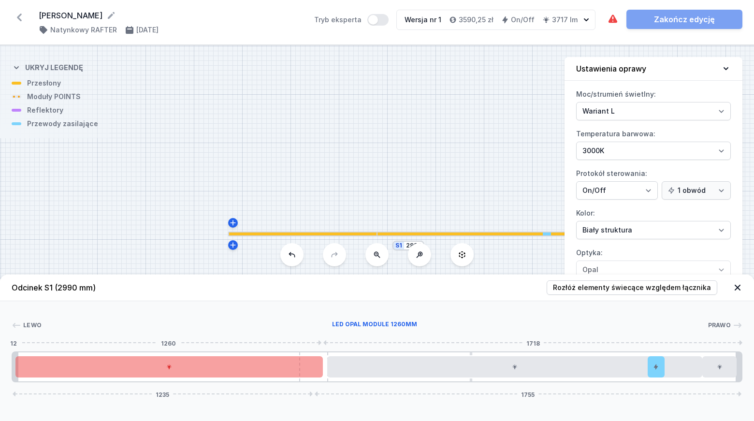
drag, startPoint x: 246, startPoint y: 370, endPoint x: 254, endPoint y: 370, distance: 8.7
click at [254, 370] on div at bounding box center [168, 366] width 307 height 21
drag, startPoint x: 103, startPoint y: 368, endPoint x: 130, endPoint y: 369, distance: 26.6
click at [130, 369] on div at bounding box center [168, 366] width 307 height 21
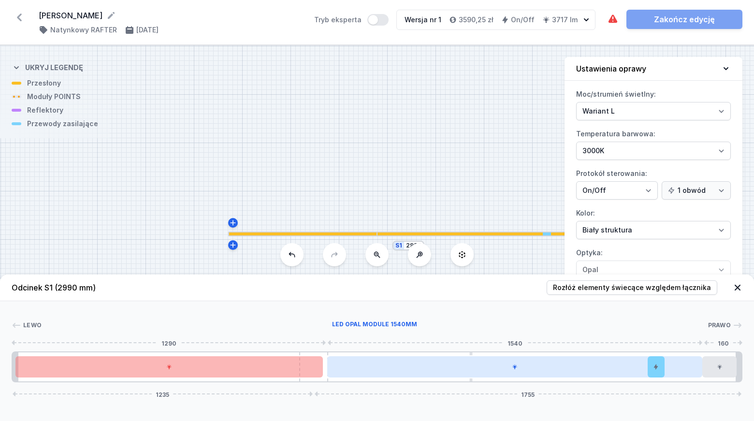
drag, startPoint x: 322, startPoint y: 356, endPoint x: 344, endPoint y: 356, distance: 22.7
click at [344, 356] on div "1235 1755" at bounding box center [377, 366] width 731 height 31
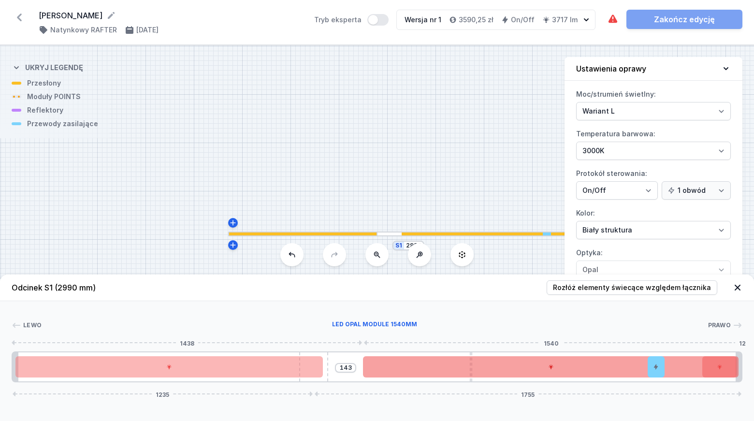
drag, startPoint x: 369, startPoint y: 364, endPoint x: 452, endPoint y: 367, distance: 82.2
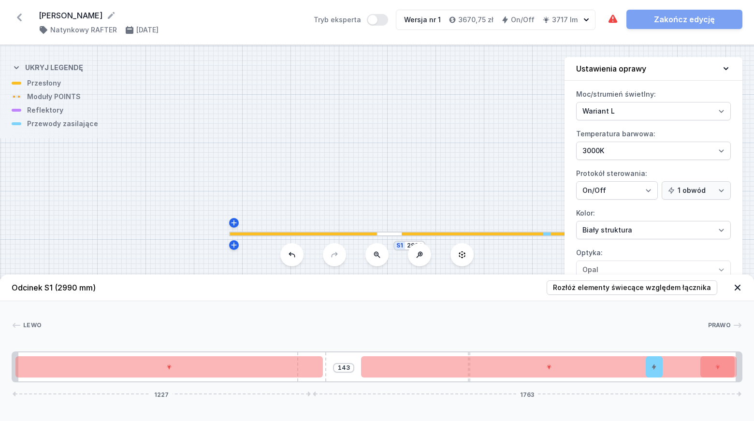
drag, startPoint x: 328, startPoint y: 358, endPoint x: 344, endPoint y: 358, distance: 16.4
click at [344, 358] on div "143 1227 1763" at bounding box center [377, 366] width 731 height 31
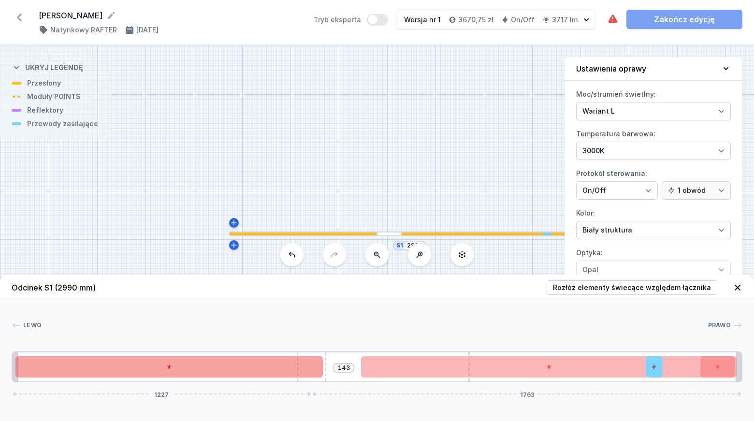
drag, startPoint x: 320, startPoint y: 356, endPoint x: 321, endPoint y: 372, distance: 16.0
click at [339, 358] on div "143 1227 1763" at bounding box center [377, 366] width 731 height 31
drag, startPoint x: 312, startPoint y: 380, endPoint x: 280, endPoint y: 372, distance: 32.7
click at [330, 379] on div "143 1227 1763" at bounding box center [377, 366] width 731 height 31
drag, startPoint x: 259, startPoint y: 369, endPoint x: 207, endPoint y: 368, distance: 52.2
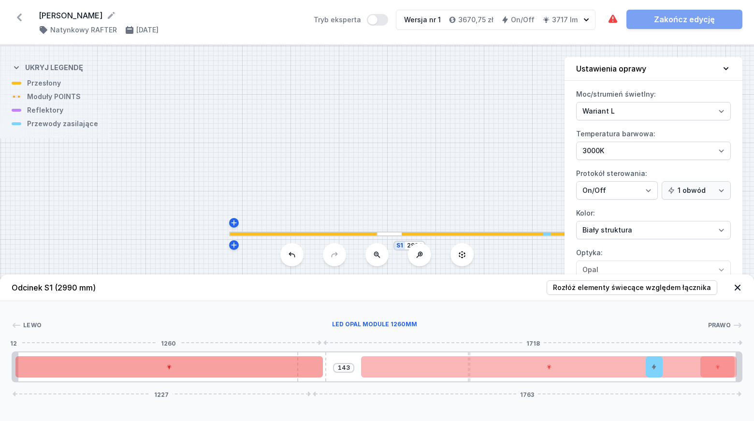
click at [207, 368] on div at bounding box center [168, 366] width 307 height 21
drag, startPoint x: 206, startPoint y: 368, endPoint x: 180, endPoint y: 359, distance: 28.3
click at [180, 359] on div at bounding box center [168, 366] width 307 height 21
click at [183, 365] on div at bounding box center [168, 366] width 307 height 21
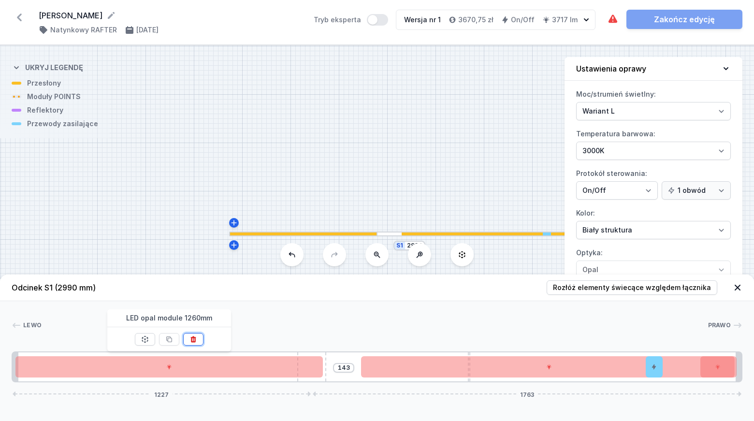
click at [198, 340] on button at bounding box center [193, 339] width 20 height 13
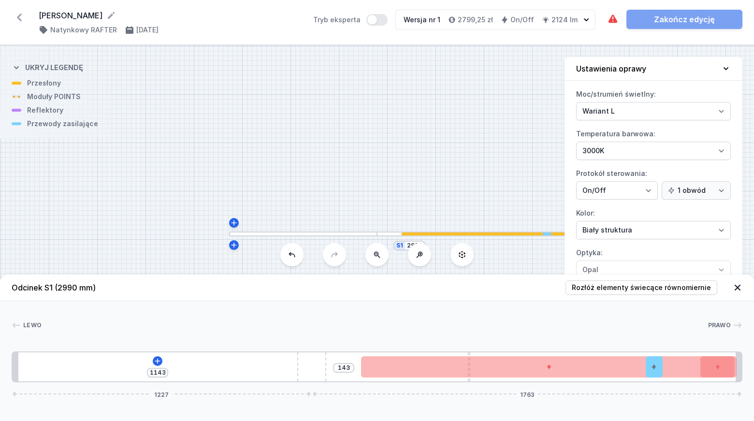
drag, startPoint x: 311, startPoint y: 359, endPoint x: 349, endPoint y: 362, distance: 38.3
click at [349, 362] on div "1143 143 1227 1763" at bounding box center [377, 366] width 731 height 31
click at [153, 361] on button at bounding box center [158, 361] width 10 height 10
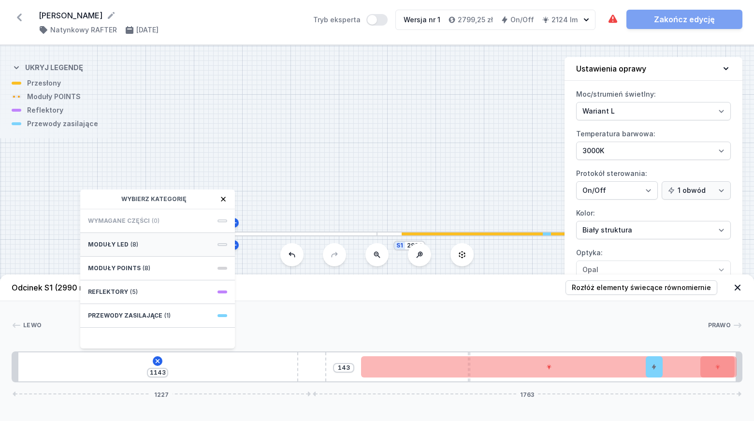
click at [124, 244] on span "Moduły LED" at bounding box center [108, 245] width 41 height 8
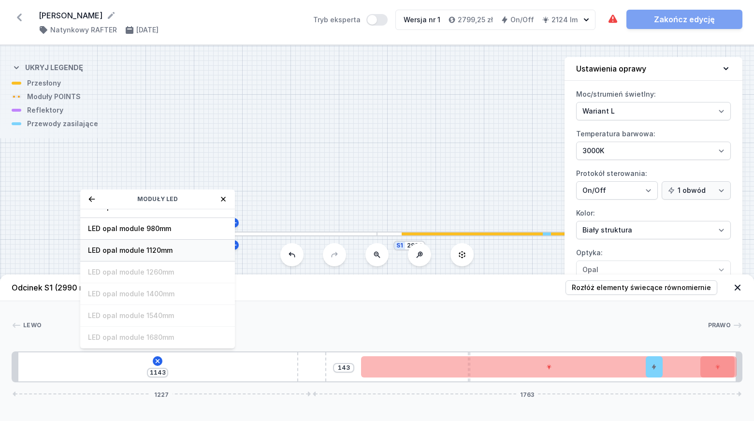
click at [147, 249] on span "LED opal module 1120mm" at bounding box center [157, 251] width 139 height 10
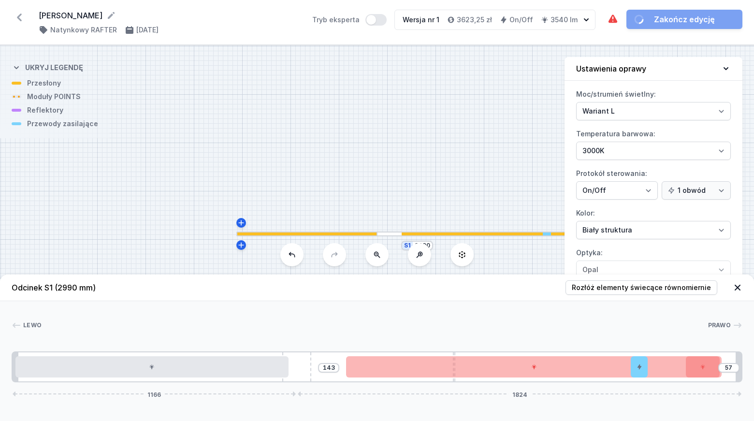
click at [321, 363] on div "143 57 1166 1824" at bounding box center [377, 366] width 731 height 31
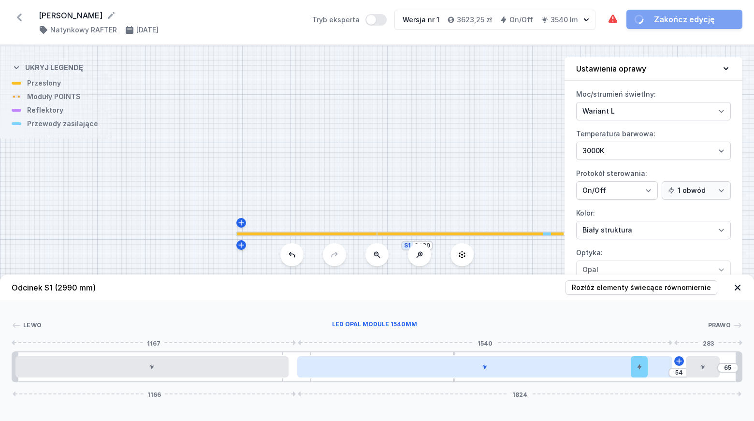
drag, startPoint x: 385, startPoint y: 366, endPoint x: 329, endPoint y: 366, distance: 55.6
click at [329, 366] on div at bounding box center [485, 366] width 376 height 21
click at [332, 370] on div at bounding box center [485, 366] width 376 height 21
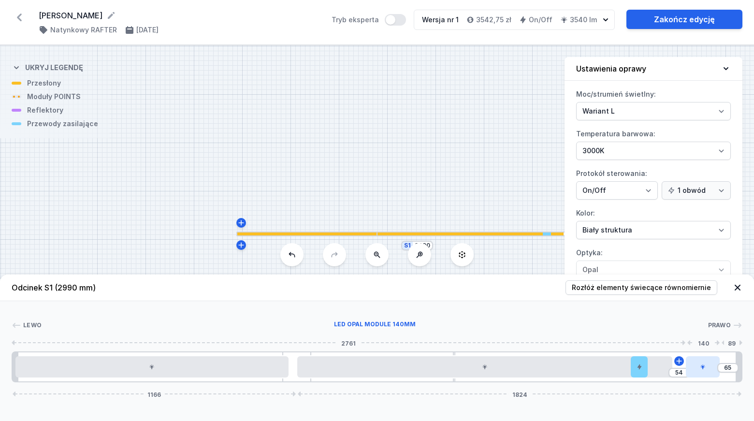
click at [705, 369] on icon at bounding box center [703, 367] width 6 height 6
click at [723, 341] on button at bounding box center [716, 339] width 20 height 13
click at [706, 360] on icon at bounding box center [705, 361] width 8 height 8
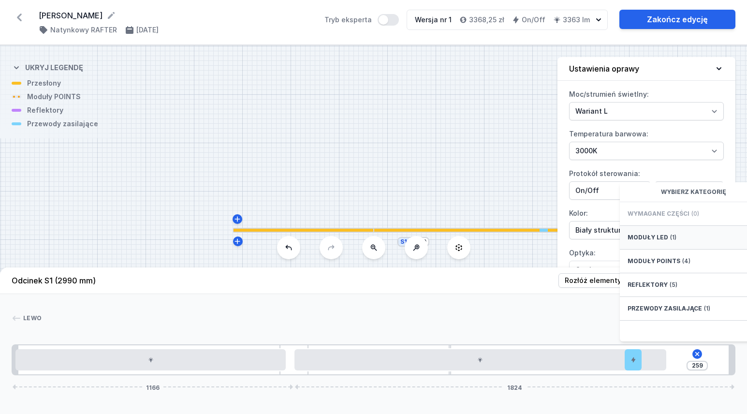
click at [654, 241] on span "Moduły LED" at bounding box center [648, 238] width 41 height 8
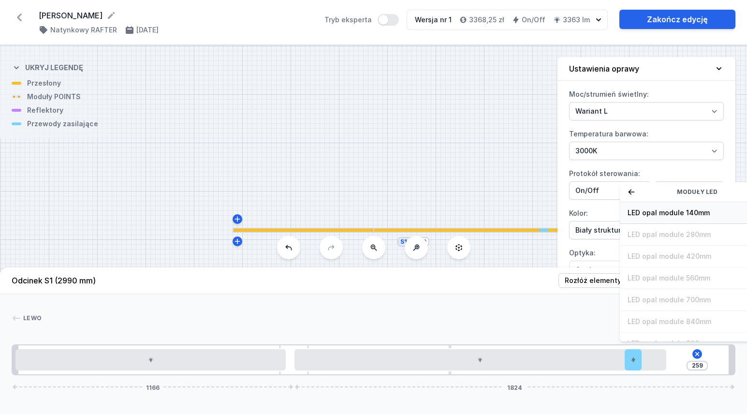
click at [668, 218] on span "LED opal module 140mm" at bounding box center [697, 213] width 139 height 10
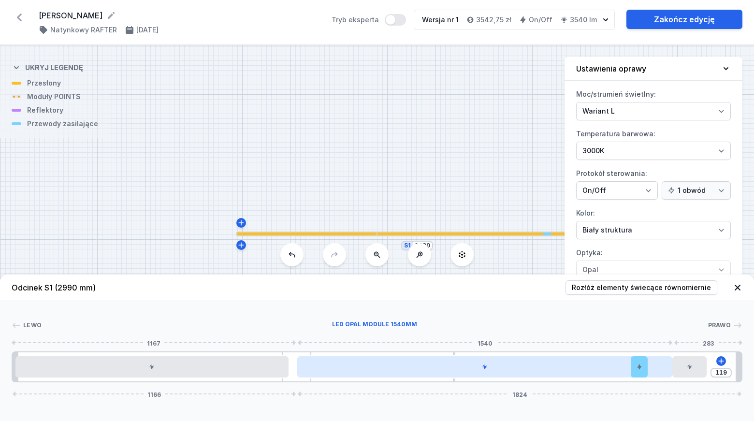
drag, startPoint x: 570, startPoint y: 371, endPoint x: 553, endPoint y: 370, distance: 17.0
click at [553, 370] on div at bounding box center [485, 366] width 376 height 21
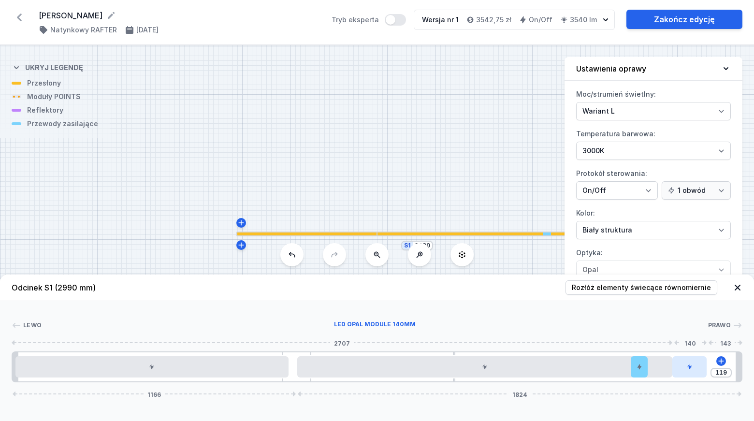
click at [696, 369] on div at bounding box center [690, 366] width 34 height 21
drag, startPoint x: 694, startPoint y: 372, endPoint x: 732, endPoint y: 370, distance: 37.7
click at [732, 370] on div at bounding box center [721, 366] width 34 height 21
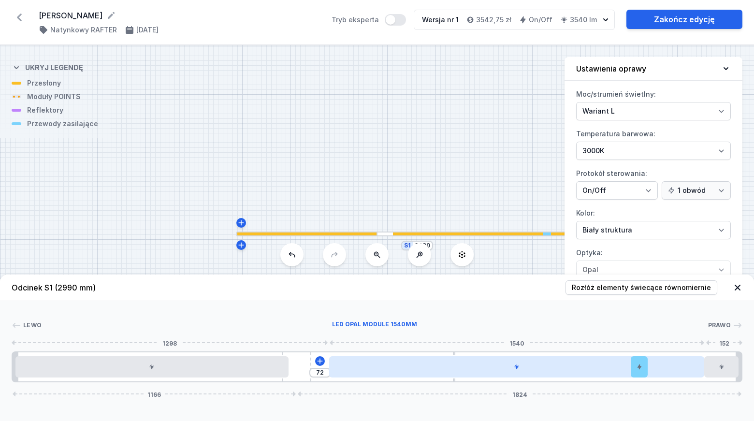
drag, startPoint x: 598, startPoint y: 371, endPoint x: 628, endPoint y: 371, distance: 30.0
click at [628, 371] on div at bounding box center [517, 366] width 376 height 21
drag, startPoint x: 304, startPoint y: 368, endPoint x: 340, endPoint y: 371, distance: 36.4
click at [340, 371] on div "72 1158 1832" at bounding box center [377, 366] width 731 height 31
drag, startPoint x: 304, startPoint y: 370, endPoint x: 352, endPoint y: 373, distance: 48.5
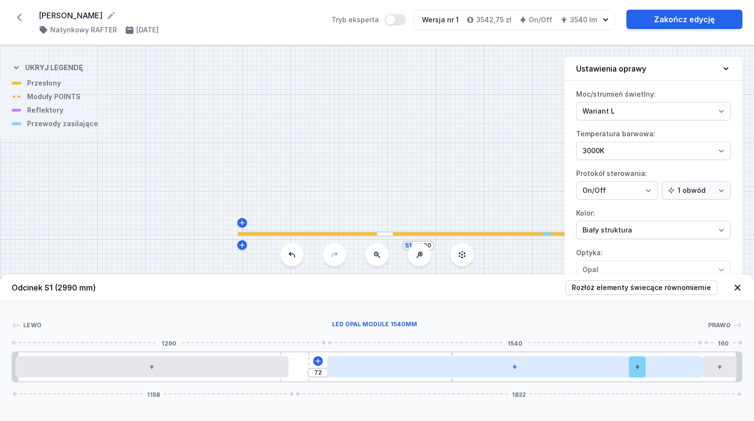
click at [352, 373] on div "72 1158 1832" at bounding box center [377, 366] width 731 height 31
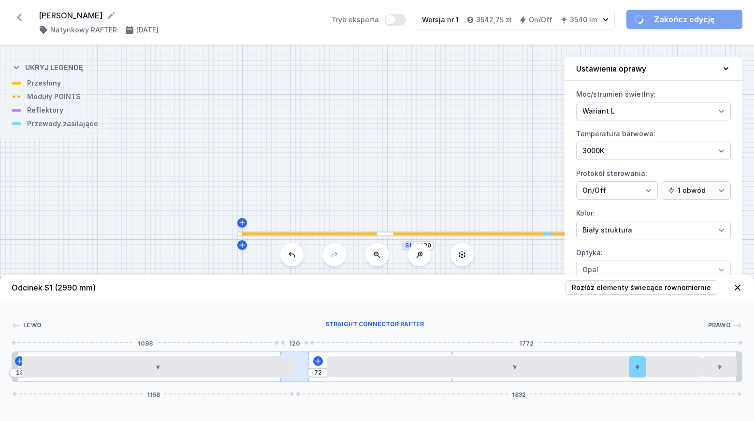
drag, startPoint x: 244, startPoint y: 366, endPoint x: 303, endPoint y: 369, distance: 58.6
click at [303, 369] on div "13 72 1158 1832" at bounding box center [377, 366] width 731 height 31
drag, startPoint x: 264, startPoint y: 366, endPoint x: 320, endPoint y: 370, distance: 56.3
click at [290, 366] on div at bounding box center [158, 366] width 273 height 21
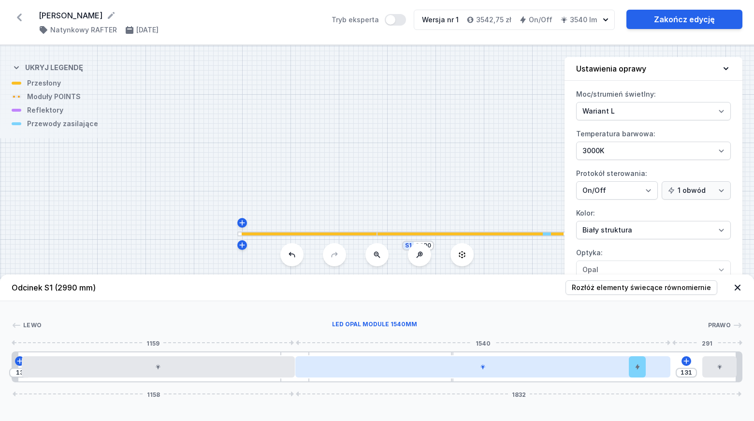
drag, startPoint x: 358, startPoint y: 371, endPoint x: 335, endPoint y: 371, distance: 22.7
click at [335, 371] on div at bounding box center [483, 366] width 376 height 21
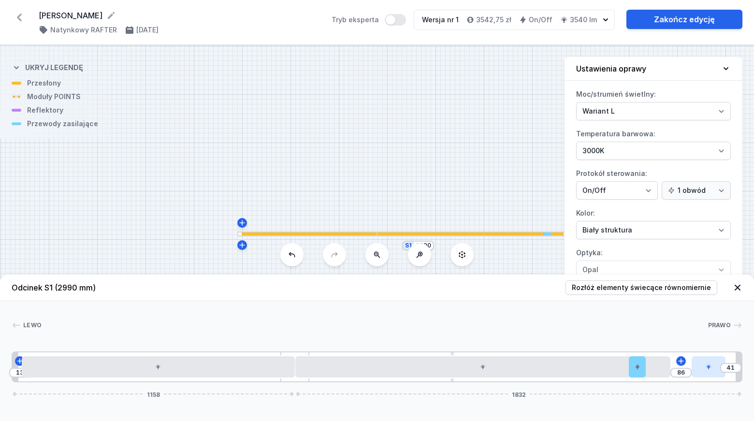
click at [722, 370] on div "13 86 41 1158 1832" at bounding box center [377, 366] width 731 height 31
drag, startPoint x: 709, startPoint y: 370, endPoint x: 690, endPoint y: 370, distance: 18.9
click at [690, 370] on div at bounding box center [688, 366] width 34 height 21
click at [694, 370] on div at bounding box center [688, 366] width 34 height 21
click at [711, 340] on icon at bounding box center [712, 340] width 8 height 8
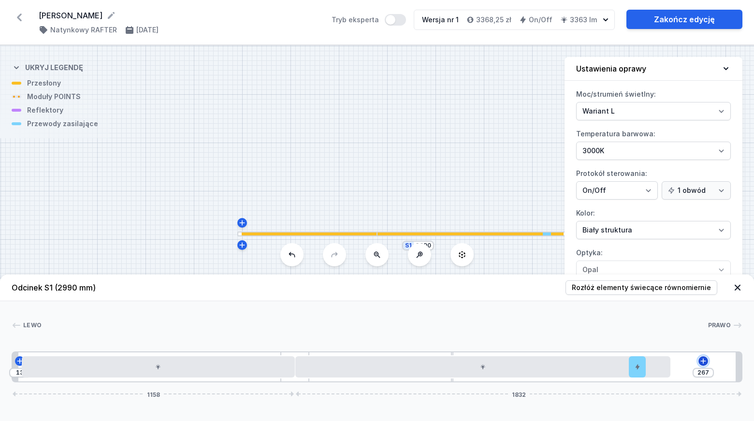
click at [704, 363] on icon at bounding box center [704, 361] width 8 height 8
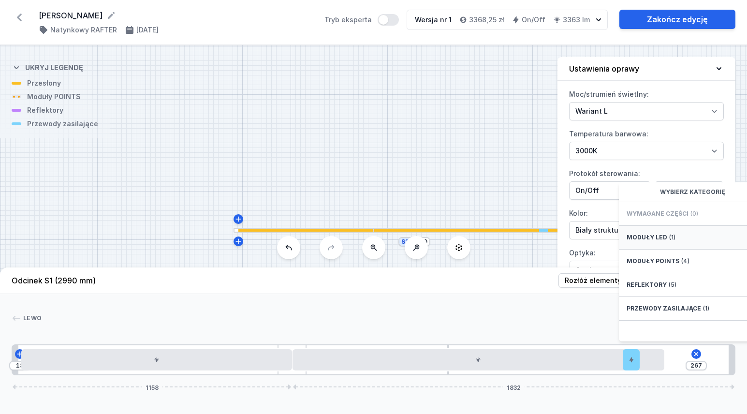
click at [656, 241] on span "Moduły LED" at bounding box center [647, 238] width 41 height 8
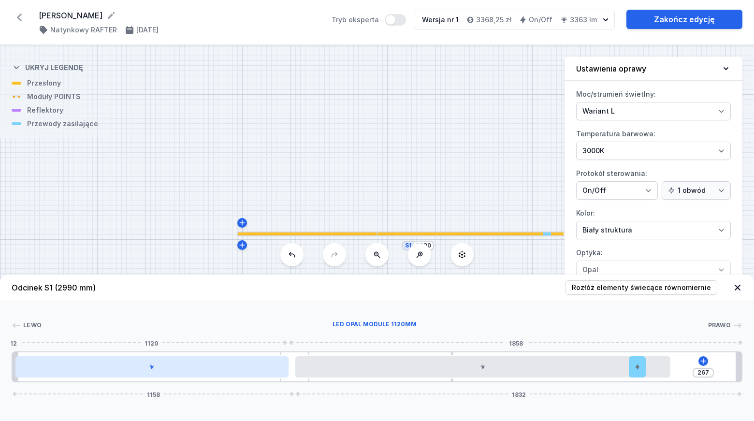
drag, startPoint x: 185, startPoint y: 369, endPoint x: 175, endPoint y: 370, distance: 10.3
click at [175, 370] on div at bounding box center [151, 366] width 273 height 21
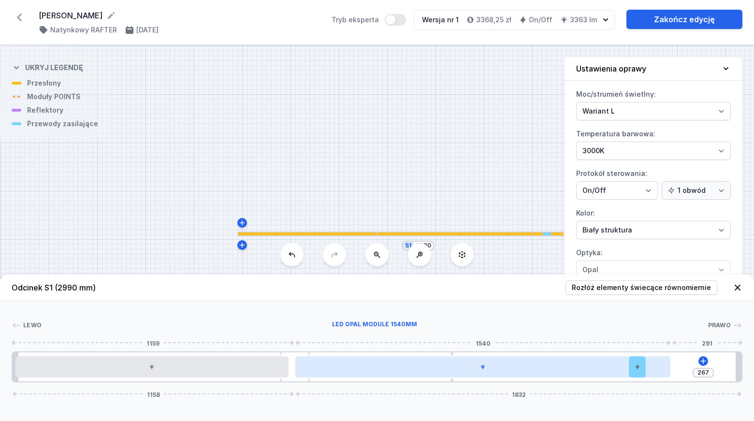
drag, startPoint x: 381, startPoint y: 372, endPoint x: 340, endPoint y: 371, distance: 40.6
click at [340, 371] on div at bounding box center [483, 366] width 376 height 21
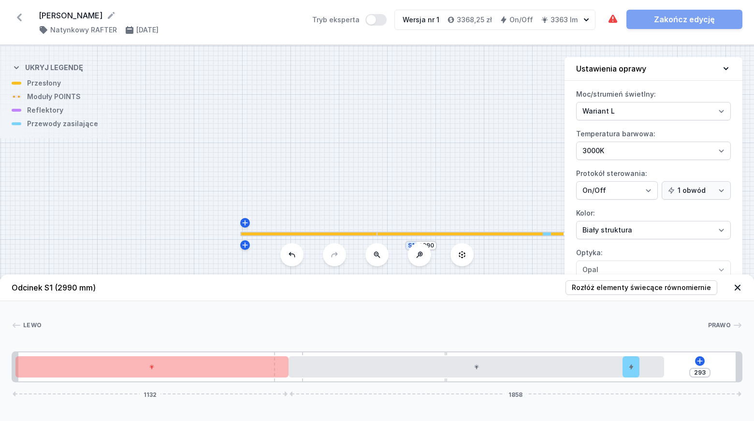
click at [305, 355] on div "293 1132 1858" at bounding box center [377, 366] width 731 height 31
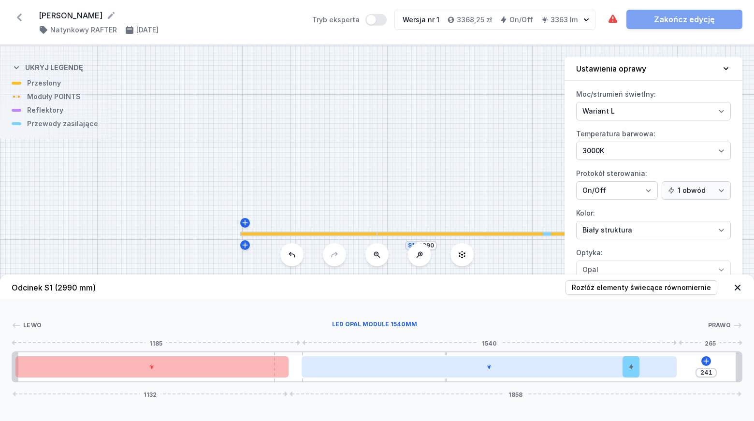
drag, startPoint x: 364, startPoint y: 368, endPoint x: 381, endPoint y: 369, distance: 17.4
click at [381, 369] on div at bounding box center [490, 366] width 376 height 21
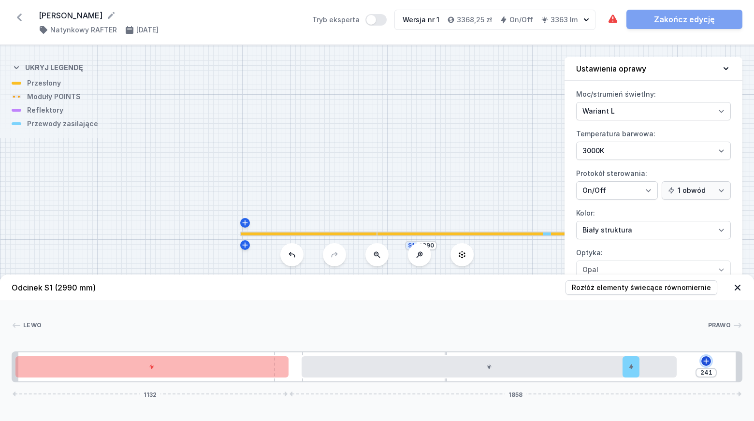
click at [708, 359] on icon at bounding box center [706, 361] width 8 height 8
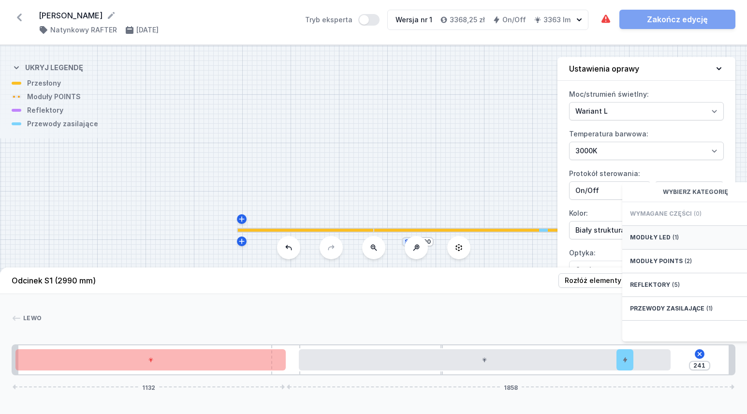
click at [669, 242] on div "Moduły LED (1)" at bounding box center [699, 238] width 155 height 24
click at [671, 218] on span "LED opal module 140mm" at bounding box center [699, 213] width 139 height 10
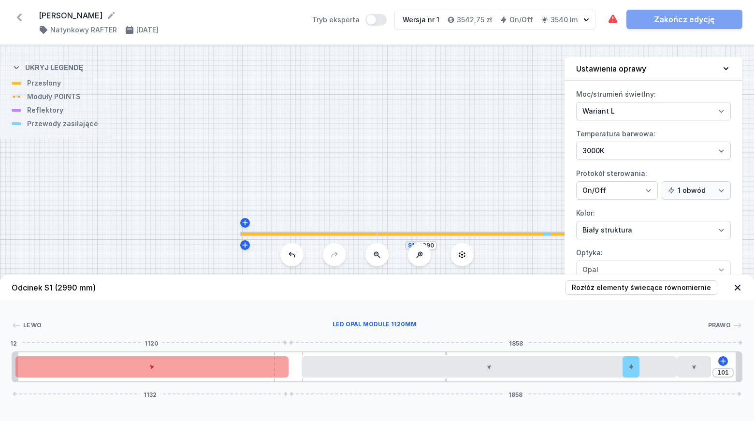
drag, startPoint x: 244, startPoint y: 368, endPoint x: 270, endPoint y: 368, distance: 26.1
click at [270, 368] on div at bounding box center [151, 366] width 273 height 21
drag, startPoint x: 226, startPoint y: 371, endPoint x: 251, endPoint y: 373, distance: 25.2
click at [250, 373] on div at bounding box center [151, 366] width 273 height 21
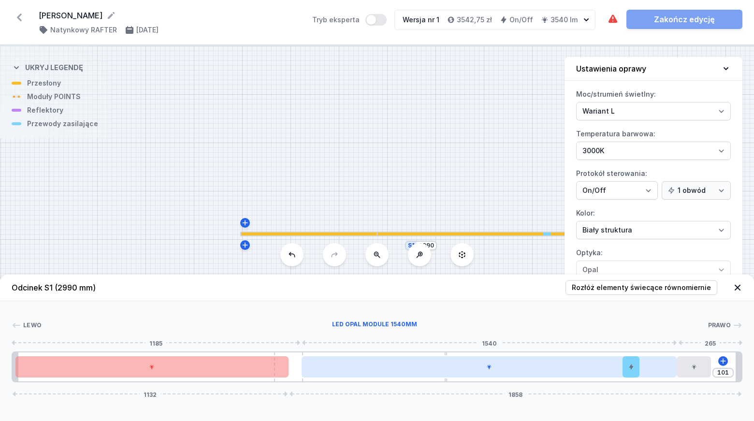
drag, startPoint x: 298, startPoint y: 356, endPoint x: 314, endPoint y: 356, distance: 15.5
click at [314, 356] on div "101 1132 1858" at bounding box center [377, 366] width 731 height 31
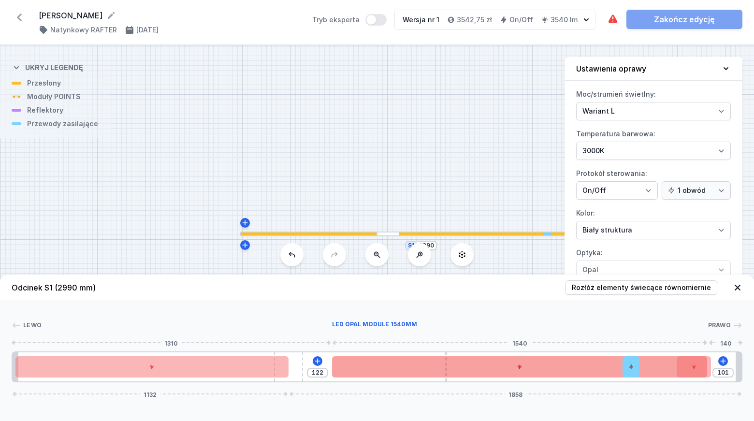
drag, startPoint x: 359, startPoint y: 375, endPoint x: 396, endPoint y: 375, distance: 36.7
click at [396, 375] on div at bounding box center [520, 366] width 376 height 21
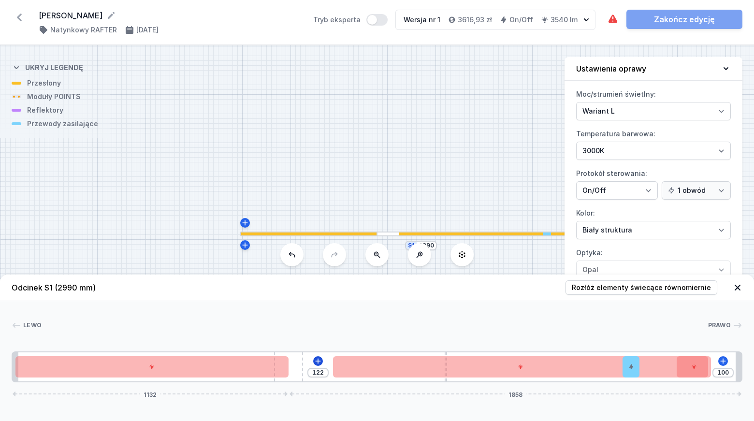
drag, startPoint x: 298, startPoint y: 360, endPoint x: 317, endPoint y: 361, distance: 19.3
click at [317, 361] on div "122 100 1132 1858" at bounding box center [377, 366] width 731 height 31
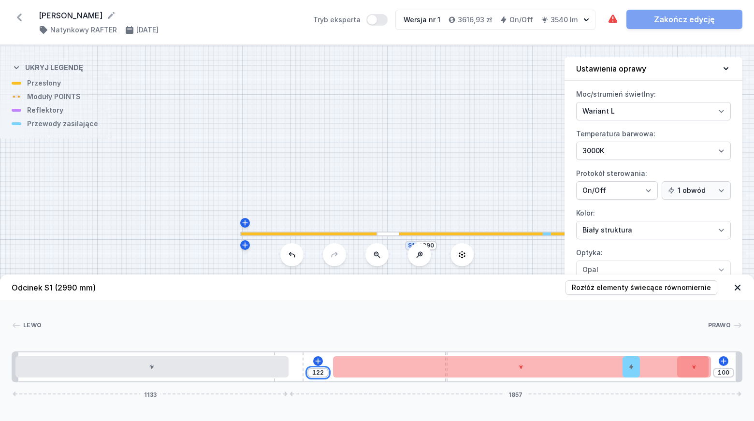
drag, startPoint x: 324, startPoint y: 370, endPoint x: 312, endPoint y: 371, distance: 12.6
click at [312, 371] on input "122" at bounding box center [317, 373] width 15 height 8
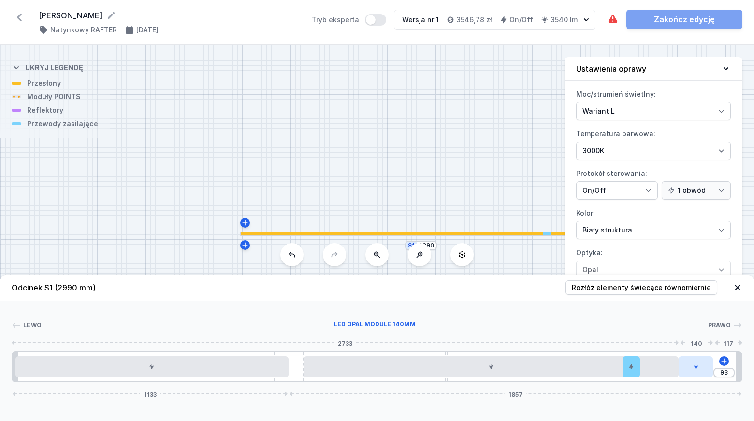
drag, startPoint x: 700, startPoint y: 369, endPoint x: 707, endPoint y: 369, distance: 6.8
click at [707, 369] on div at bounding box center [696, 366] width 34 height 21
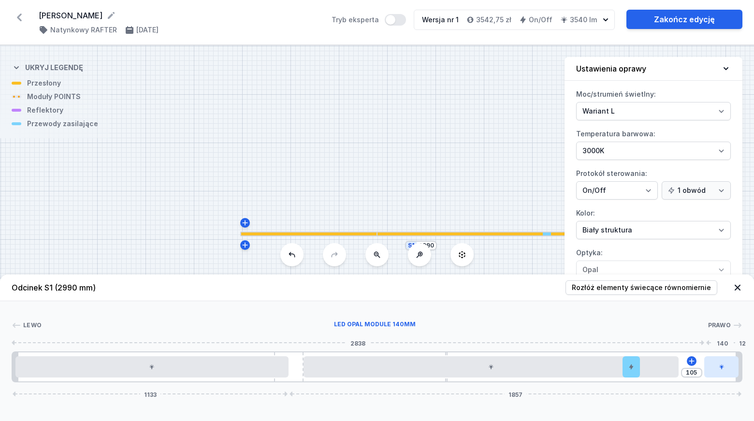
drag, startPoint x: 697, startPoint y: 371, endPoint x: 731, endPoint y: 369, distance: 33.4
click at [731, 369] on div at bounding box center [721, 366] width 34 height 21
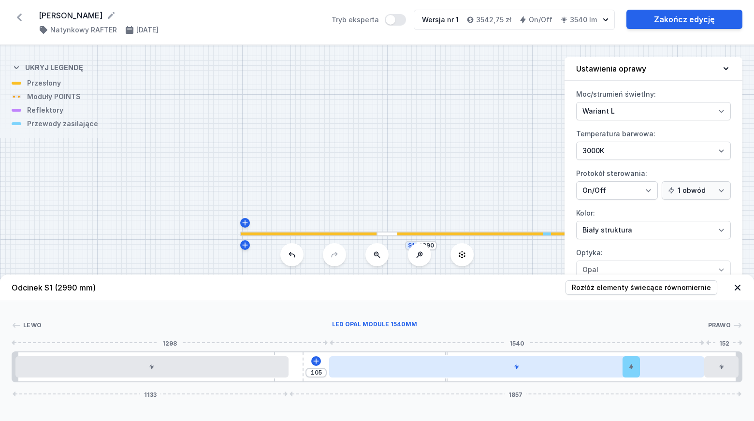
drag, startPoint x: 663, startPoint y: 369, endPoint x: 687, endPoint y: 369, distance: 23.7
click at [687, 369] on div at bounding box center [517, 366] width 376 height 21
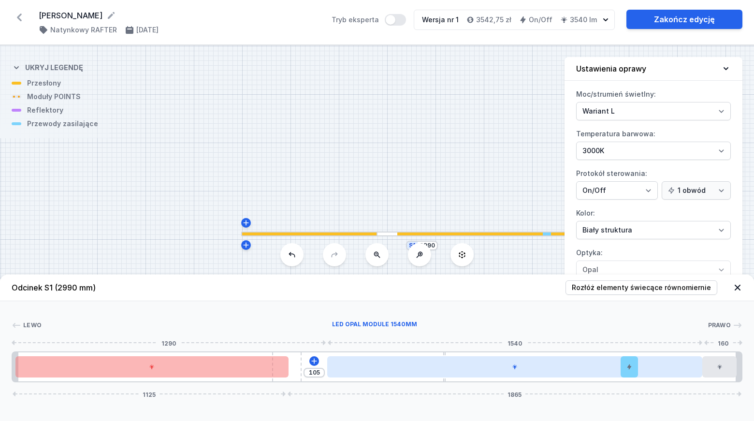
drag, startPoint x: 301, startPoint y: 363, endPoint x: 327, endPoint y: 366, distance: 26.4
click at [327, 366] on div "105 1125 1865" at bounding box center [377, 366] width 731 height 31
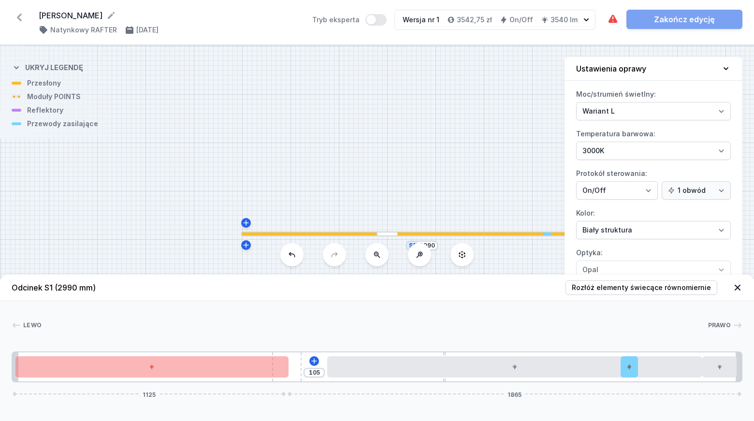
drag, startPoint x: 299, startPoint y: 364, endPoint x: 321, endPoint y: 366, distance: 21.4
click at [321, 366] on div "105 1125 1865" at bounding box center [377, 366] width 731 height 31
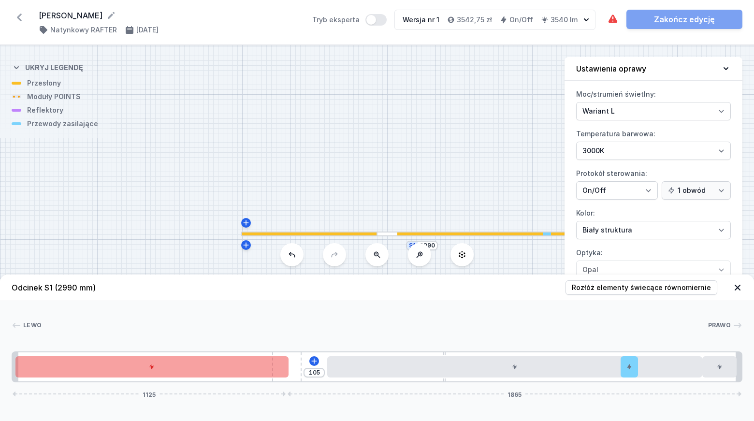
drag, startPoint x: 299, startPoint y: 360, endPoint x: 271, endPoint y: 363, distance: 28.7
click at [309, 363] on div "105 1125 1865" at bounding box center [377, 366] width 731 height 31
click at [255, 368] on div at bounding box center [151, 366] width 273 height 21
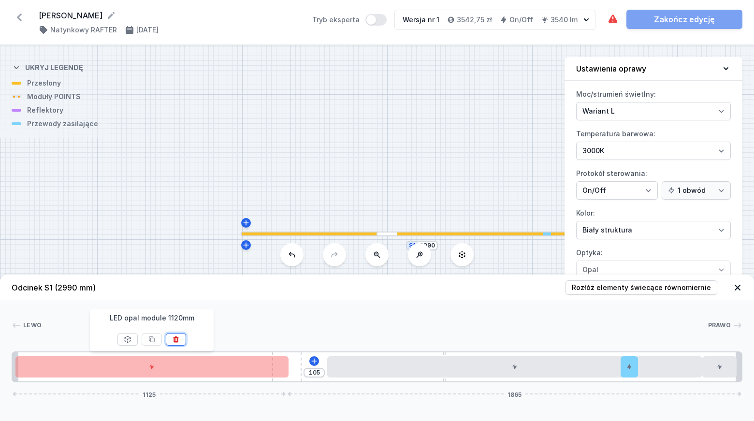
click at [178, 339] on icon at bounding box center [176, 340] width 5 height 6
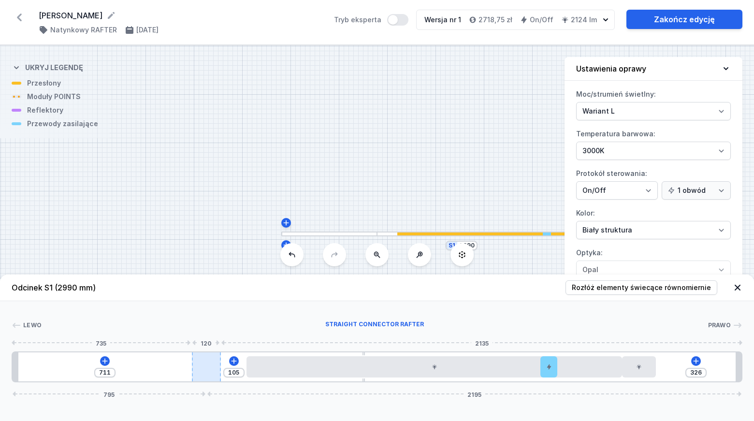
drag, startPoint x: 287, startPoint y: 363, endPoint x: 201, endPoint y: 368, distance: 85.7
click at [201, 368] on div at bounding box center [206, 366] width 29 height 29
click at [104, 361] on icon at bounding box center [104, 360] width 5 height 5
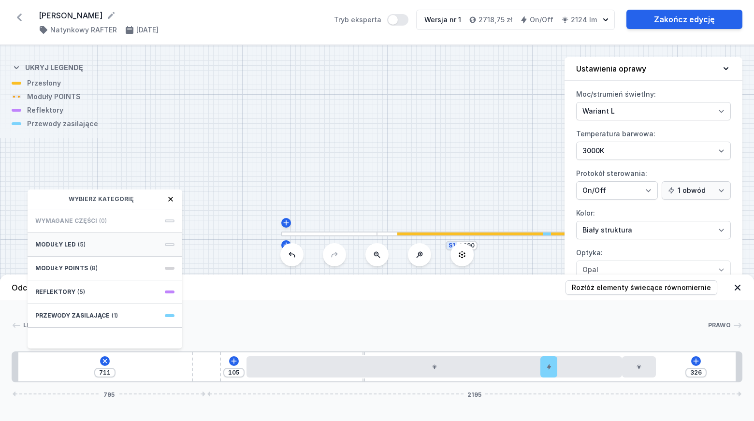
click at [73, 239] on div "Moduły LED (5)" at bounding box center [105, 245] width 155 height 24
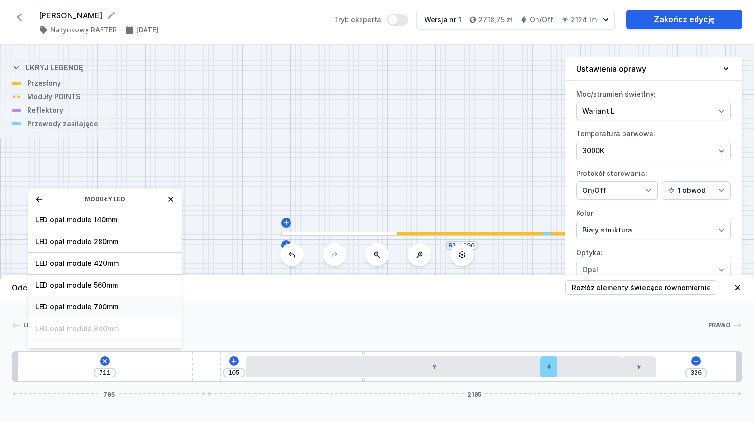
click at [105, 308] on span "LED opal module 700mm" at bounding box center [104, 307] width 139 height 10
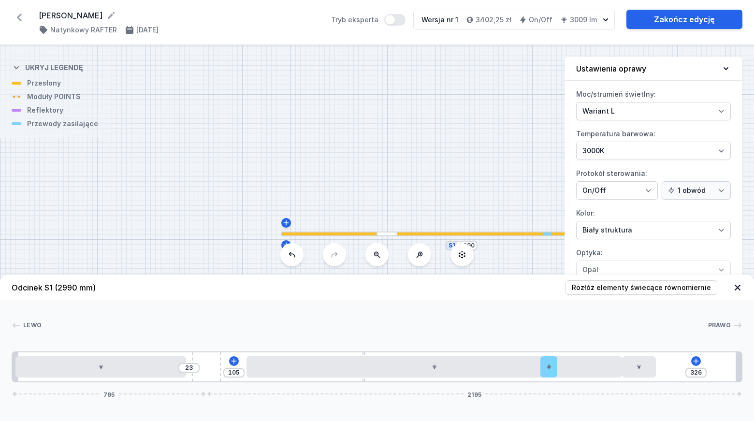
drag, startPoint x: 217, startPoint y: 366, endPoint x: 192, endPoint y: 366, distance: 24.7
click at [13, 367] on div "23" at bounding box center [13, 367] width 0 height 0
drag, startPoint x: 204, startPoint y: 364, endPoint x: 227, endPoint y: 364, distance: 22.7
click at [227, 364] on div "43 105 306 815 2175" at bounding box center [377, 366] width 731 height 31
drag, startPoint x: 220, startPoint y: 363, endPoint x: 244, endPoint y: 365, distance: 23.8
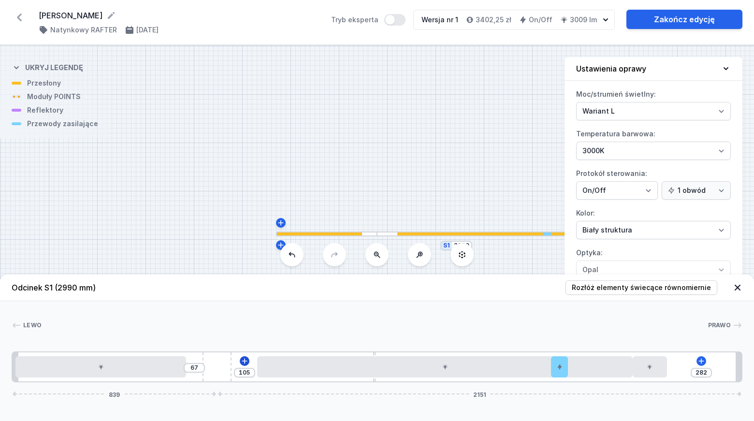
click at [244, 365] on div "67 105 282 839 2151" at bounding box center [377, 366] width 731 height 31
click at [130, 370] on div at bounding box center [100, 366] width 171 height 21
click at [127, 342] on icon at bounding box center [124, 340] width 5 height 6
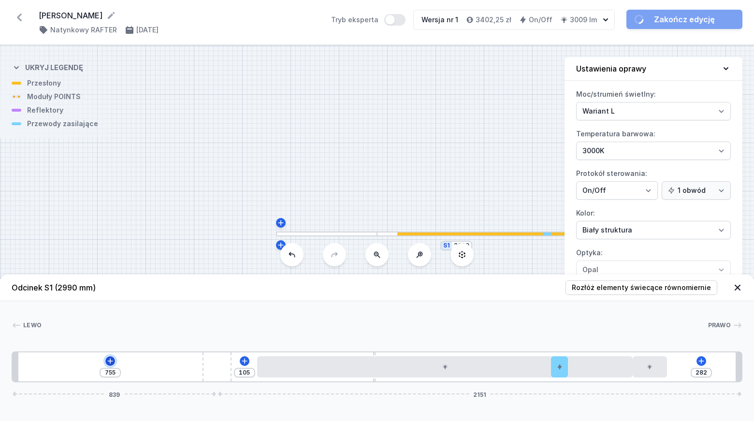
click at [112, 362] on icon at bounding box center [110, 361] width 8 height 8
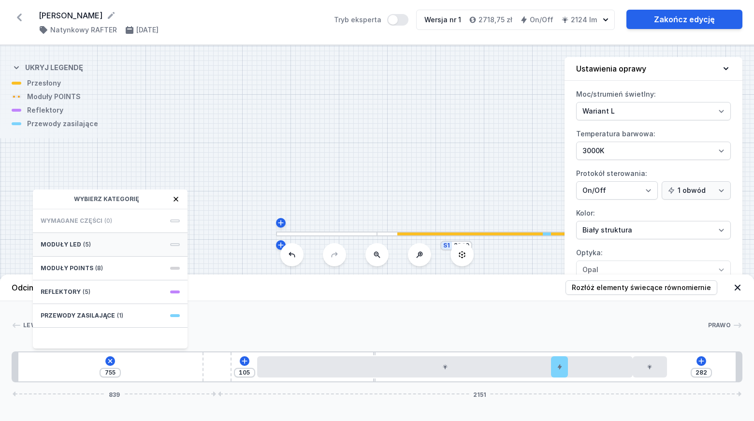
click at [85, 239] on div "Moduły LED (5)" at bounding box center [110, 245] width 155 height 24
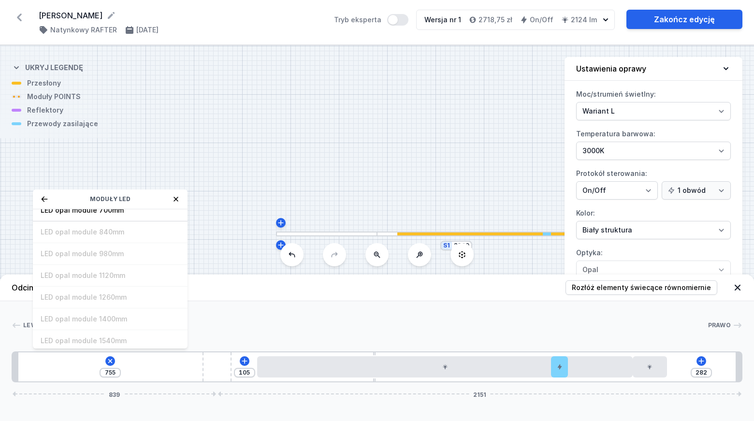
scroll to position [0, 0]
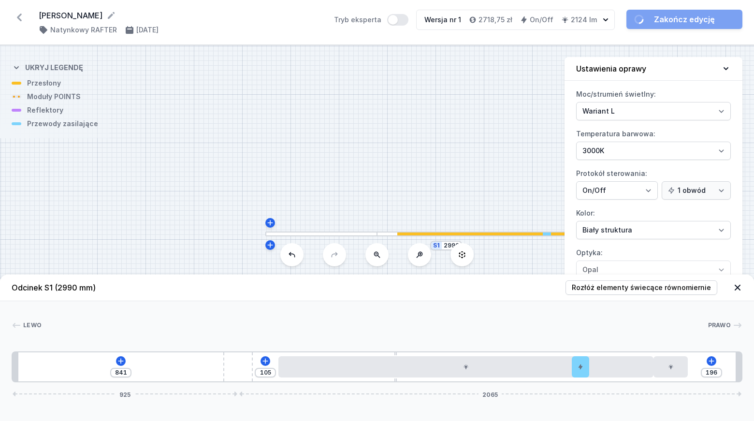
drag, startPoint x: 220, startPoint y: 368, endPoint x: 259, endPoint y: 370, distance: 39.2
click at [259, 370] on div "841 105 196 925 2065" at bounding box center [377, 366] width 731 height 31
click at [120, 361] on icon at bounding box center [120, 360] width 5 height 5
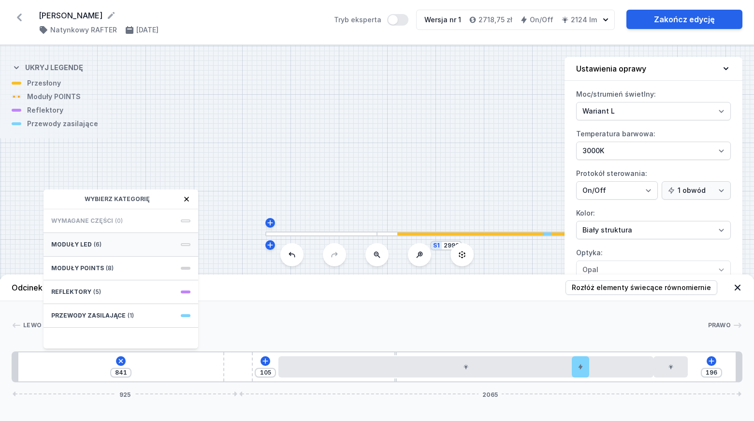
click at [83, 245] on span "Moduły LED" at bounding box center [71, 245] width 41 height 8
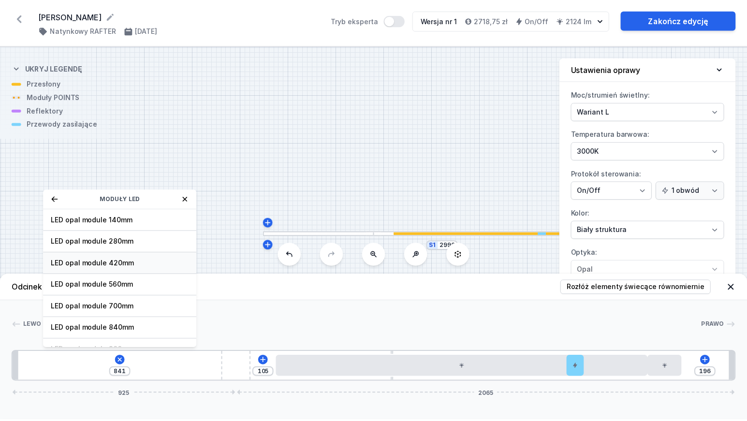
scroll to position [97, 0]
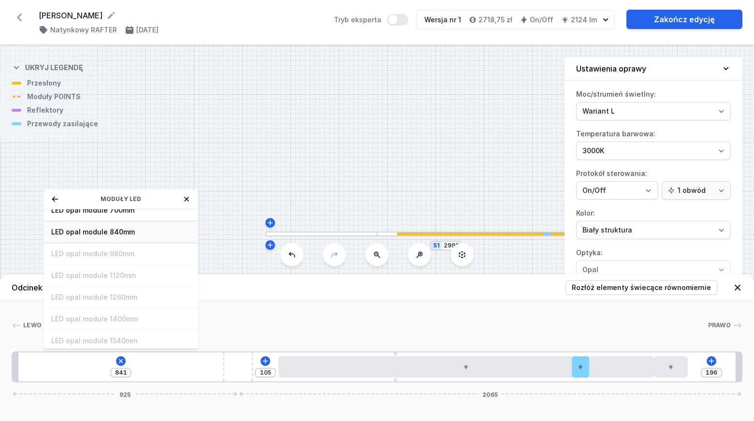
click at [111, 233] on span "LED opal module 840mm" at bounding box center [120, 232] width 139 height 10
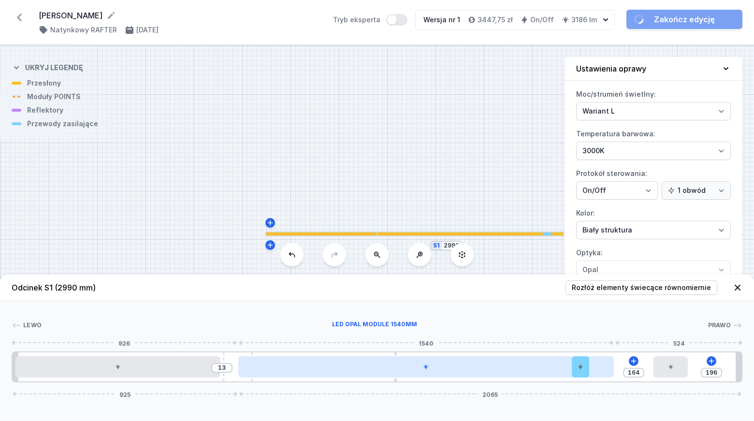
drag, startPoint x: 308, startPoint y: 368, endPoint x: 250, endPoint y: 367, distance: 58.5
click at [250, 367] on div at bounding box center [426, 366] width 376 height 21
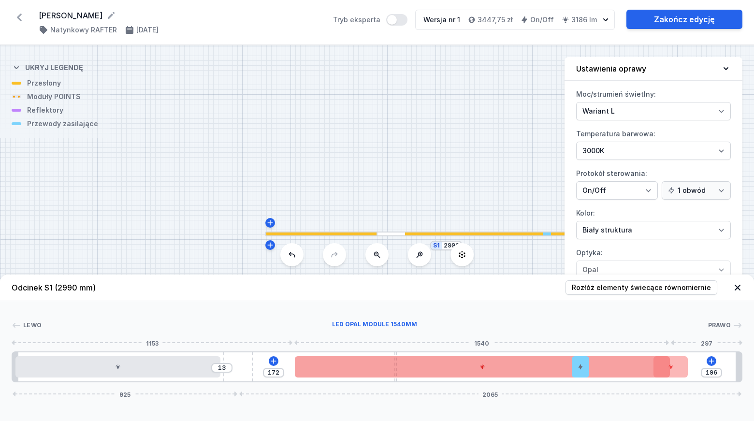
drag, startPoint x: 282, startPoint y: 373, endPoint x: 343, endPoint y: 373, distance: 60.9
click at [343, 373] on div at bounding box center [483, 366] width 376 height 21
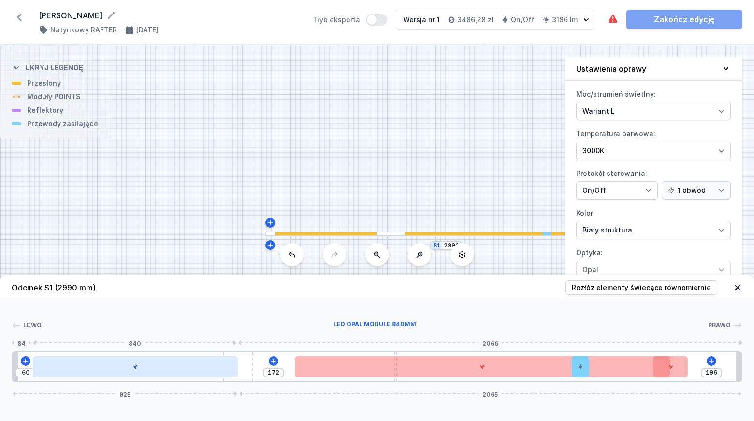
drag, startPoint x: 185, startPoint y: 366, endPoint x: 209, endPoint y: 368, distance: 23.9
click at [209, 368] on div at bounding box center [135, 366] width 205 height 21
drag, startPoint x: 194, startPoint y: 373, endPoint x: 166, endPoint y: 372, distance: 28.5
click at [167, 373] on div at bounding box center [117, 366] width 205 height 21
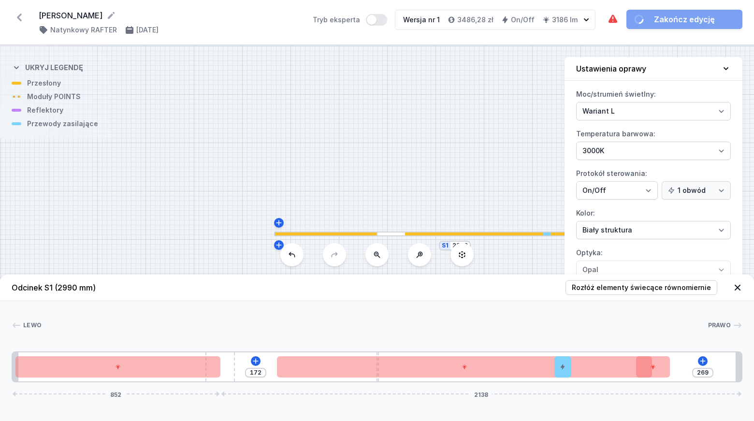
click at [240, 363] on div "172 269 852 2138" at bounding box center [377, 366] width 731 height 31
click at [229, 361] on div at bounding box center [219, 366] width 29 height 29
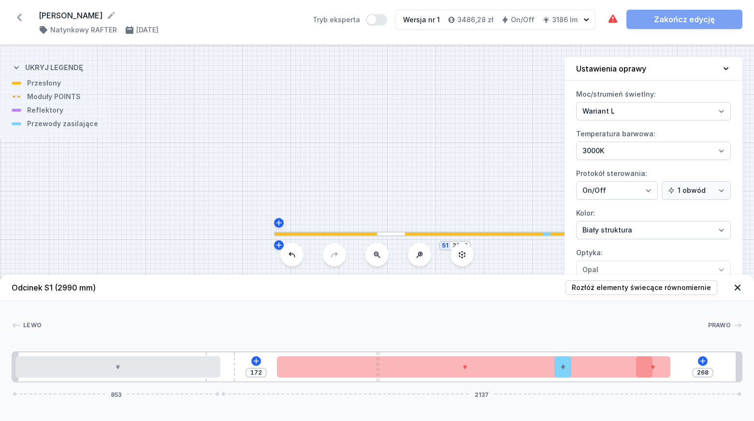
drag, startPoint x: 232, startPoint y: 362, endPoint x: 250, endPoint y: 366, distance: 18.7
click at [250, 366] on div "172 268 853 2137" at bounding box center [377, 366] width 731 height 31
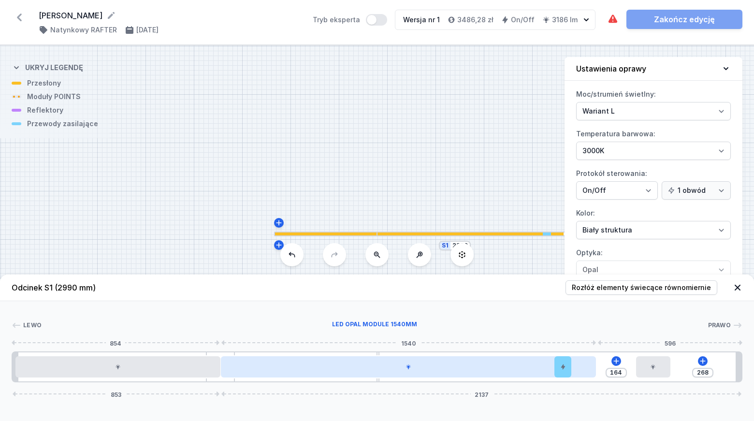
drag, startPoint x: 341, startPoint y: 372, endPoint x: 293, endPoint y: 371, distance: 48.4
click at [293, 371] on div at bounding box center [409, 366] width 376 height 21
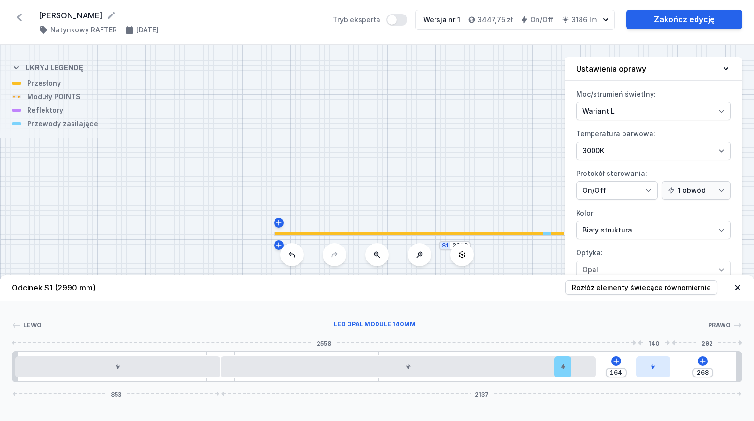
click at [654, 368] on icon at bounding box center [653, 367] width 6 height 6
click at [685, 338] on button at bounding box center [677, 339] width 20 height 13
click at [667, 362] on icon at bounding box center [666, 361] width 8 height 8
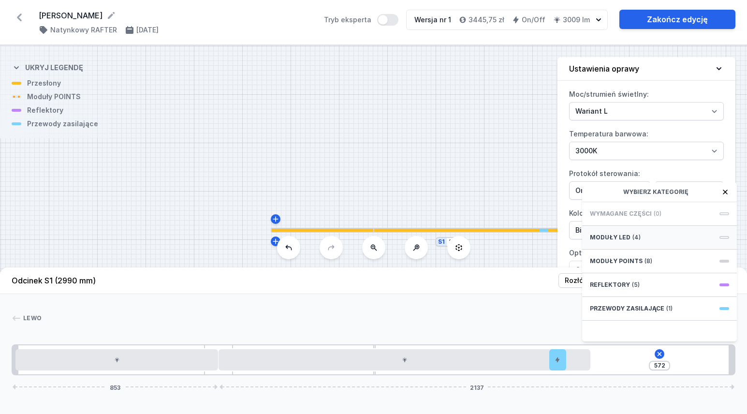
click at [627, 241] on span "Moduły LED" at bounding box center [610, 238] width 41 height 8
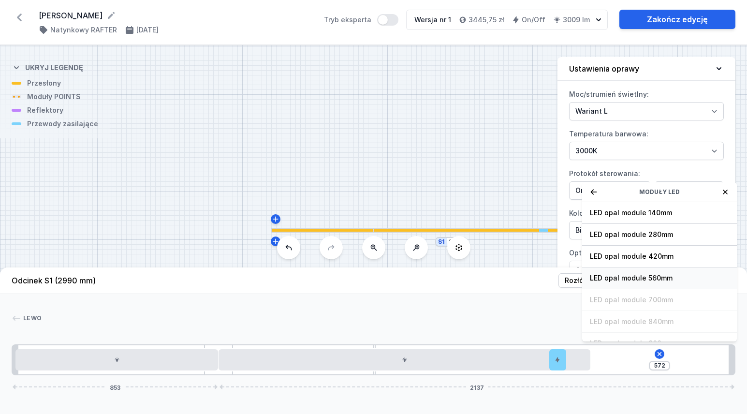
click at [655, 283] on span "LED opal module 560mm" at bounding box center [659, 278] width 139 height 10
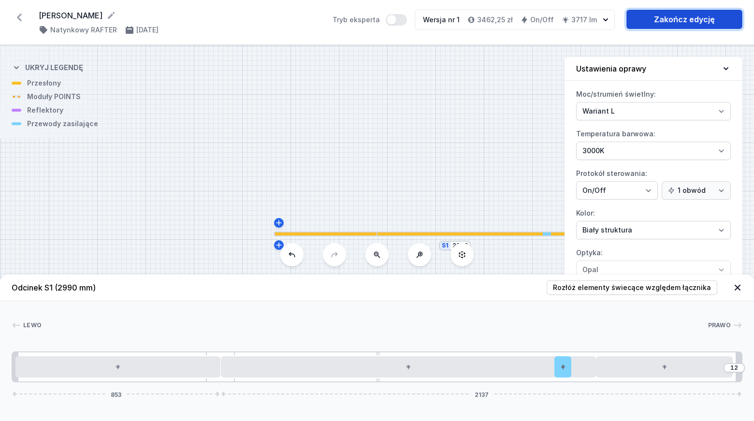
click at [674, 22] on link "Zakończ edycję" at bounding box center [685, 19] width 116 height 19
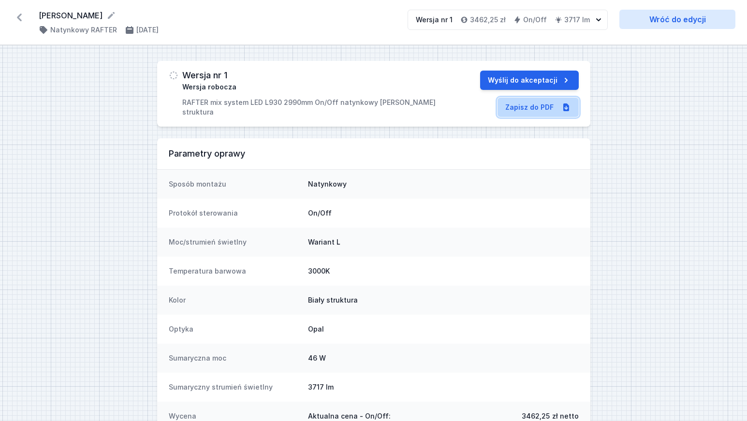
click at [543, 106] on link "Zapisz do PDF" at bounding box center [538, 107] width 81 height 19
